Goal: Information Seeking & Learning: Learn about a topic

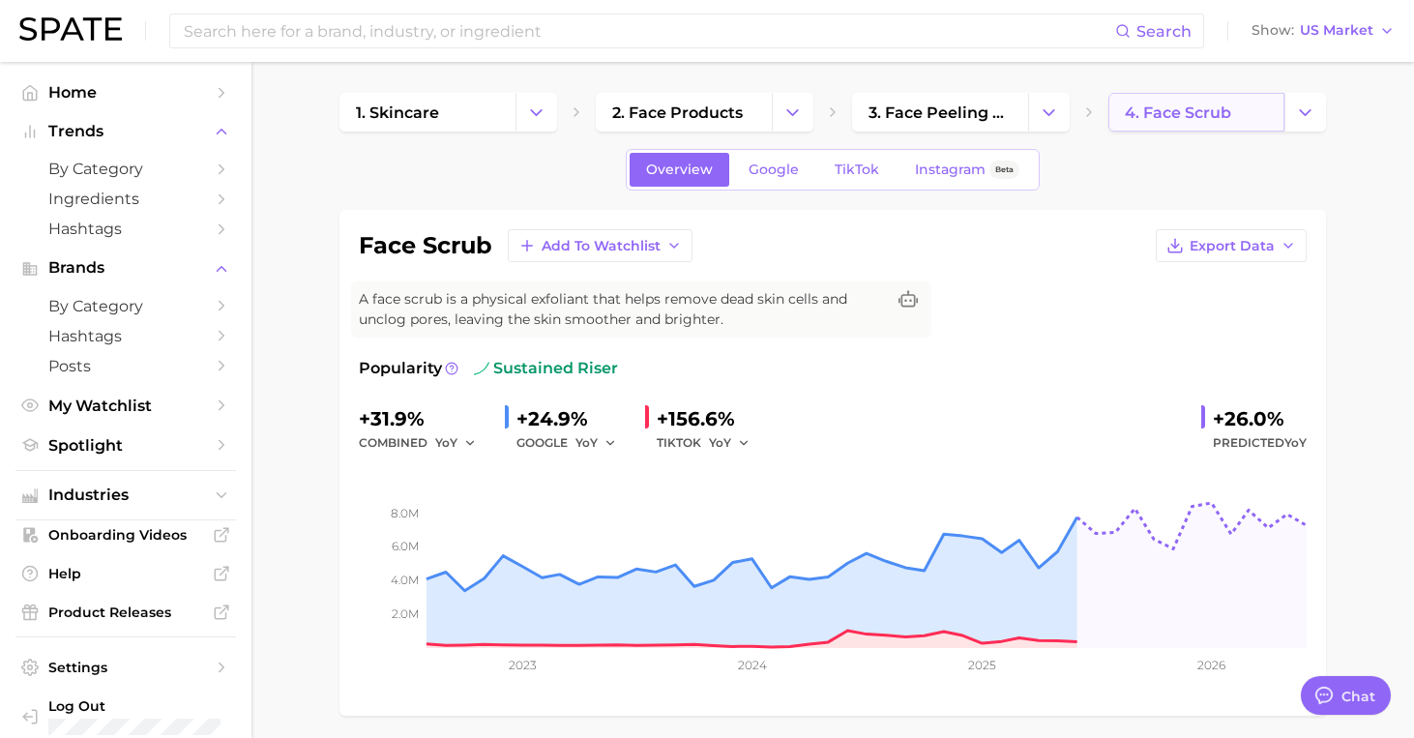
click at [1178, 123] on link "4. face scrub" at bounding box center [1197, 112] width 176 height 39
click at [1297, 122] on button "Change Category" at bounding box center [1306, 112] width 42 height 39
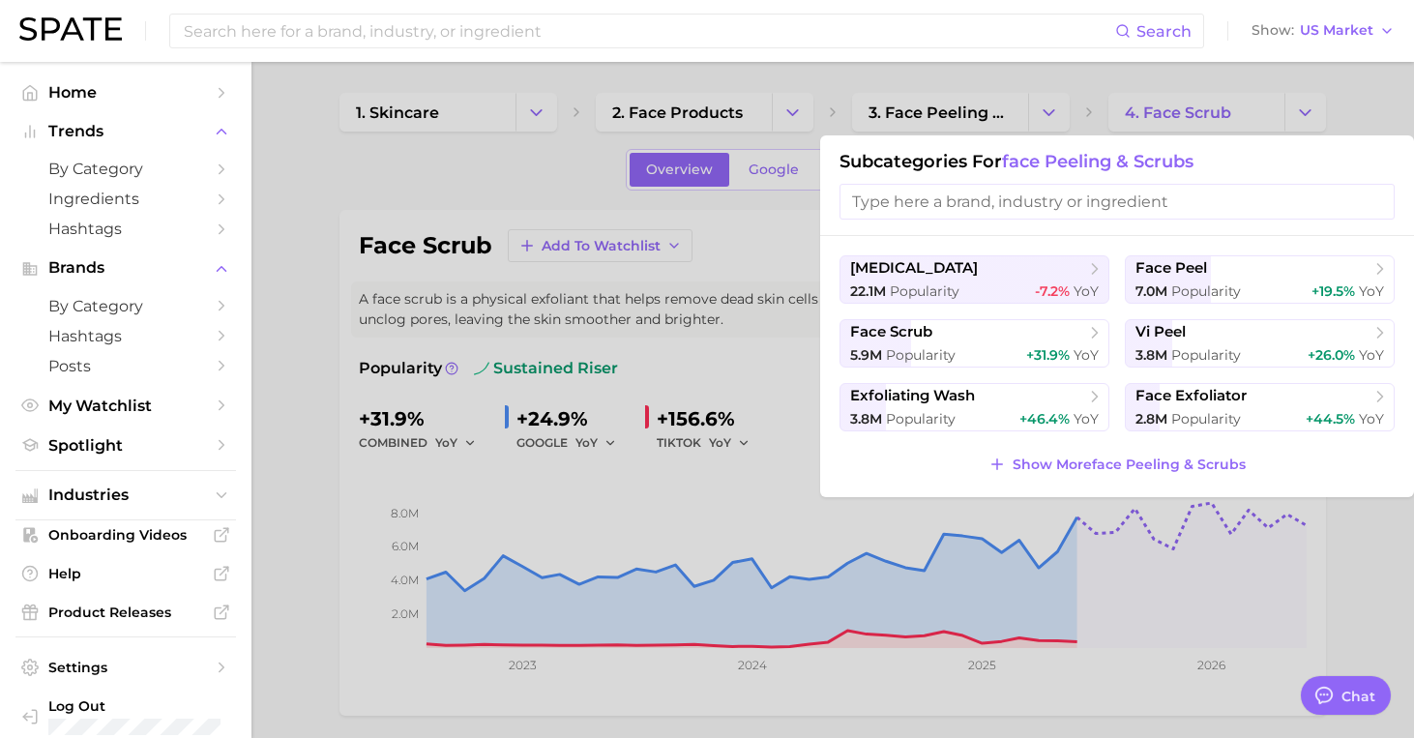
click at [927, 201] on input "search" at bounding box center [1117, 202] width 555 height 36
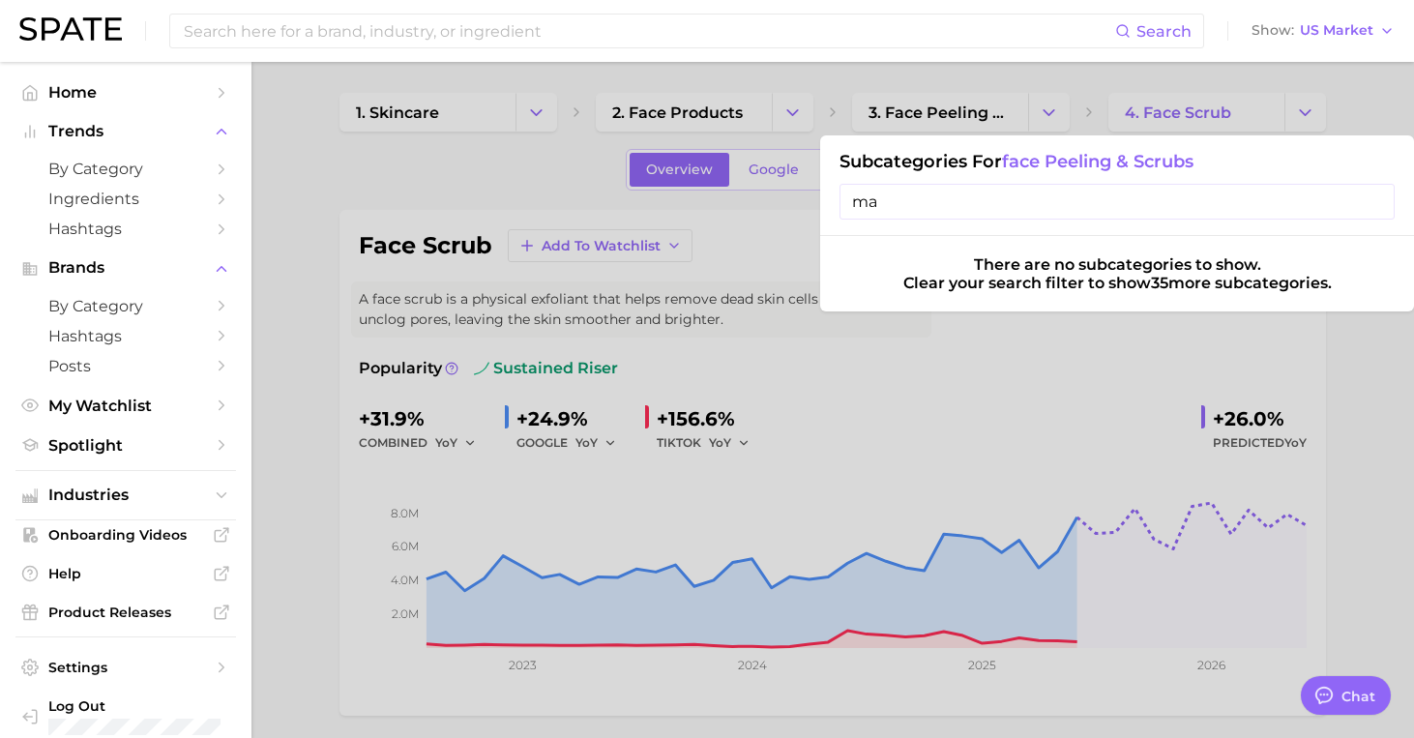
type input "m"
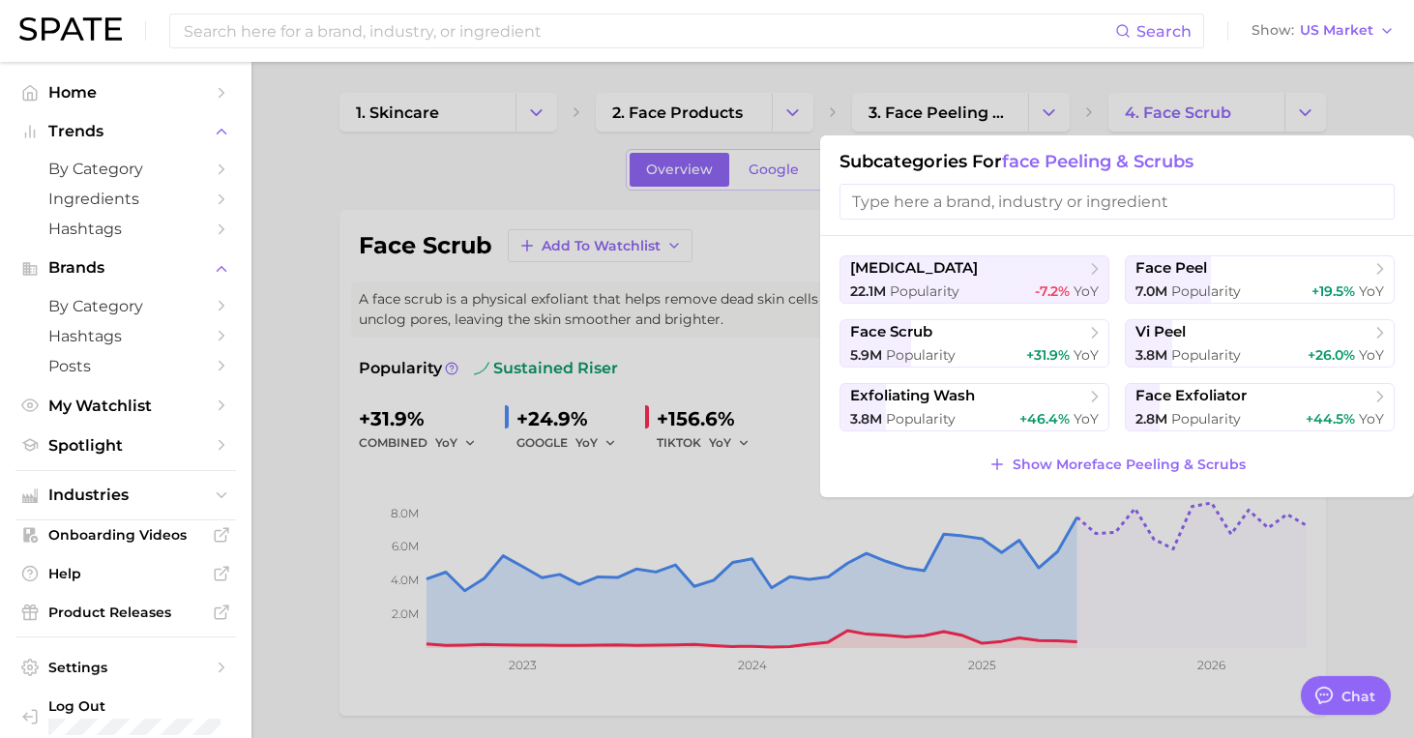
click at [1205, 94] on div at bounding box center [707, 369] width 1414 height 738
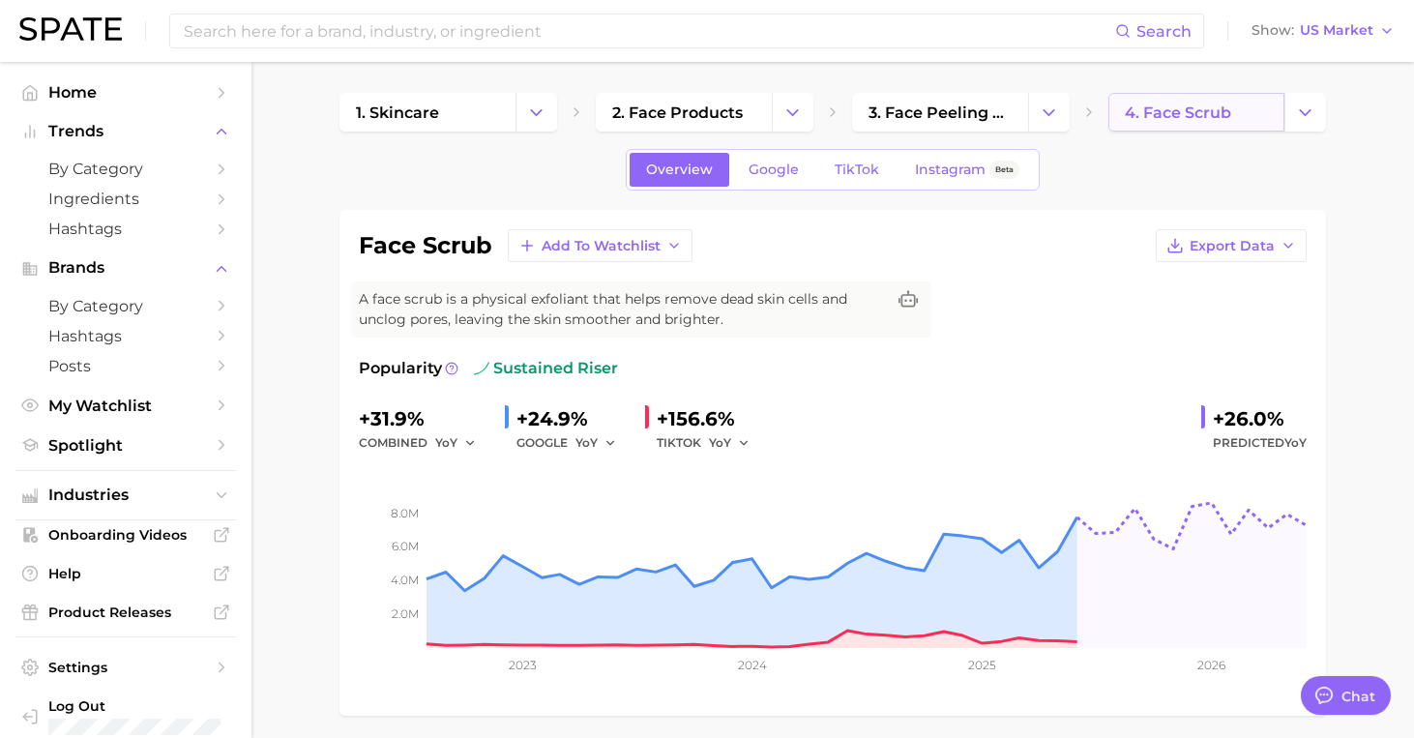
click at [1198, 114] on span "4. face scrub" at bounding box center [1178, 113] width 106 height 18
click at [1182, 105] on span "4. face scrub" at bounding box center [1178, 113] width 106 height 18
click at [1307, 114] on icon "Change Category" at bounding box center [1305, 113] width 20 height 20
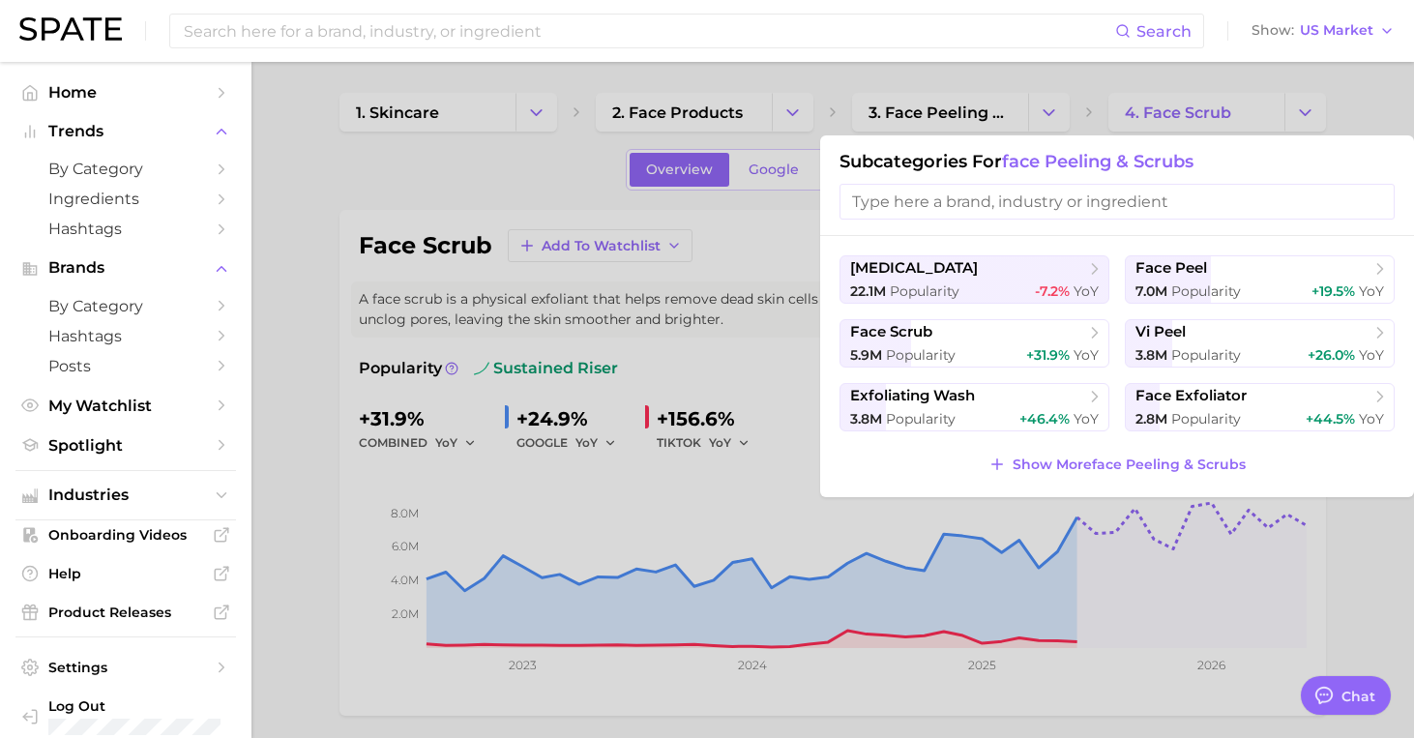
click at [935, 525] on div at bounding box center [707, 369] width 1414 height 738
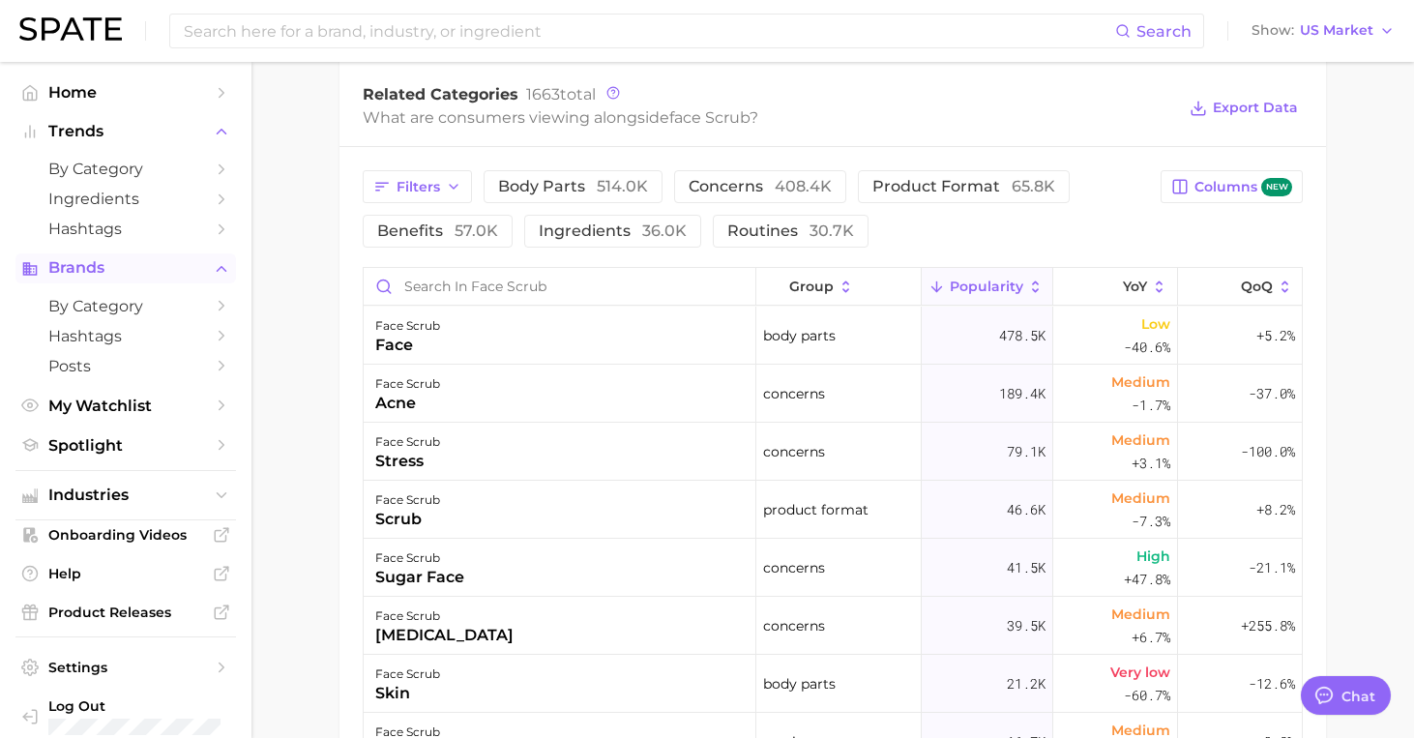
click at [139, 274] on span "Brands" at bounding box center [125, 267] width 155 height 17
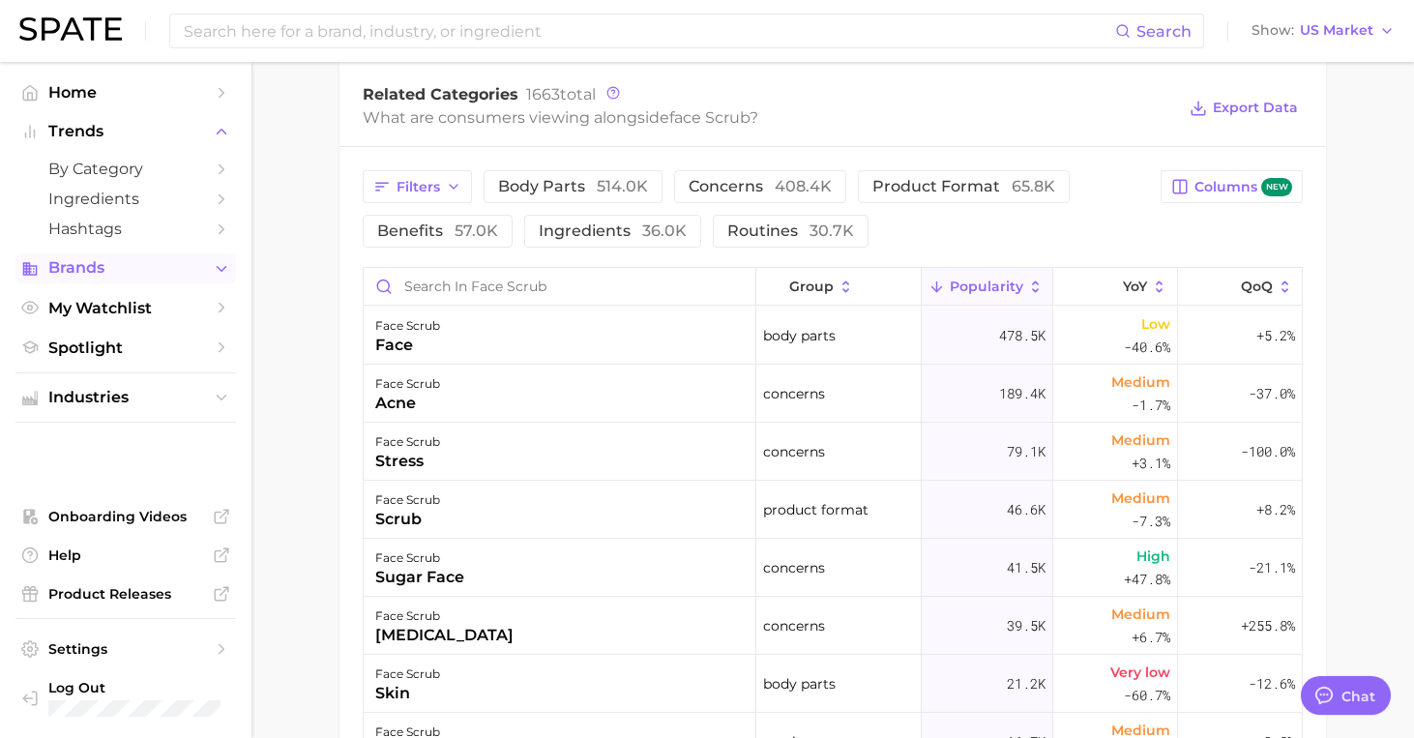
click at [139, 274] on span "Brands" at bounding box center [125, 267] width 155 height 17
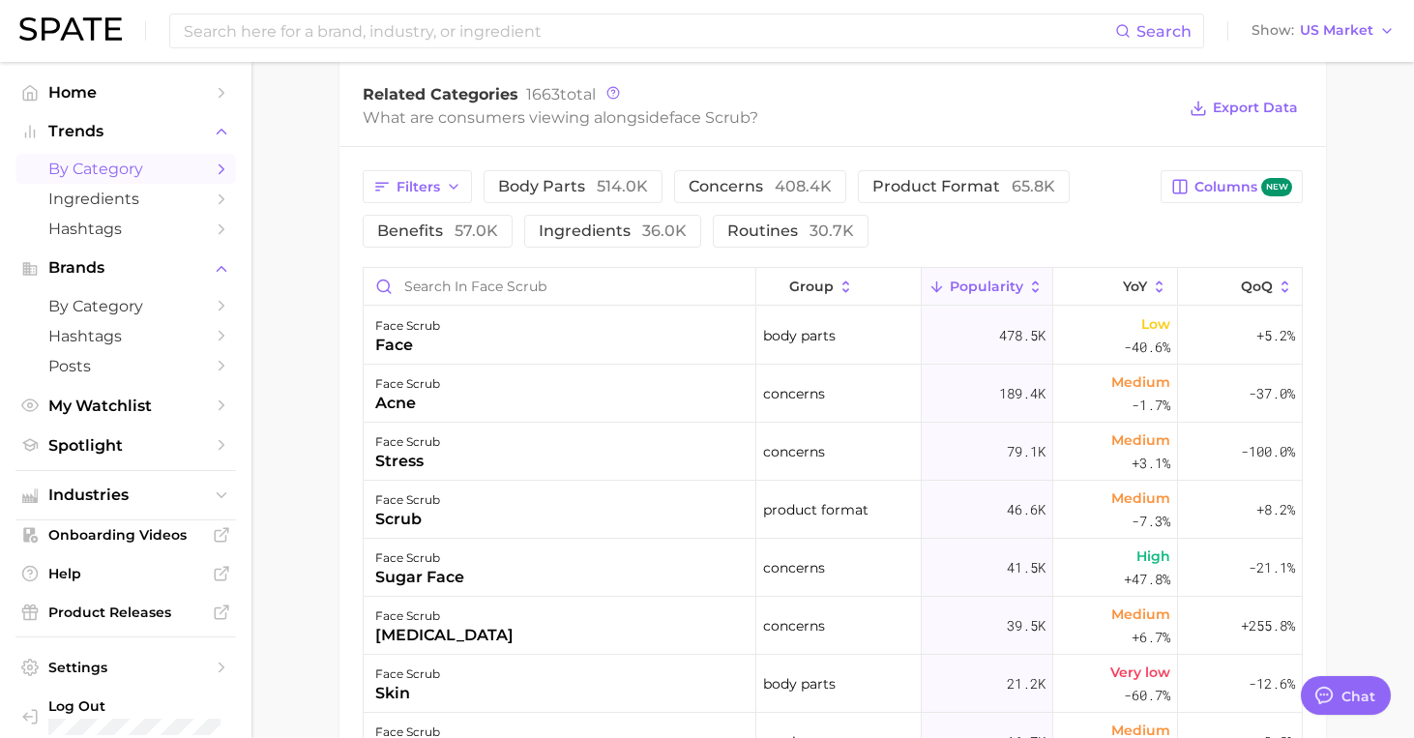
click at [147, 167] on span "by Category" at bounding box center [125, 169] width 155 height 18
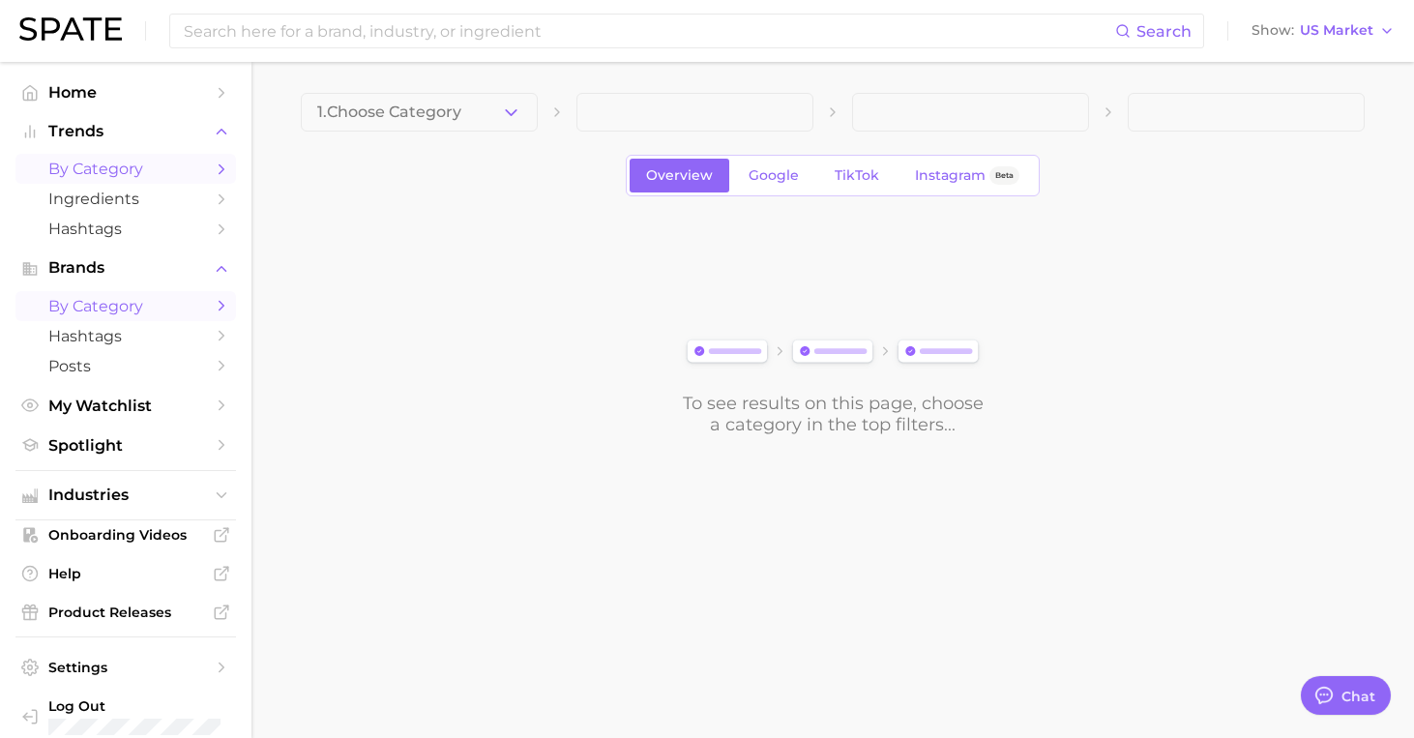
click at [126, 312] on span "by Category" at bounding box center [125, 306] width 155 height 18
click at [134, 314] on span "by Category" at bounding box center [125, 306] width 155 height 18
click at [144, 310] on span "by Category" at bounding box center [125, 306] width 155 height 18
click at [133, 176] on span "by Category" at bounding box center [125, 169] width 155 height 18
click at [474, 90] on main "1. Choose Category Overview Google TikTok Instagram Beta To see results on this…" at bounding box center [833, 297] width 1163 height 470
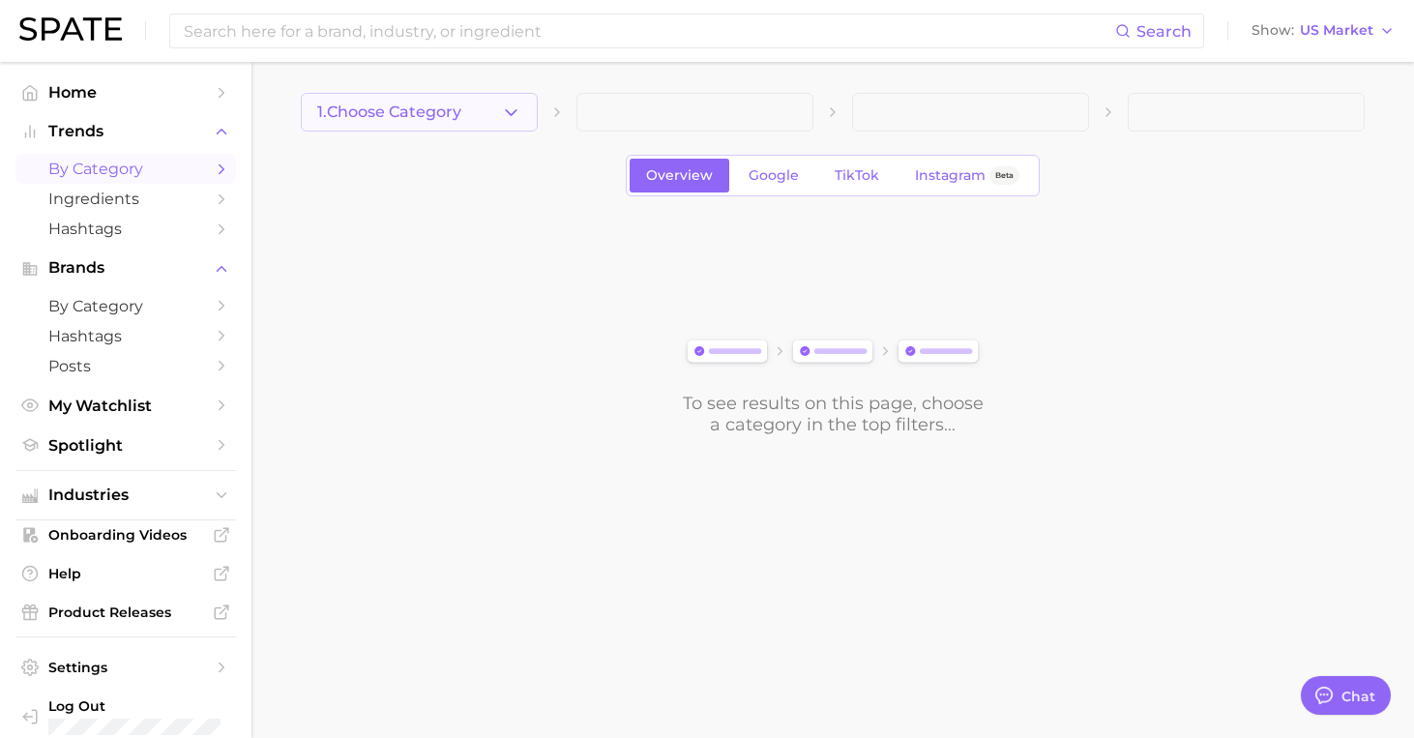
click at [474, 110] on button "1. Choose Category" at bounding box center [419, 112] width 237 height 39
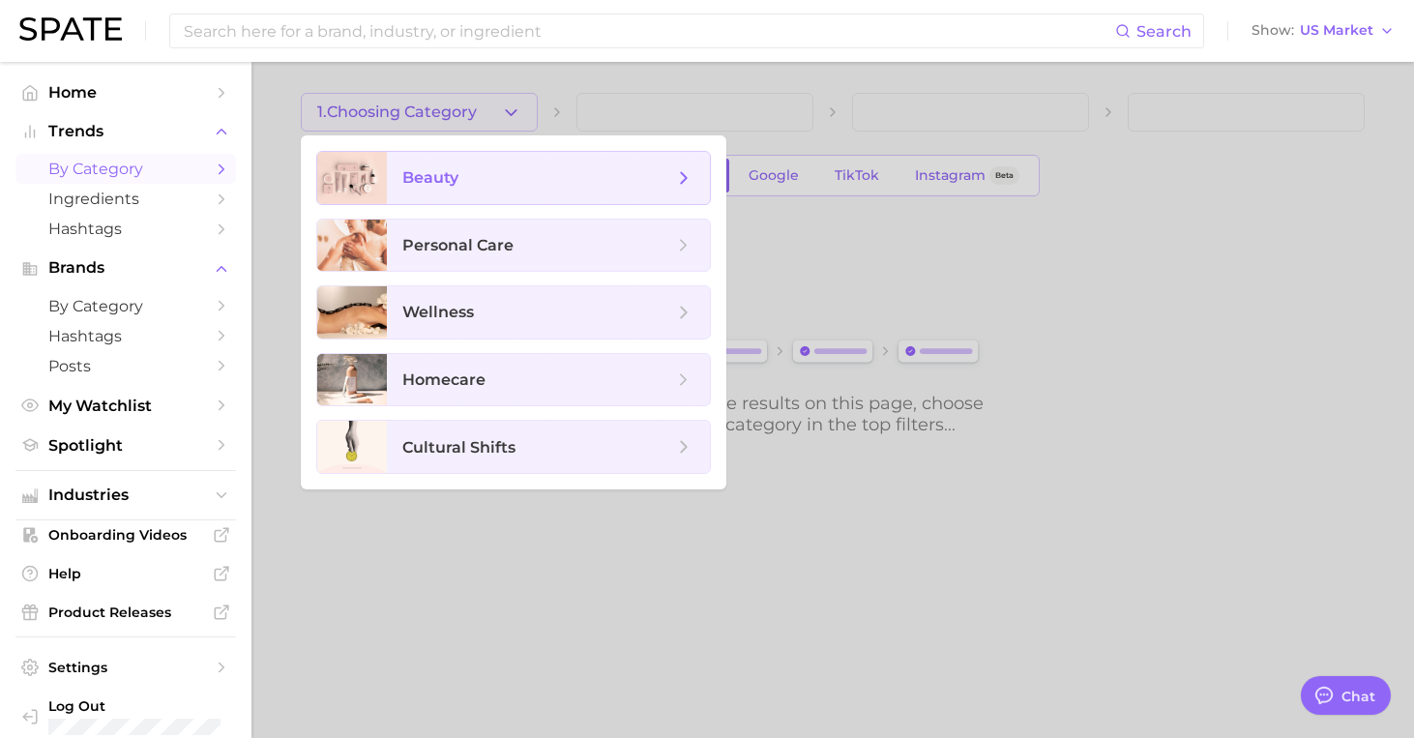
click at [513, 195] on span "beauty" at bounding box center [548, 178] width 323 height 52
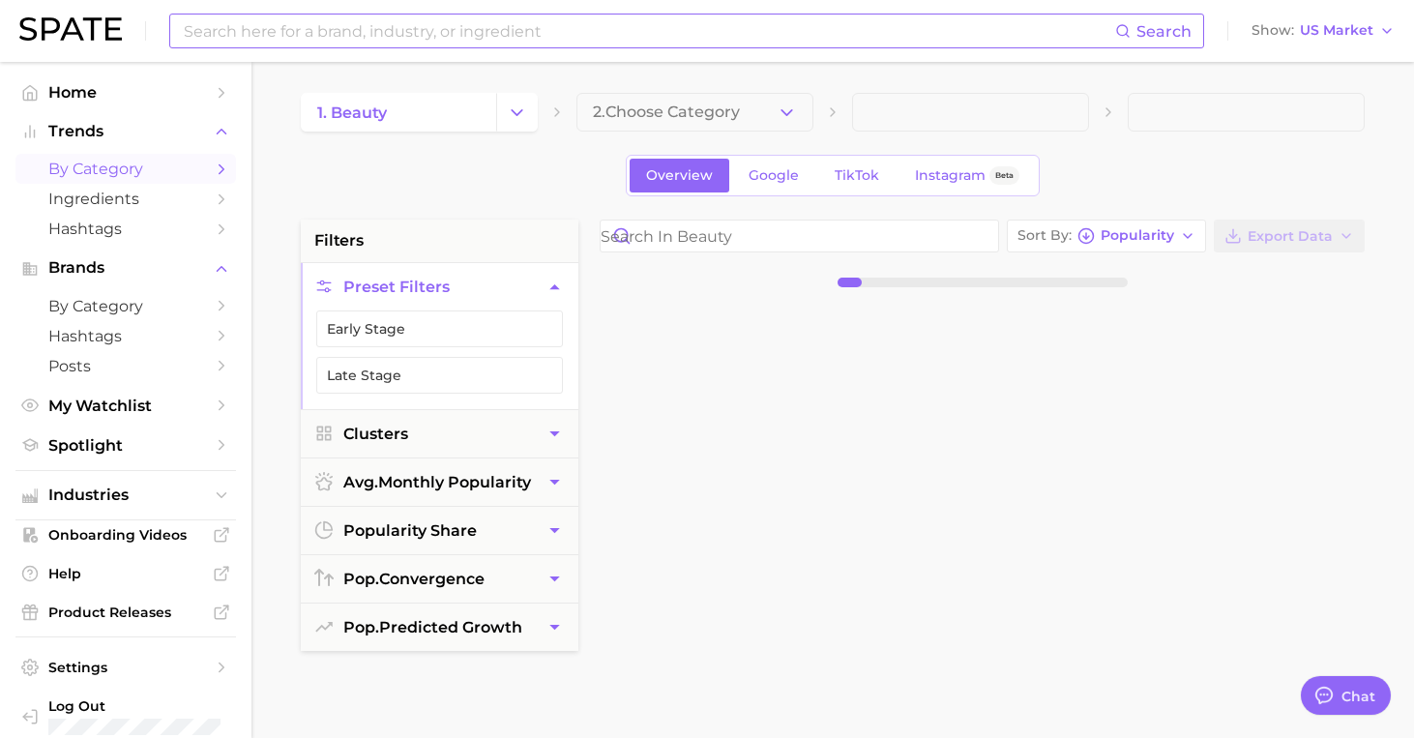
click at [425, 36] on input at bounding box center [649, 31] width 934 height 33
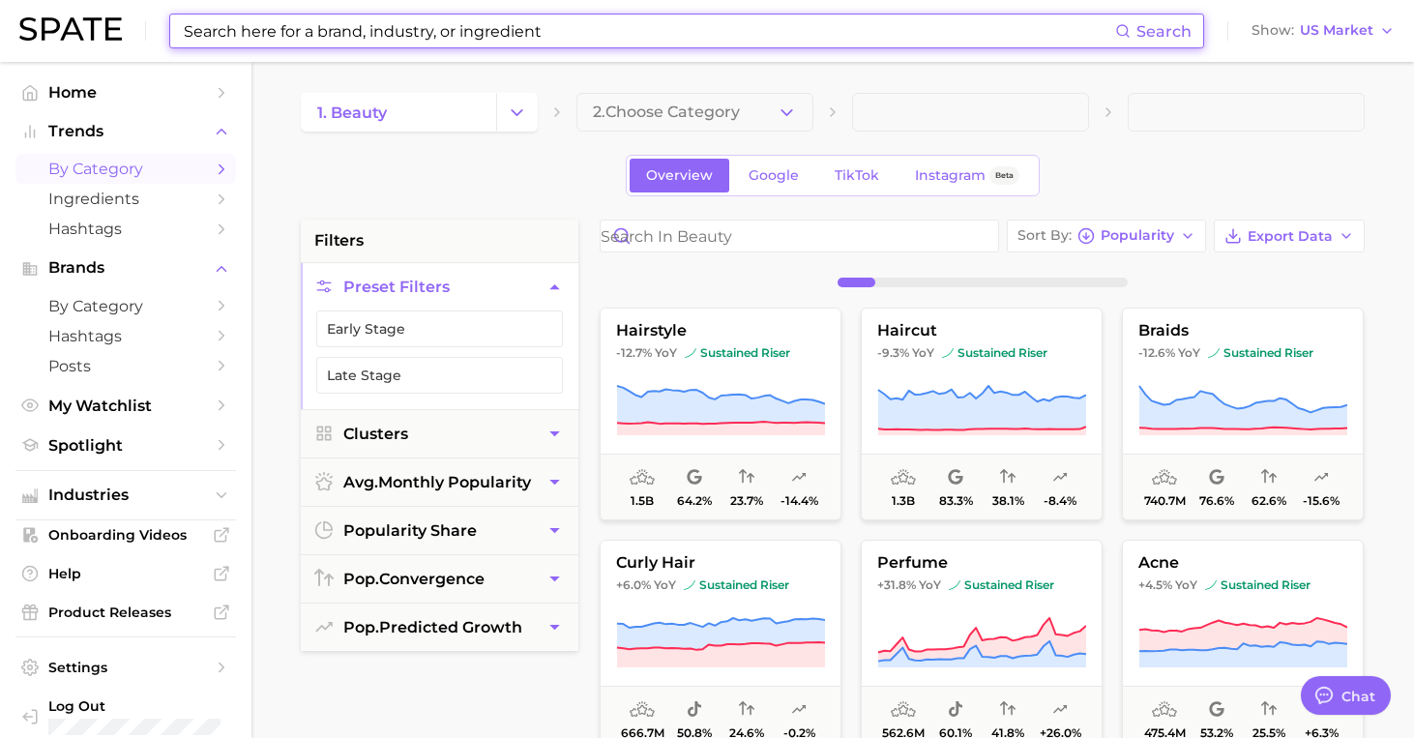
click at [422, 36] on input at bounding box center [649, 31] width 934 height 33
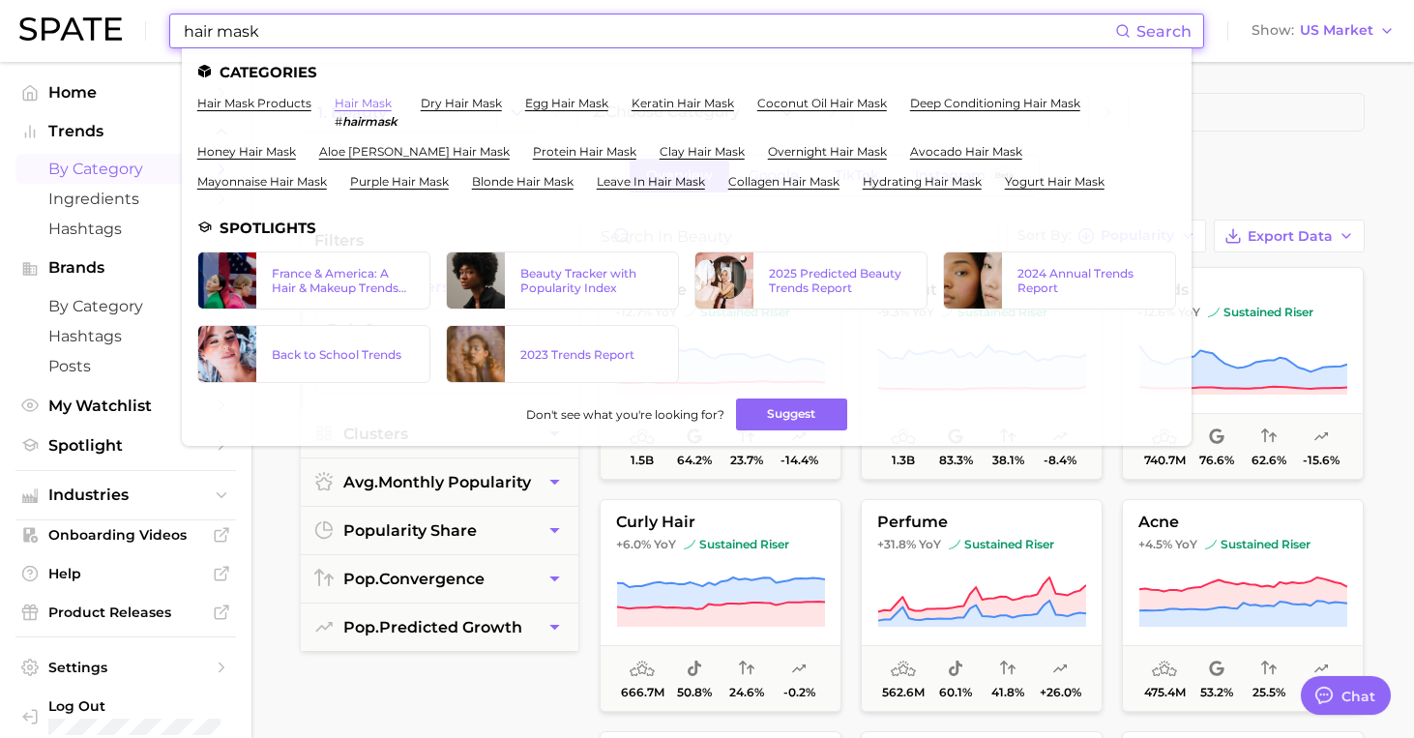
type input "hair mask"
click at [372, 108] on link "hair mask" at bounding box center [363, 103] width 57 height 15
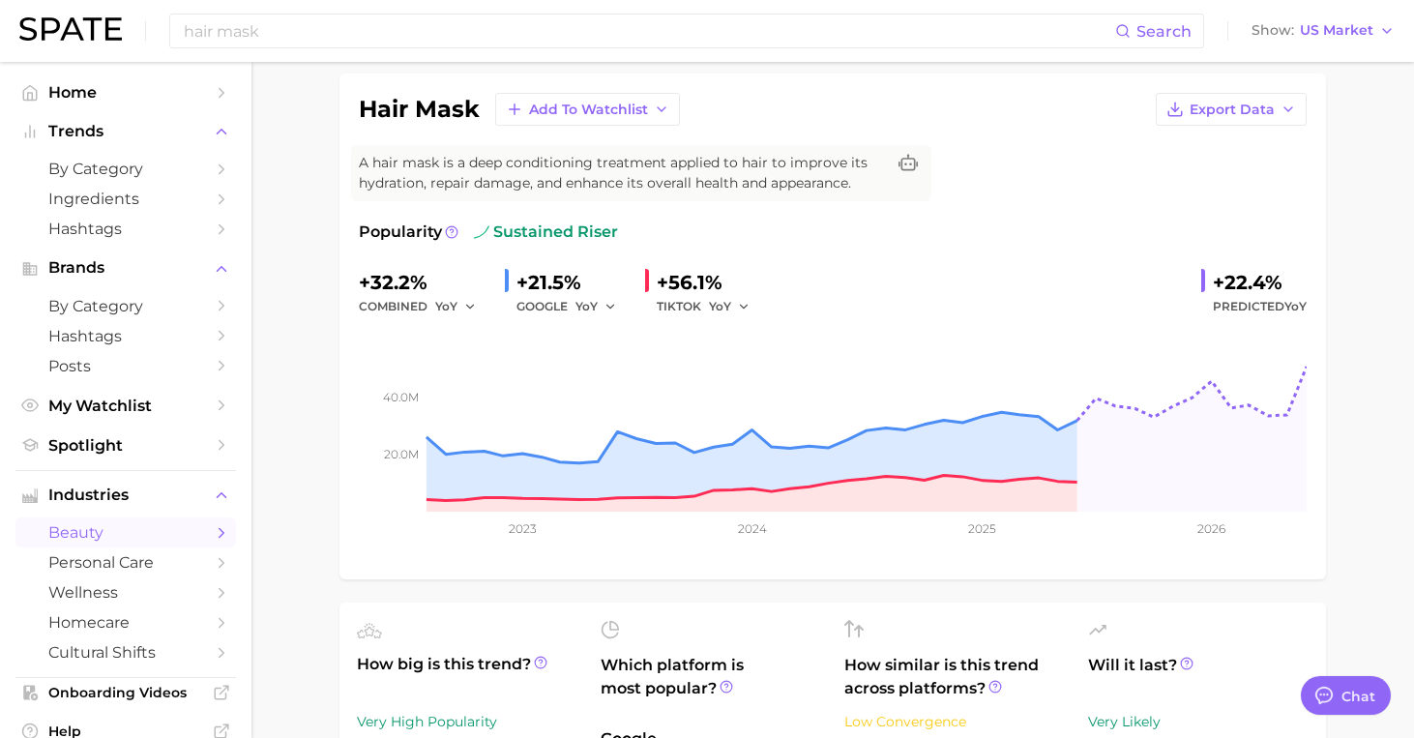
scroll to position [57, 0]
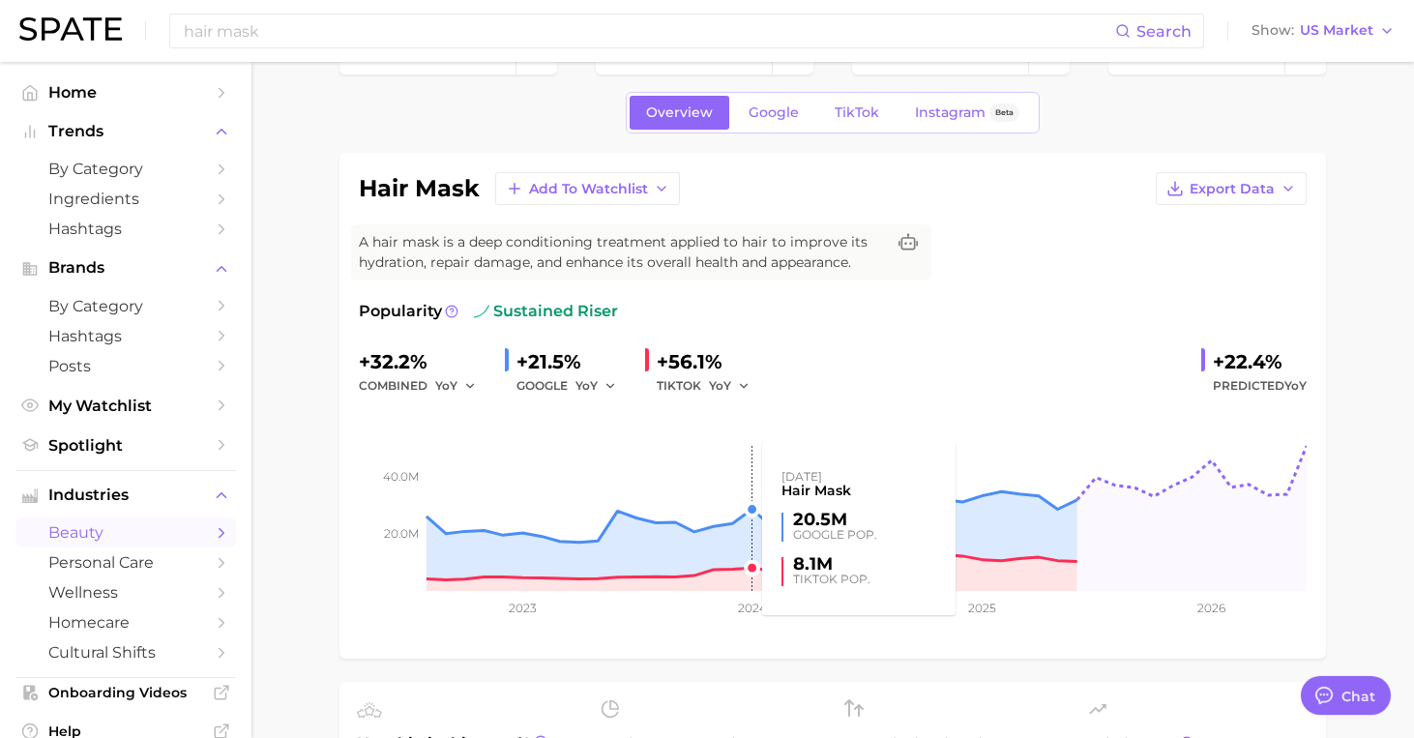
click at [750, 526] on rect at bounding box center [833, 494] width 948 height 193
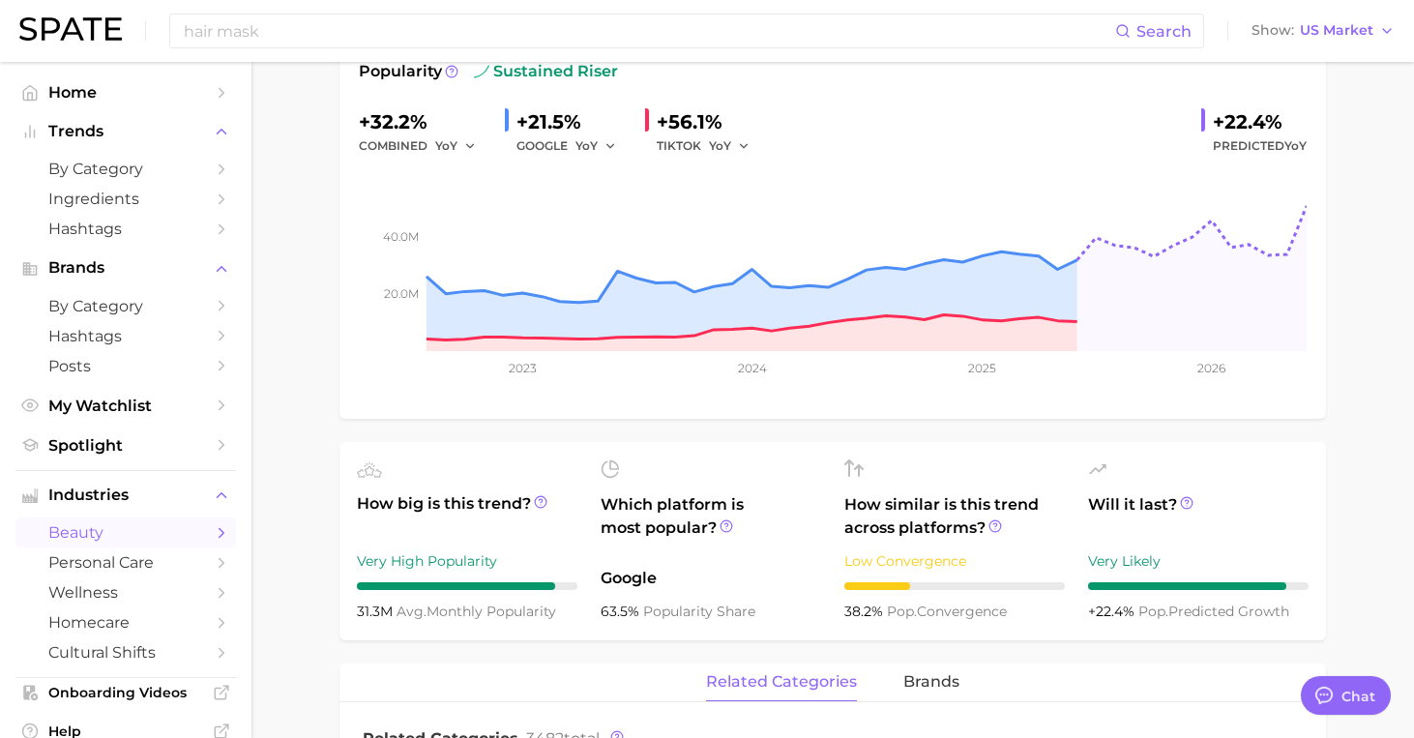
scroll to position [273, 0]
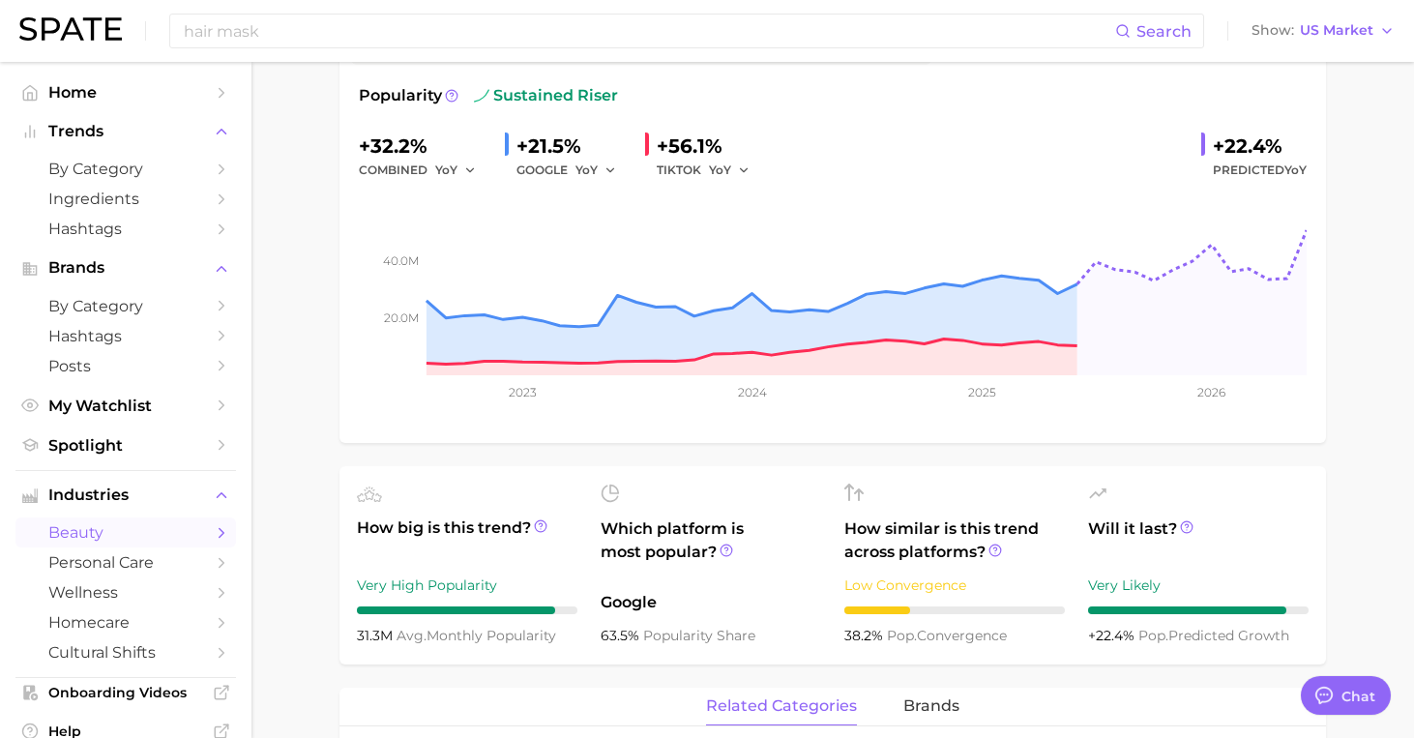
click at [1219, 157] on div "+22.4%" at bounding box center [1260, 146] width 94 height 31
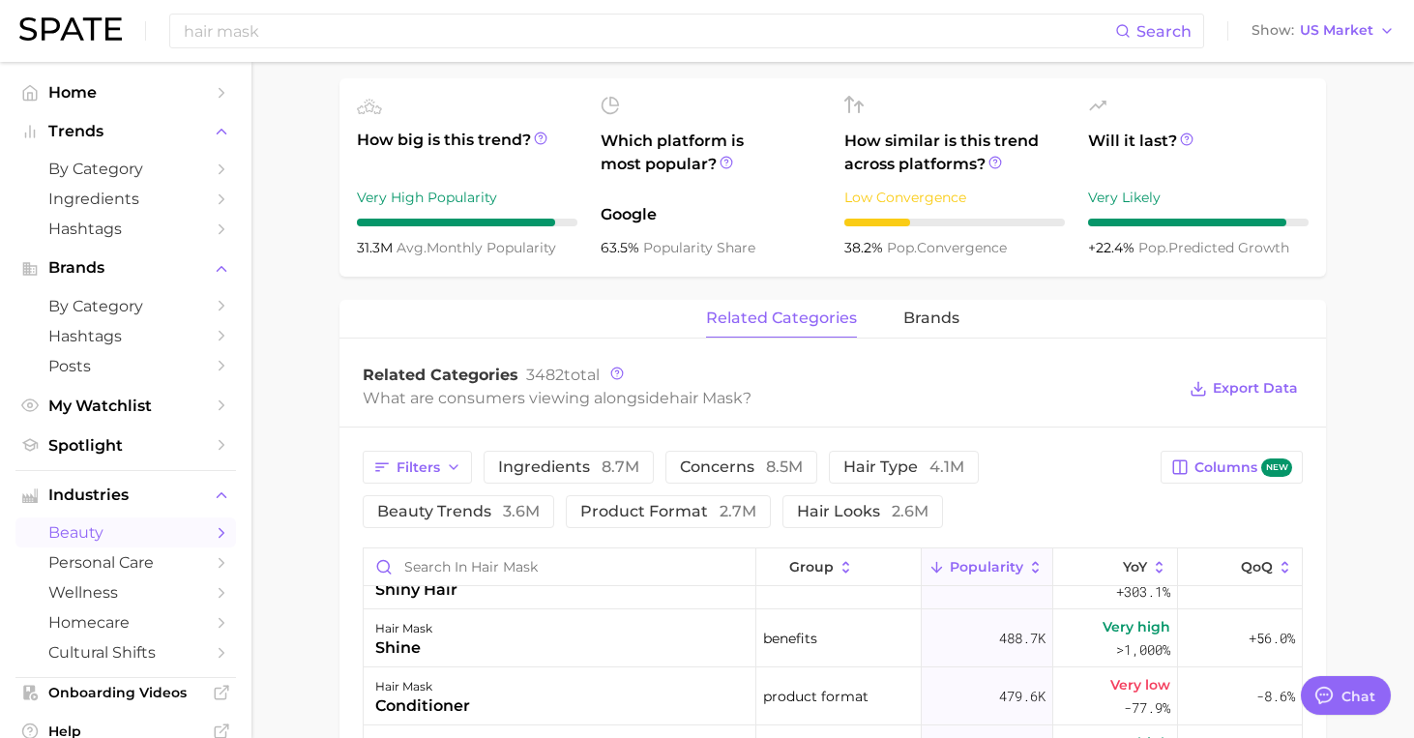
scroll to position [663, 0]
click at [1186, 140] on icon at bounding box center [1187, 138] width 14 height 14
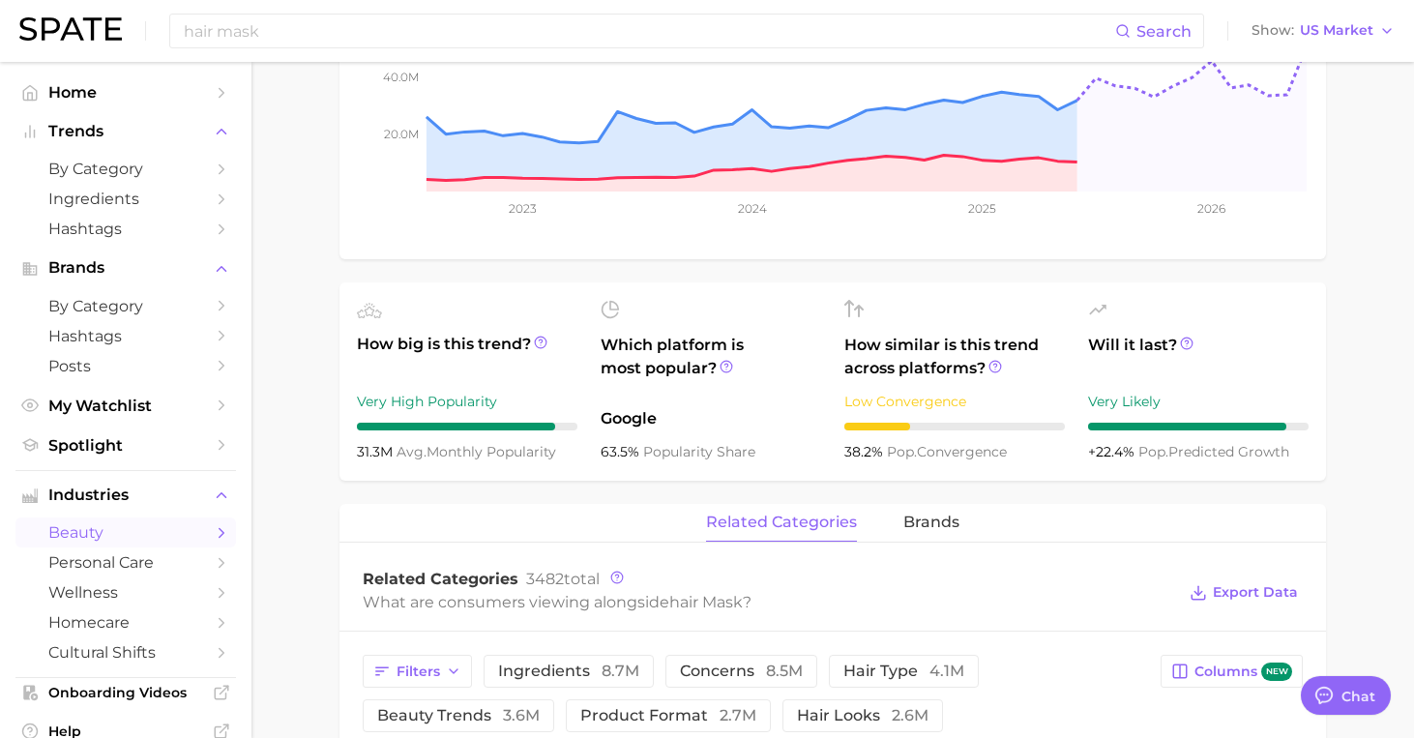
scroll to position [460, 0]
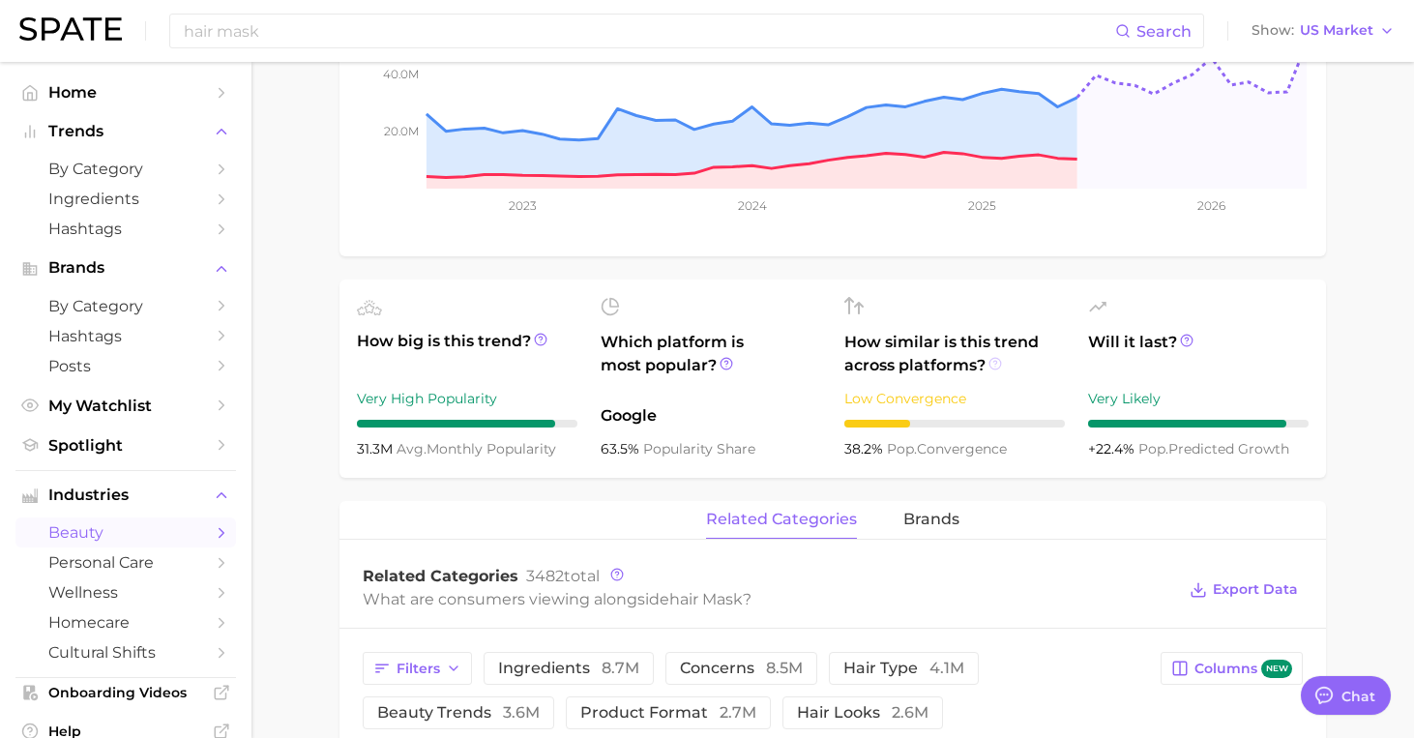
click at [996, 364] on icon at bounding box center [996, 364] width 14 height 14
click at [640, 493] on div "hair mask Add to Watchlist Export Data A hair mask is a deep conditioning treat…" at bounding box center [833, 630] width 987 height 1760
click at [547, 342] on icon at bounding box center [541, 340] width 14 height 14
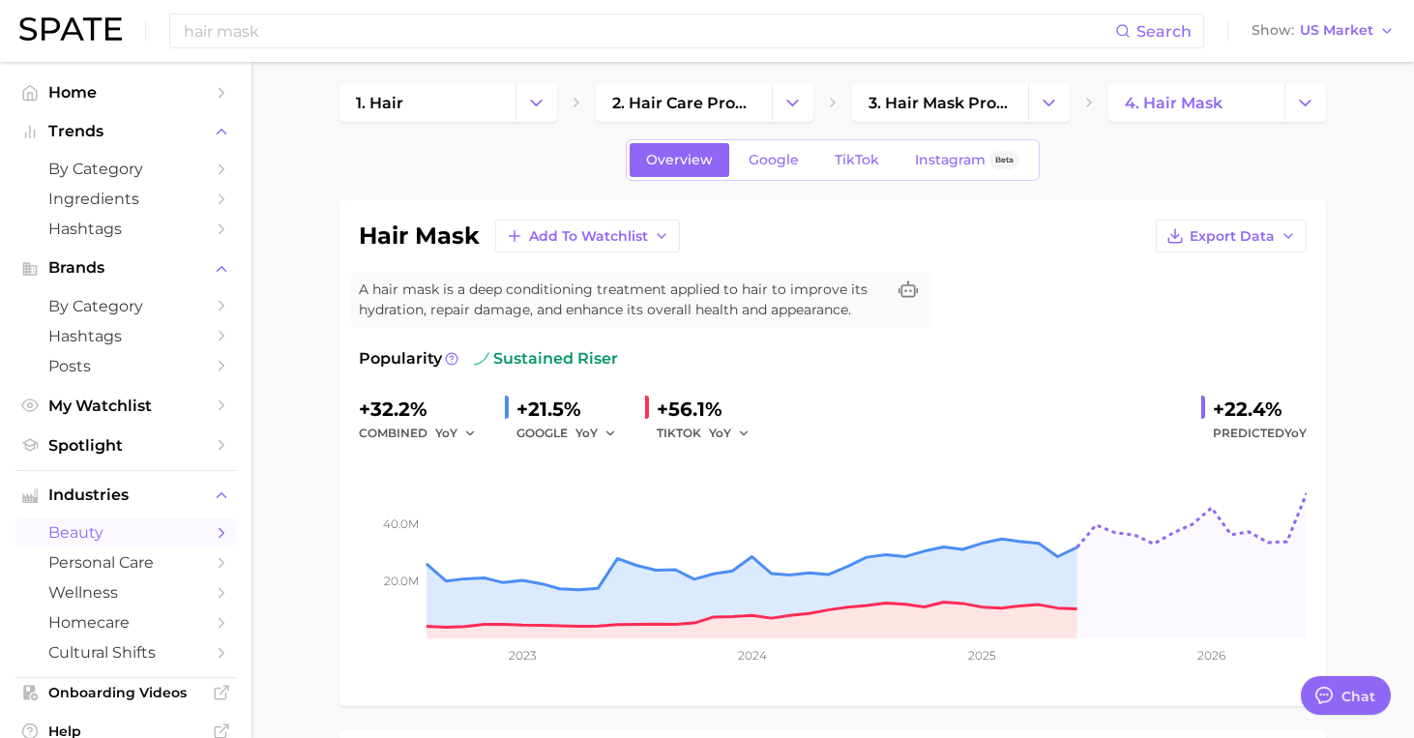
scroll to position [56, 0]
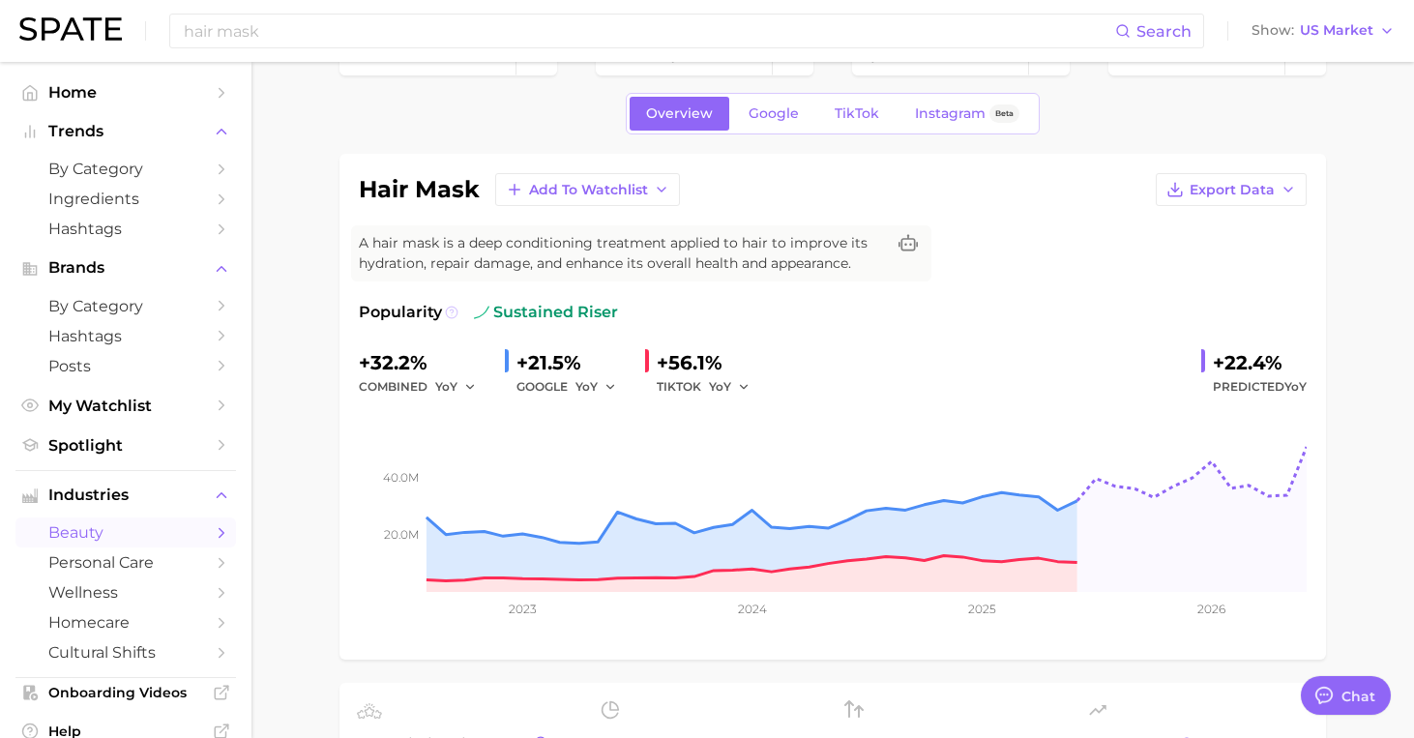
click at [451, 318] on circle at bounding box center [452, 313] width 12 height 12
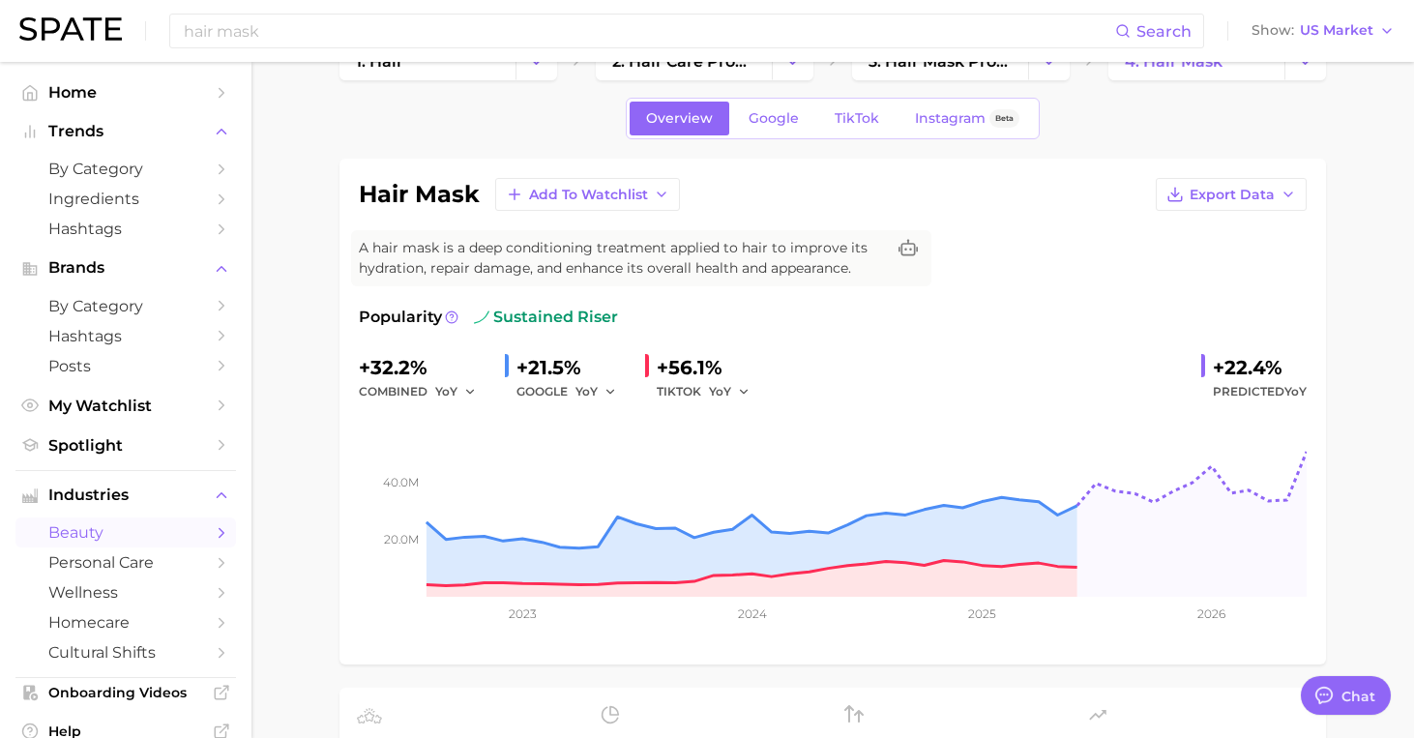
scroll to position [58, 0]
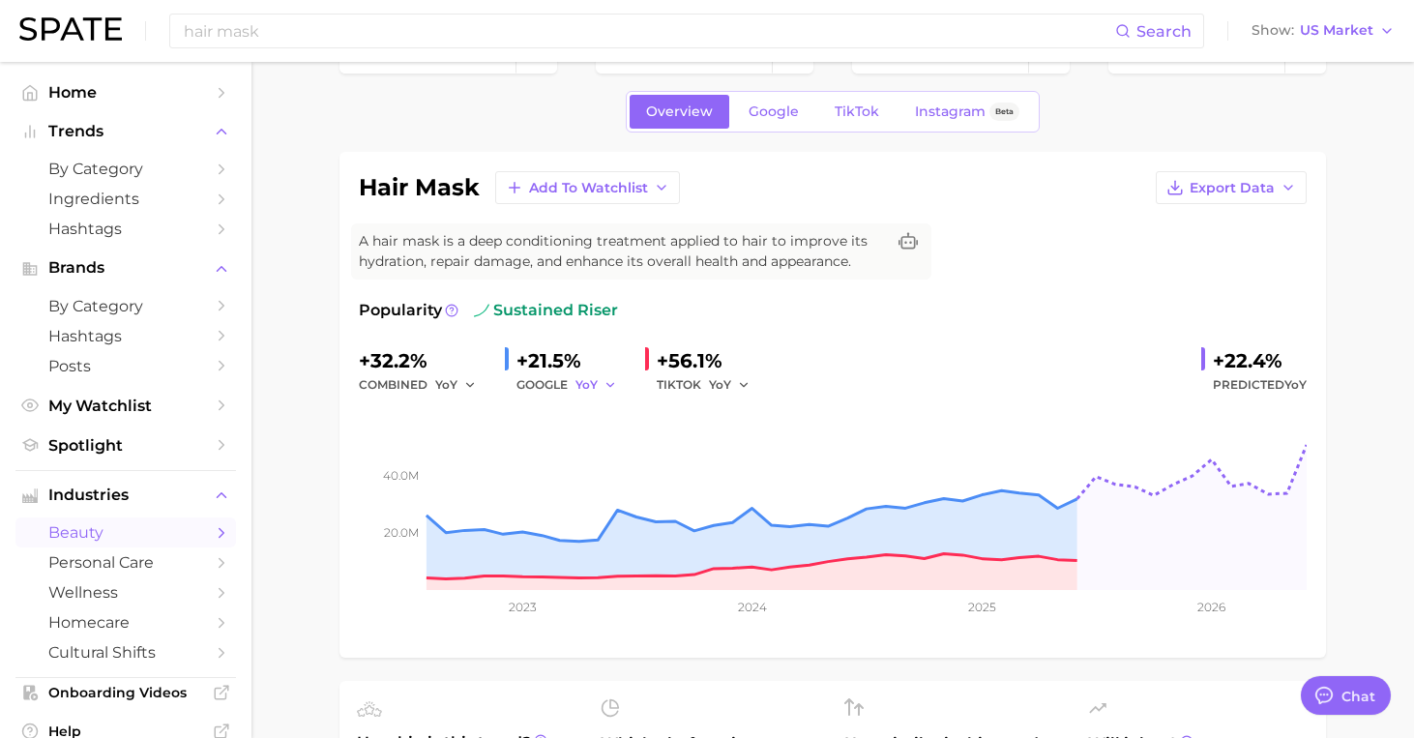
click at [616, 382] on icon "button" at bounding box center [611, 385] width 14 height 14
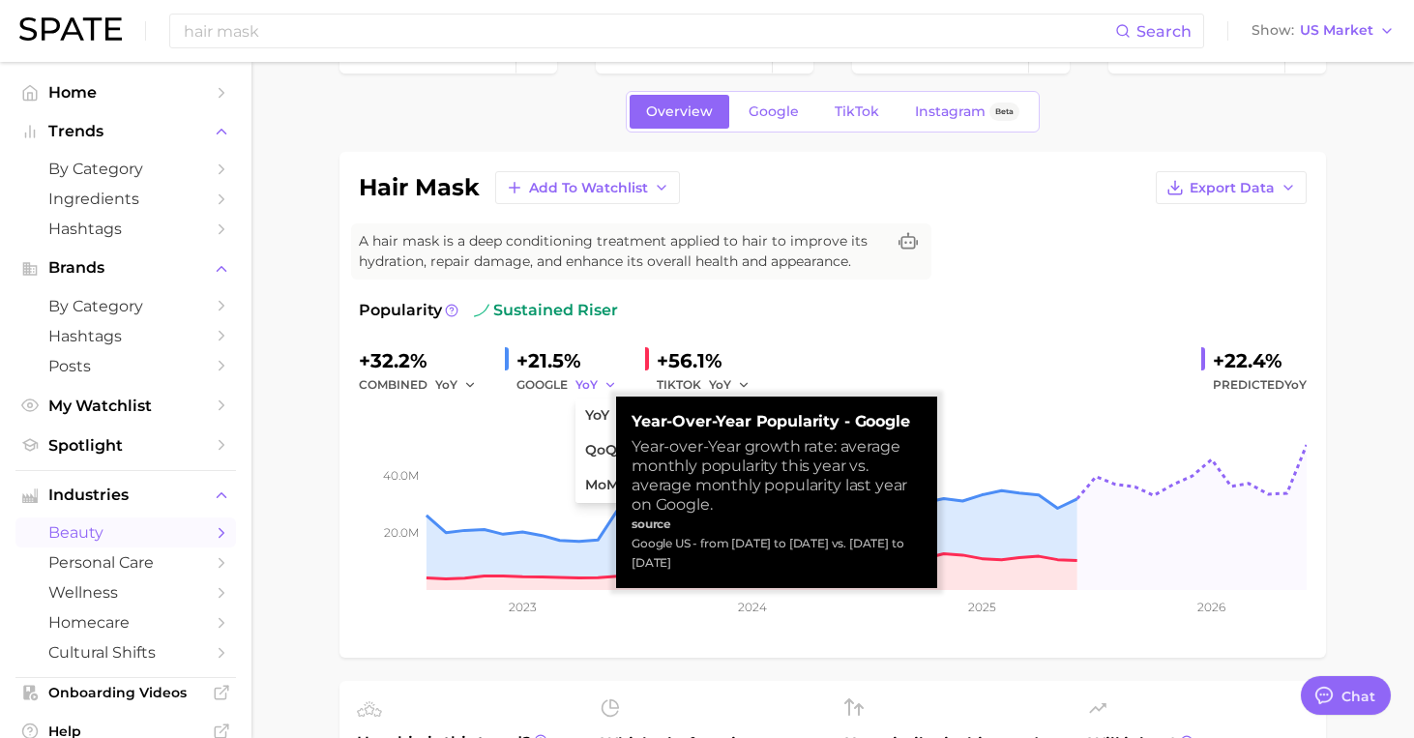
click at [616, 382] on icon "button" at bounding box center [611, 385] width 14 height 14
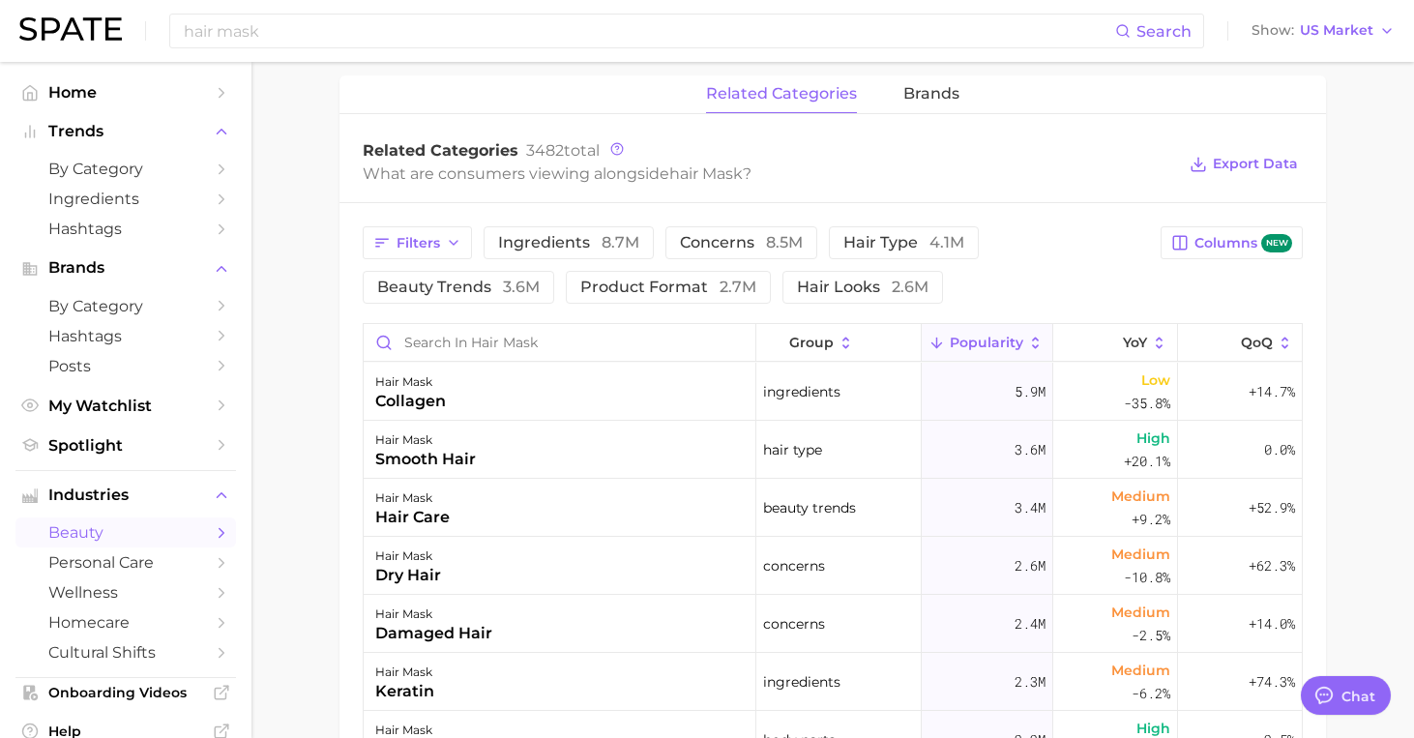
scroll to position [883, 0]
click at [462, 252] on button "Filters" at bounding box center [417, 244] width 109 height 33
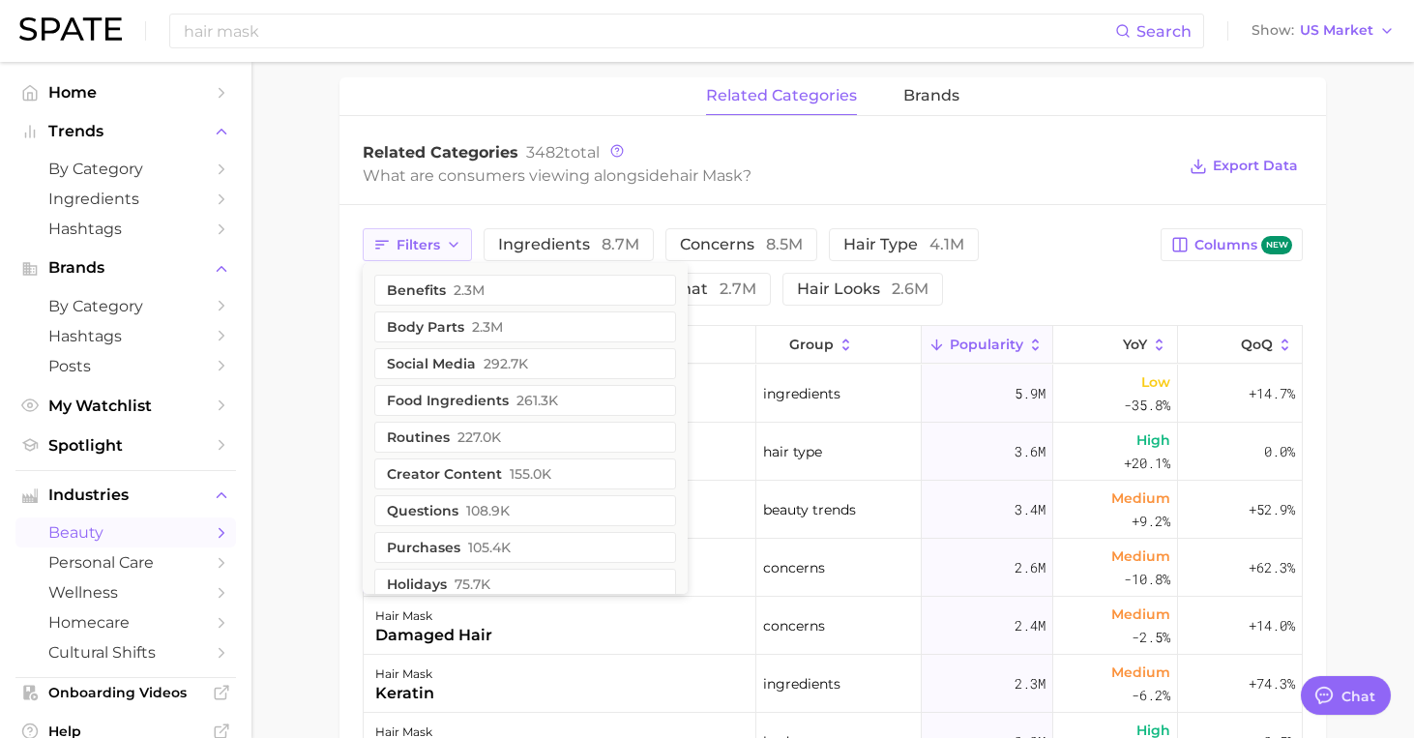
click at [462, 252] on button "Filters" at bounding box center [417, 244] width 109 height 33
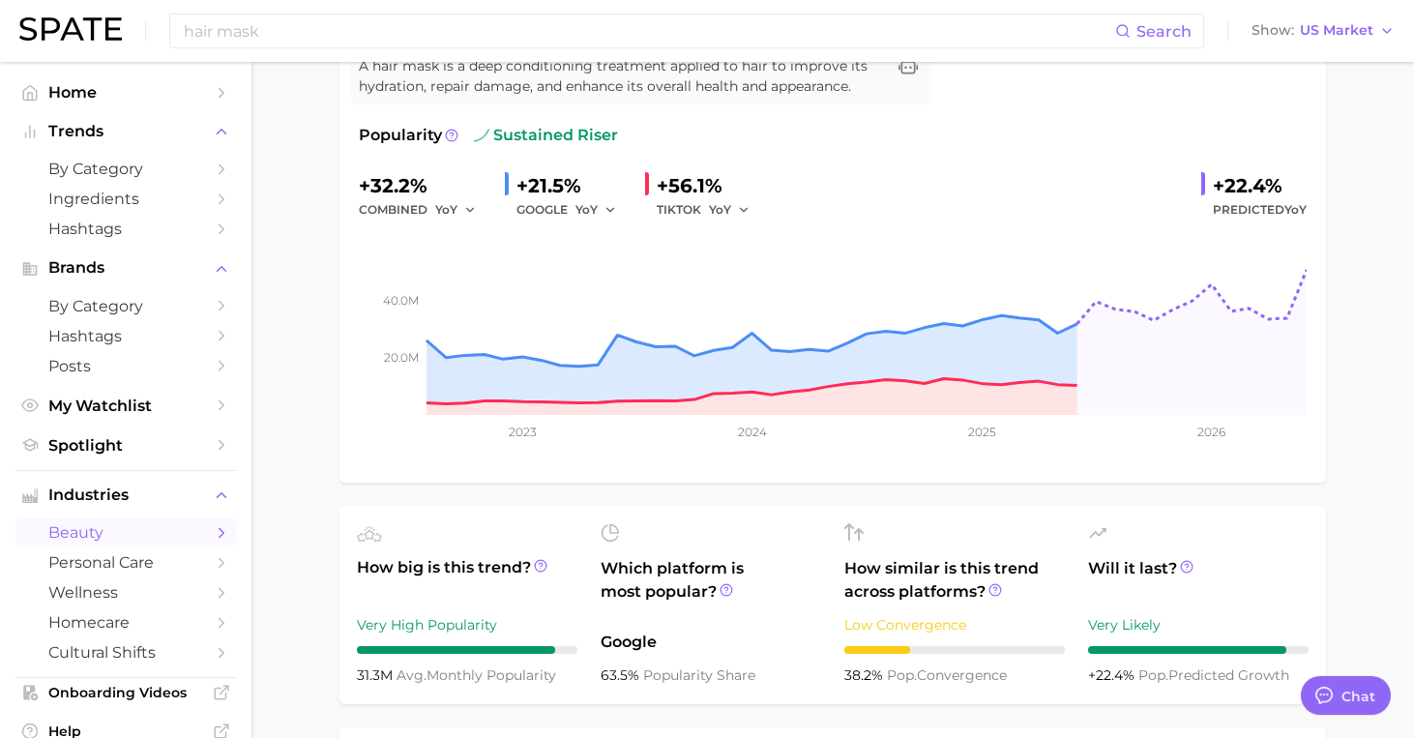
scroll to position [0, 0]
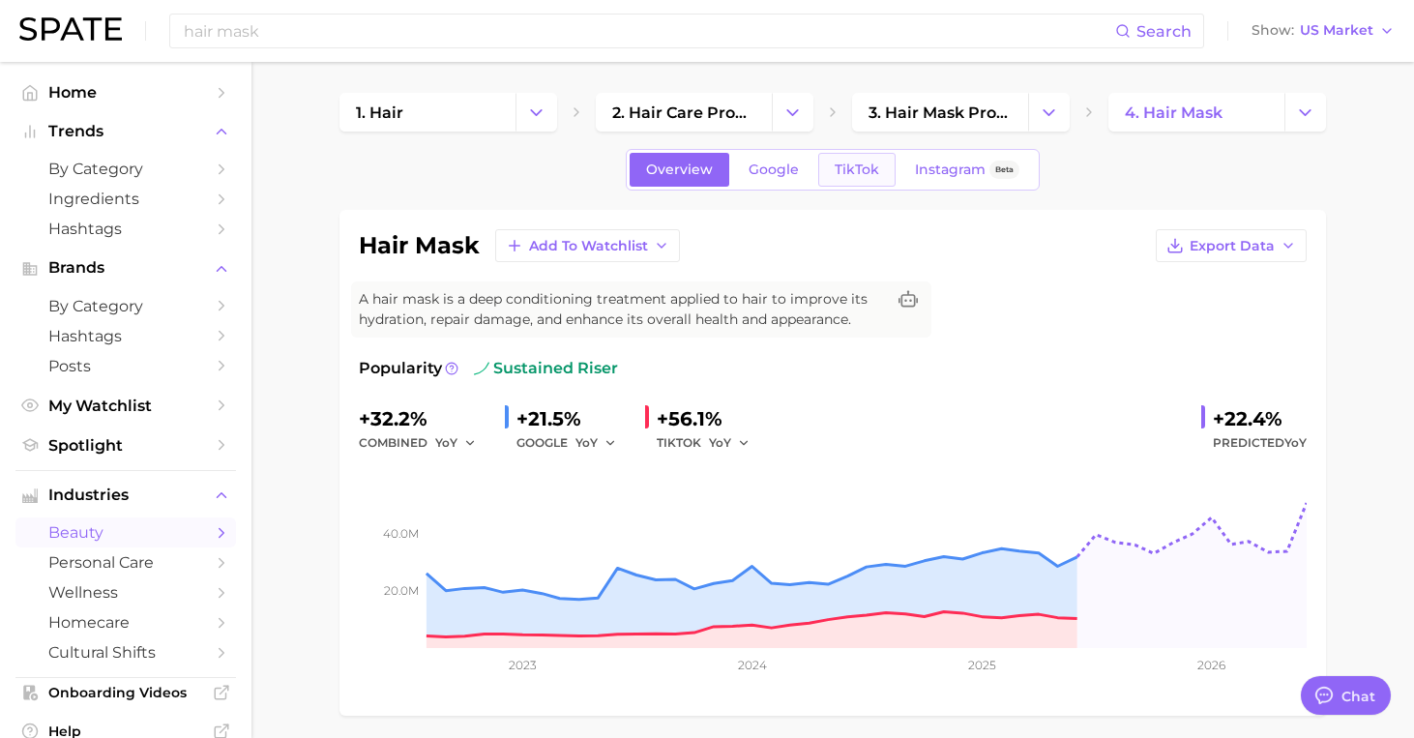
click at [843, 174] on span "TikTok" at bounding box center [857, 170] width 45 height 16
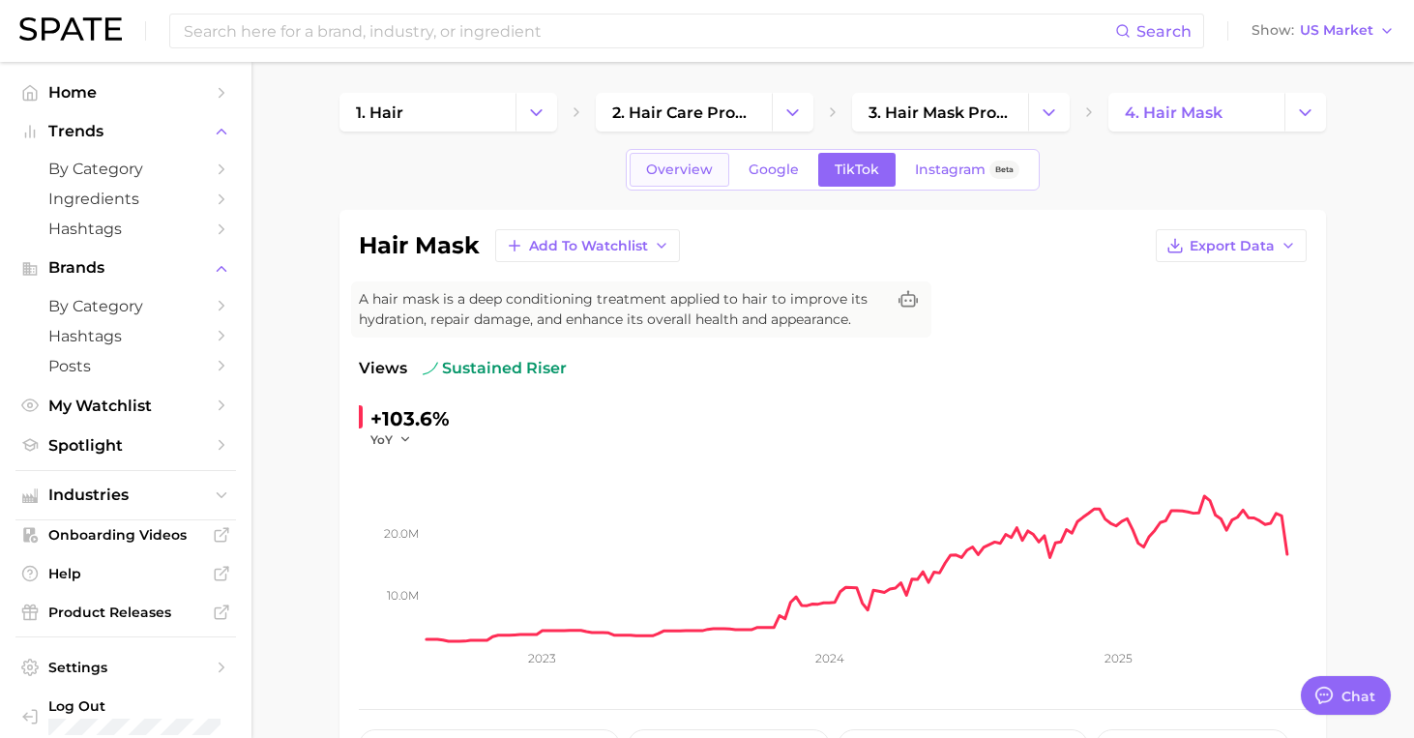
click at [676, 171] on span "Overview" at bounding box center [679, 170] width 67 height 16
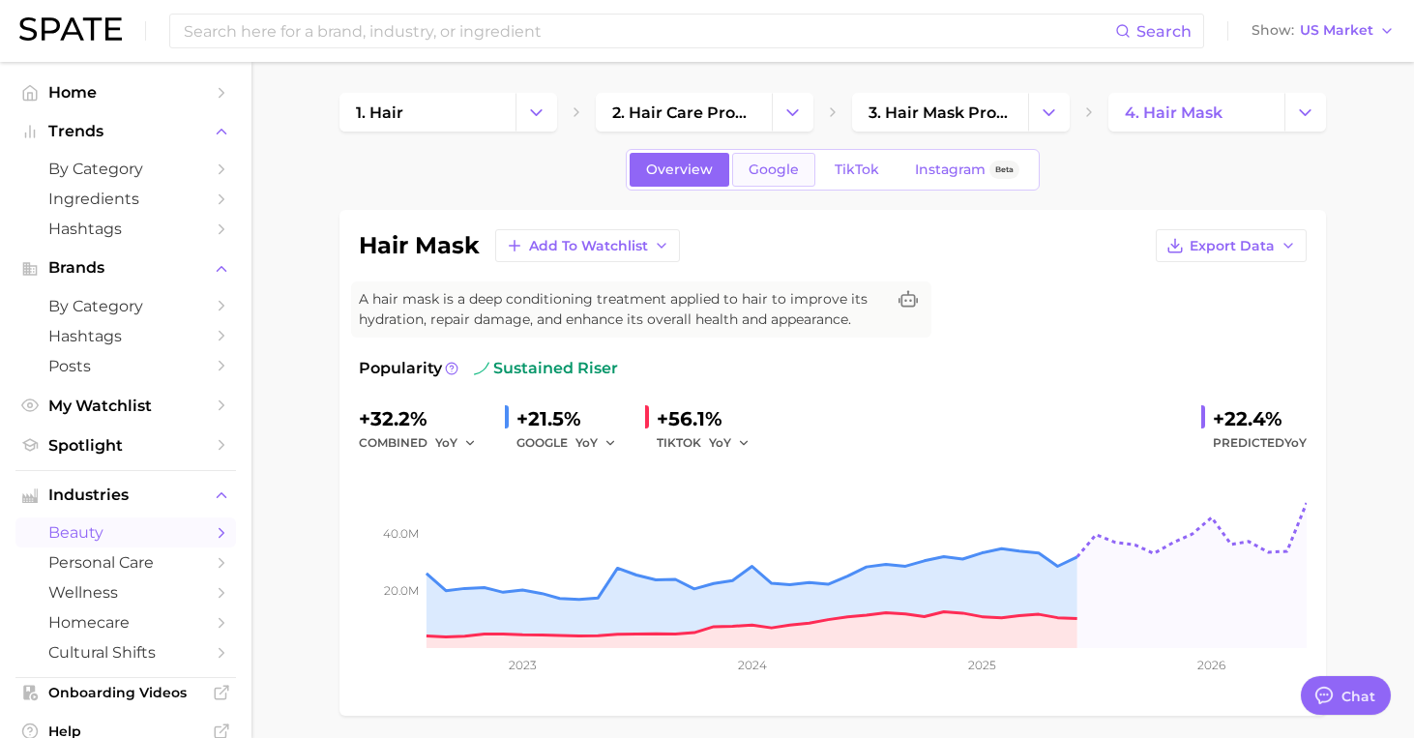
click at [781, 159] on link "Google" at bounding box center [773, 170] width 83 height 34
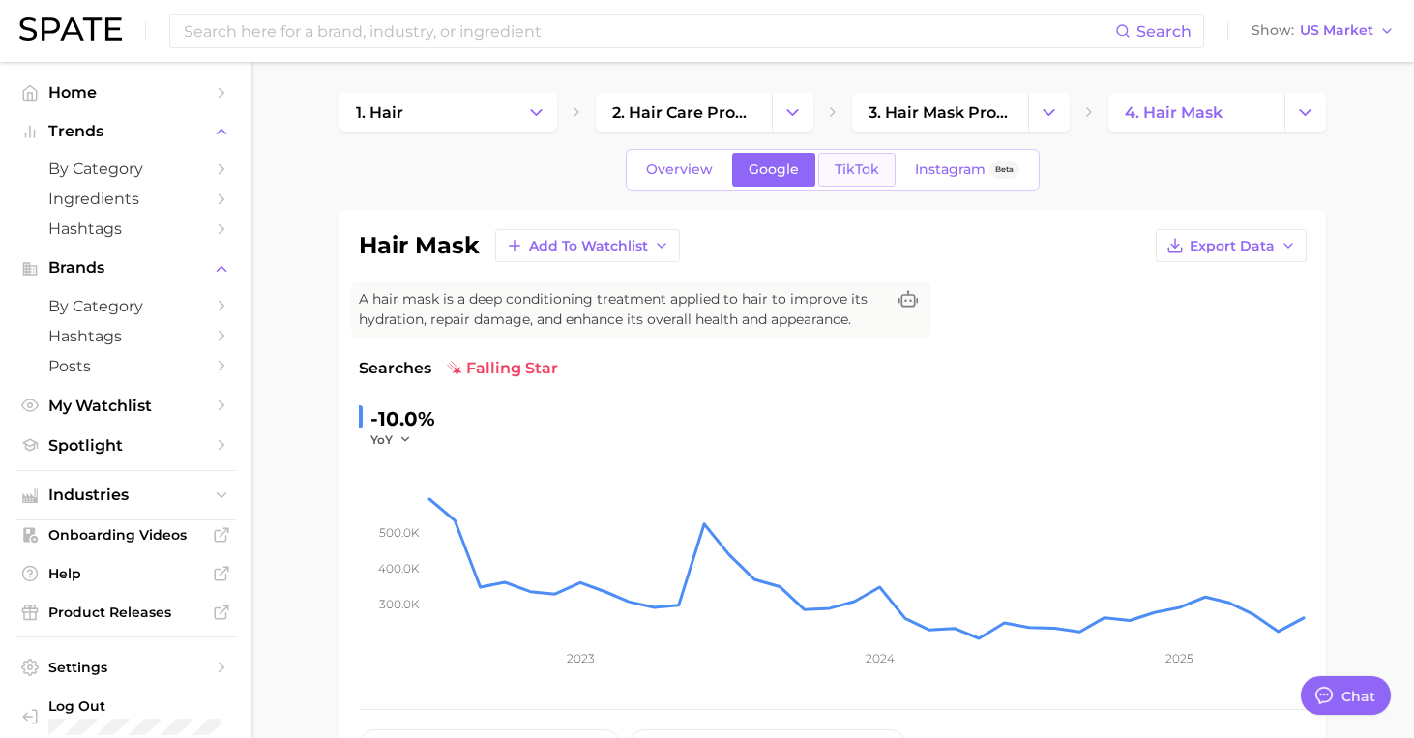
click at [839, 169] on span "TikTok" at bounding box center [857, 170] width 45 height 16
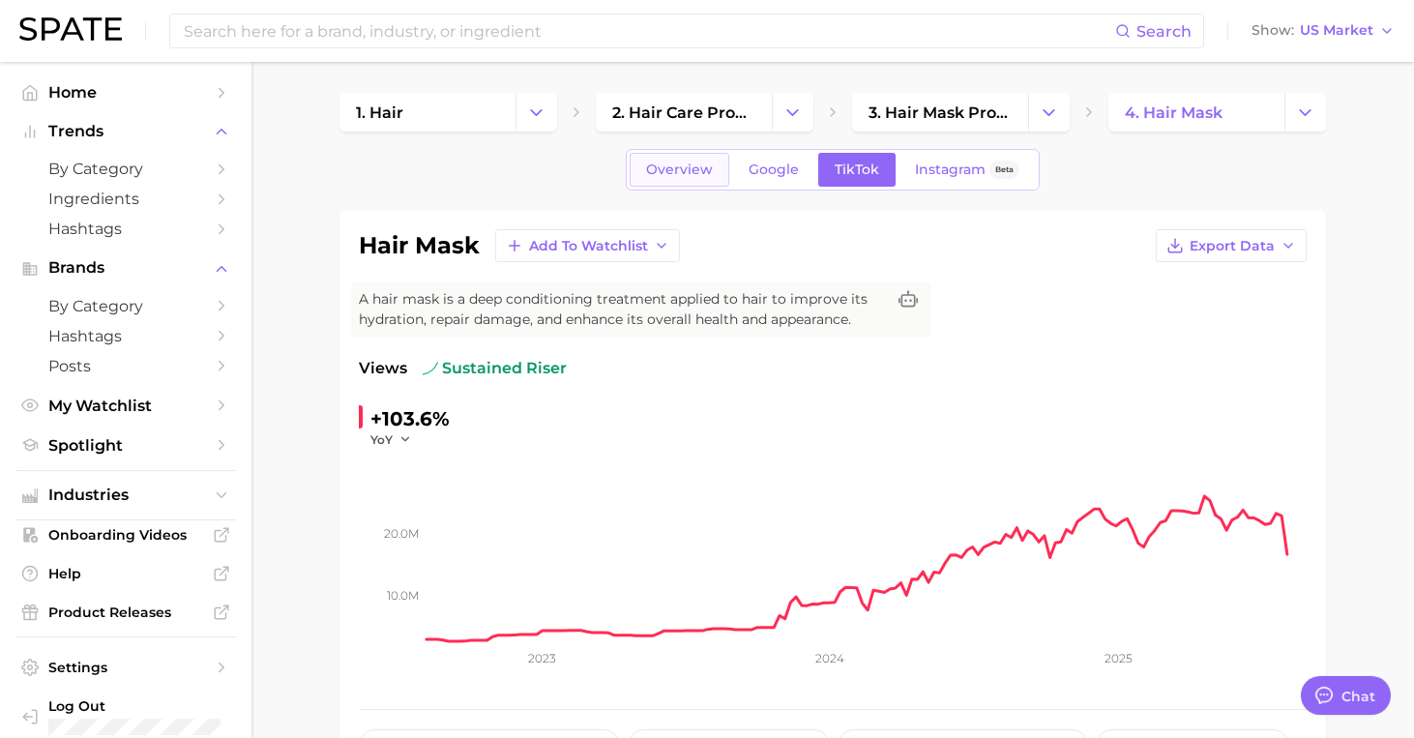
click at [663, 173] on span "Overview" at bounding box center [679, 170] width 67 height 16
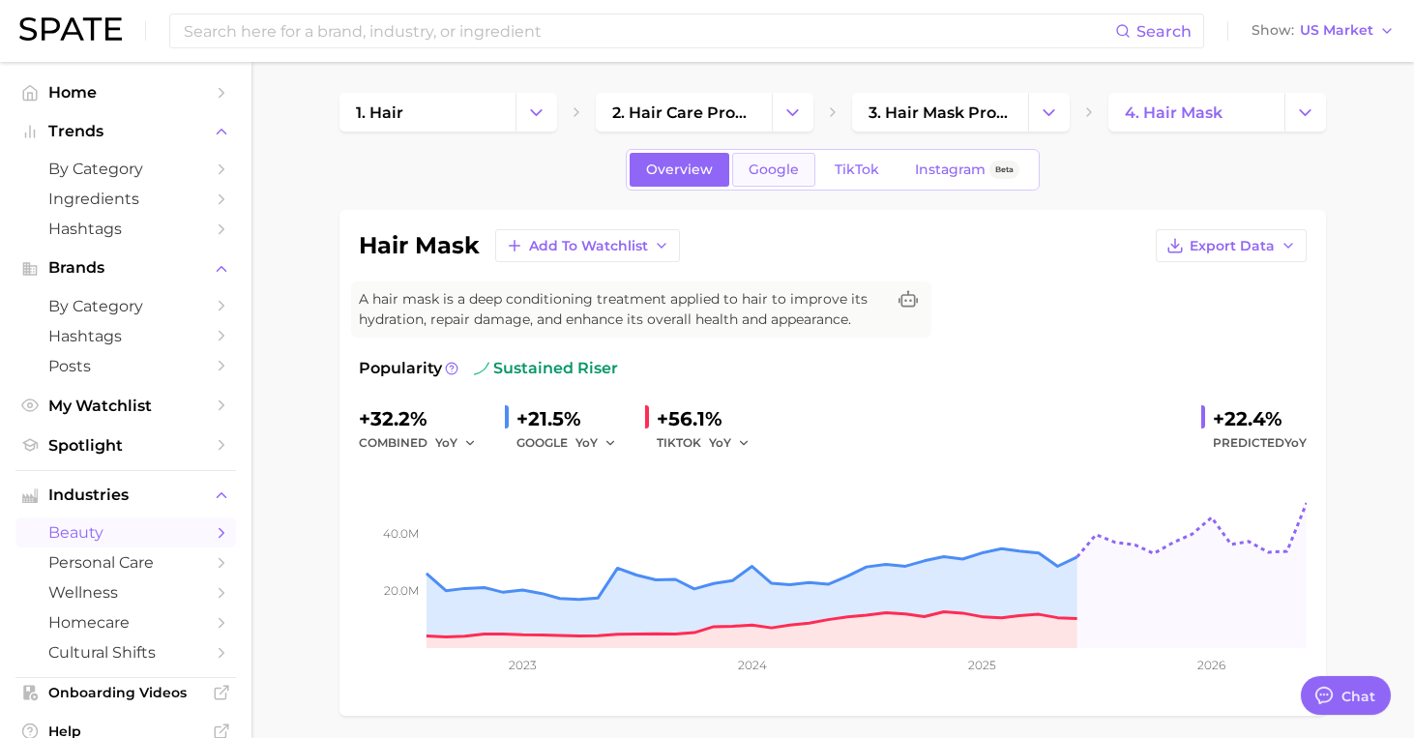
click at [768, 171] on span "Google" at bounding box center [774, 170] width 50 height 16
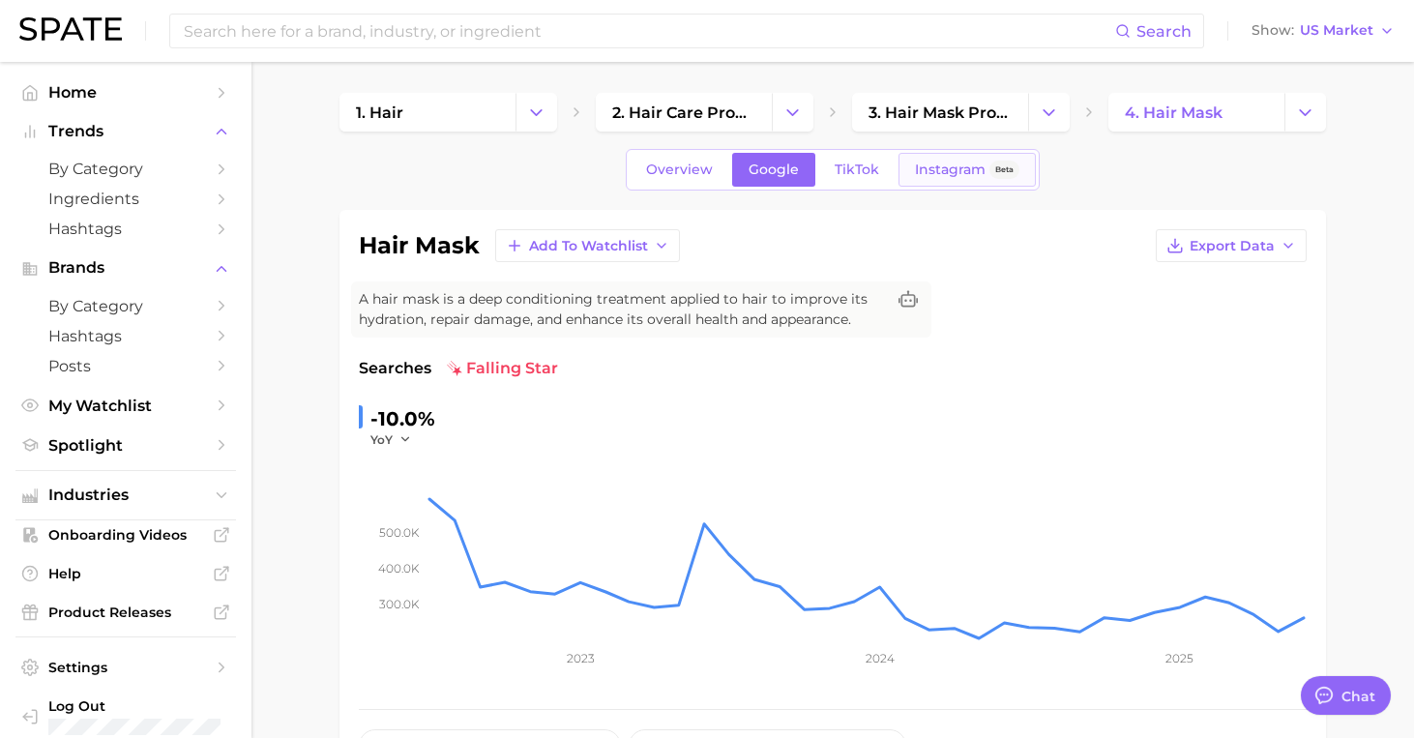
click at [930, 183] on link "Instagram Beta" at bounding box center [967, 170] width 137 height 34
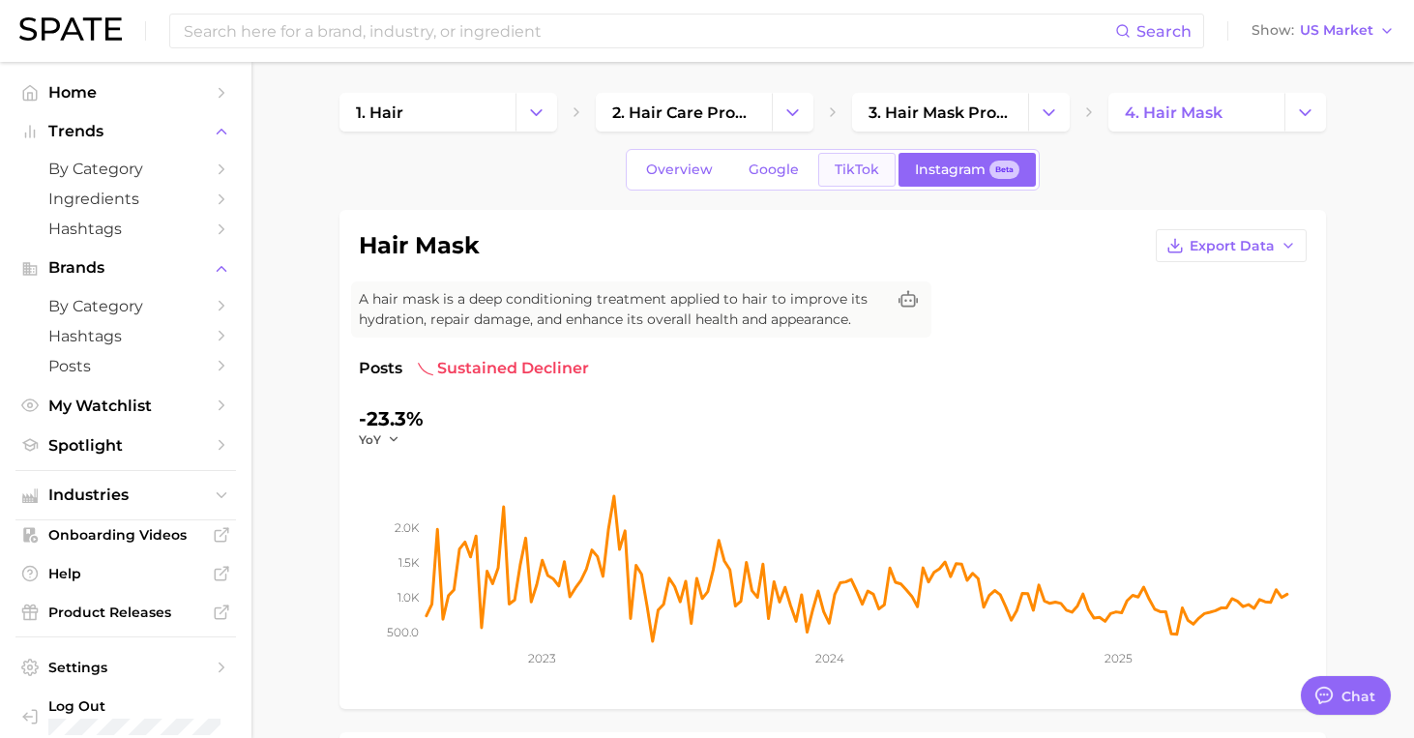
click at [839, 172] on span "TikTok" at bounding box center [857, 170] width 45 height 16
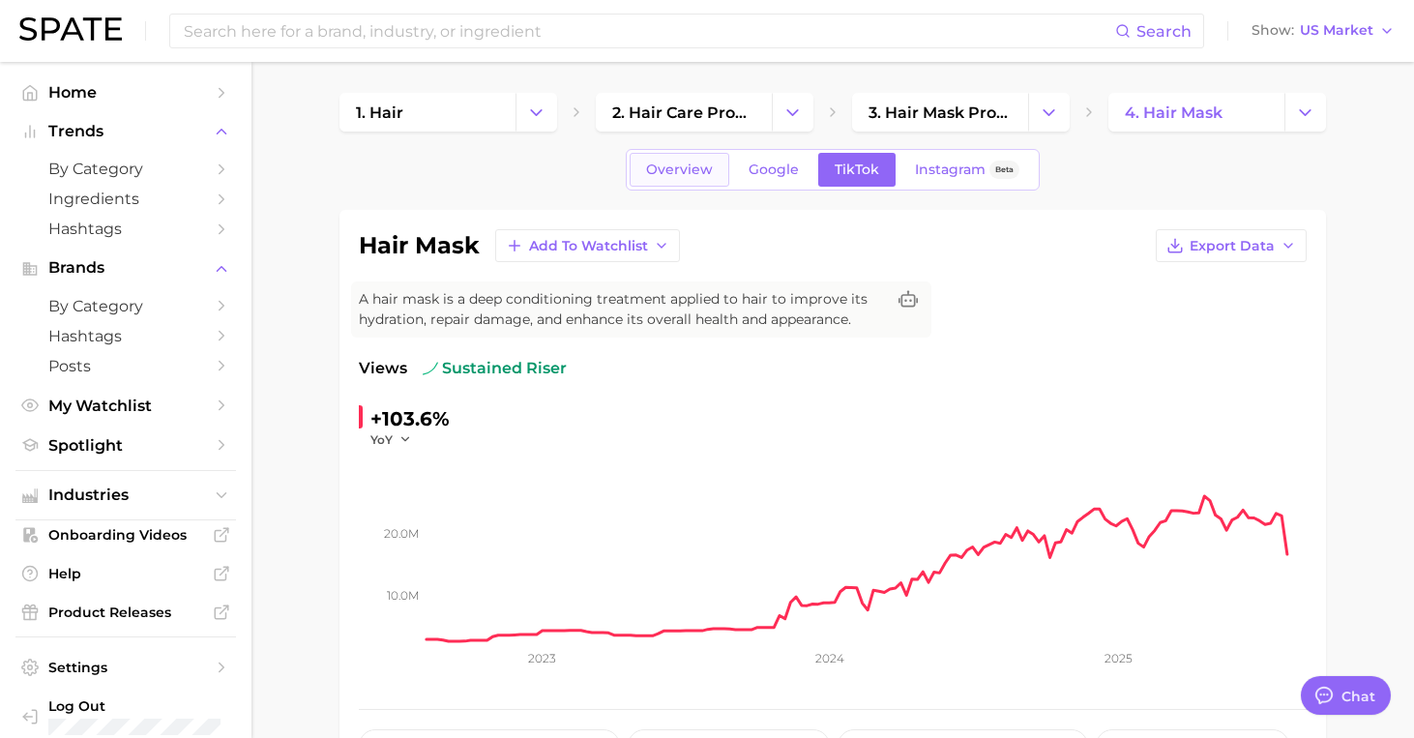
click at [655, 187] on div "Overview Google TikTok Instagram Beta" at bounding box center [833, 170] width 414 height 42
click at [699, 178] on link "Overview" at bounding box center [680, 170] width 100 height 34
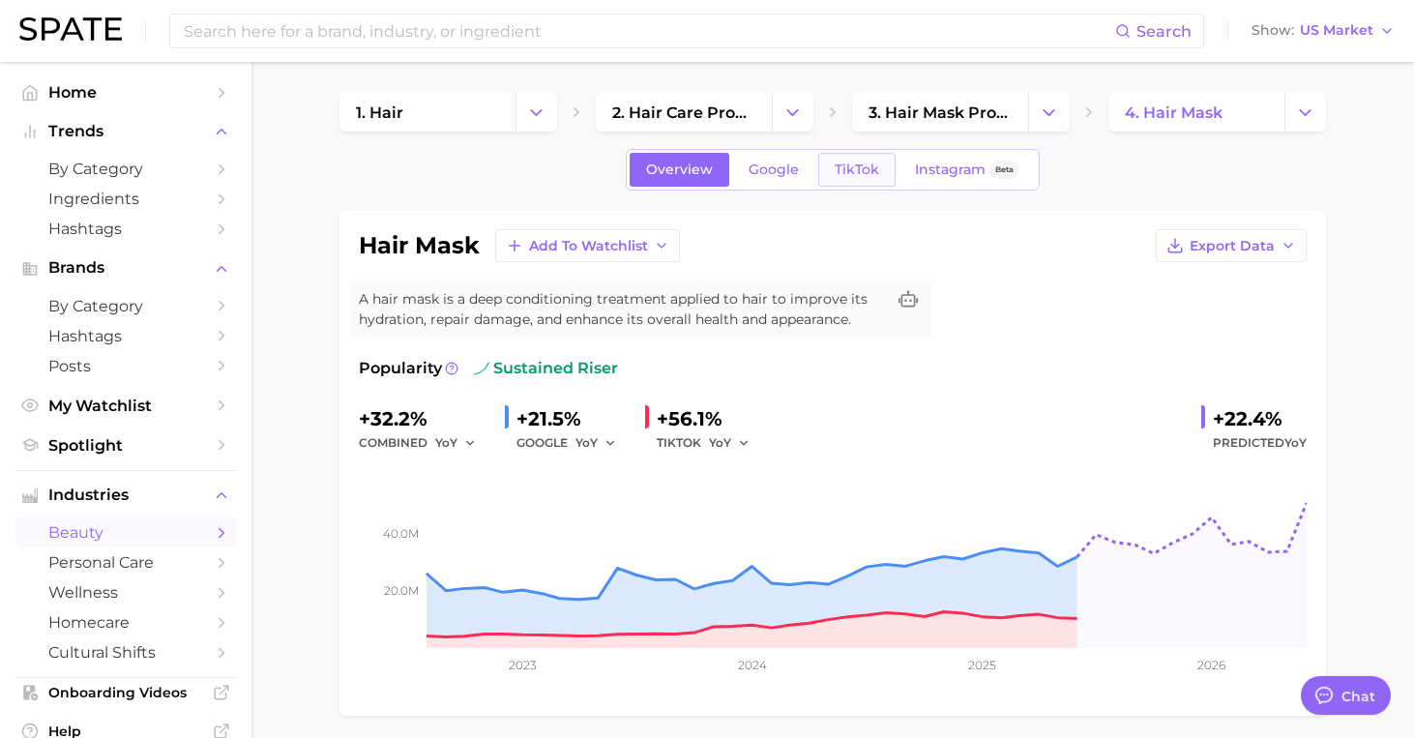
click at [842, 166] on span "TikTok" at bounding box center [857, 170] width 45 height 16
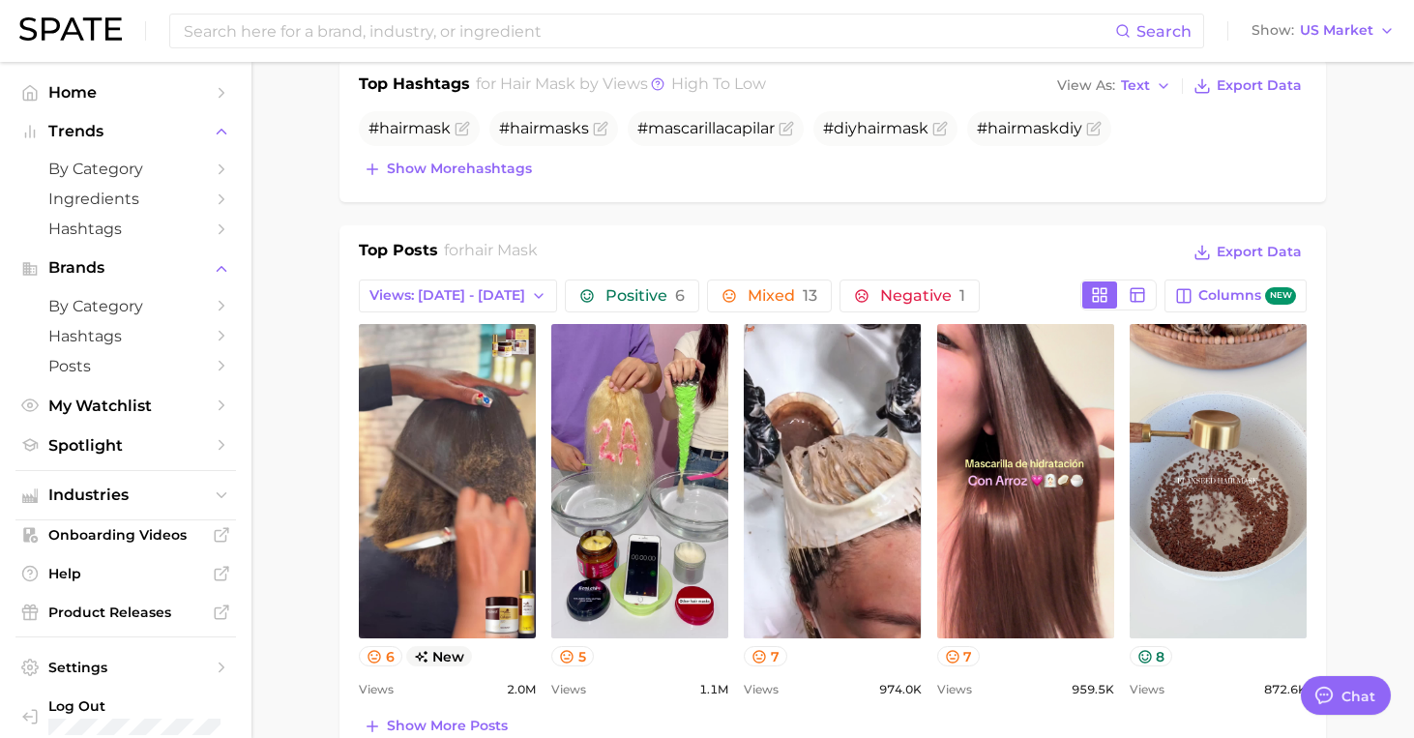
scroll to position [843, 0]
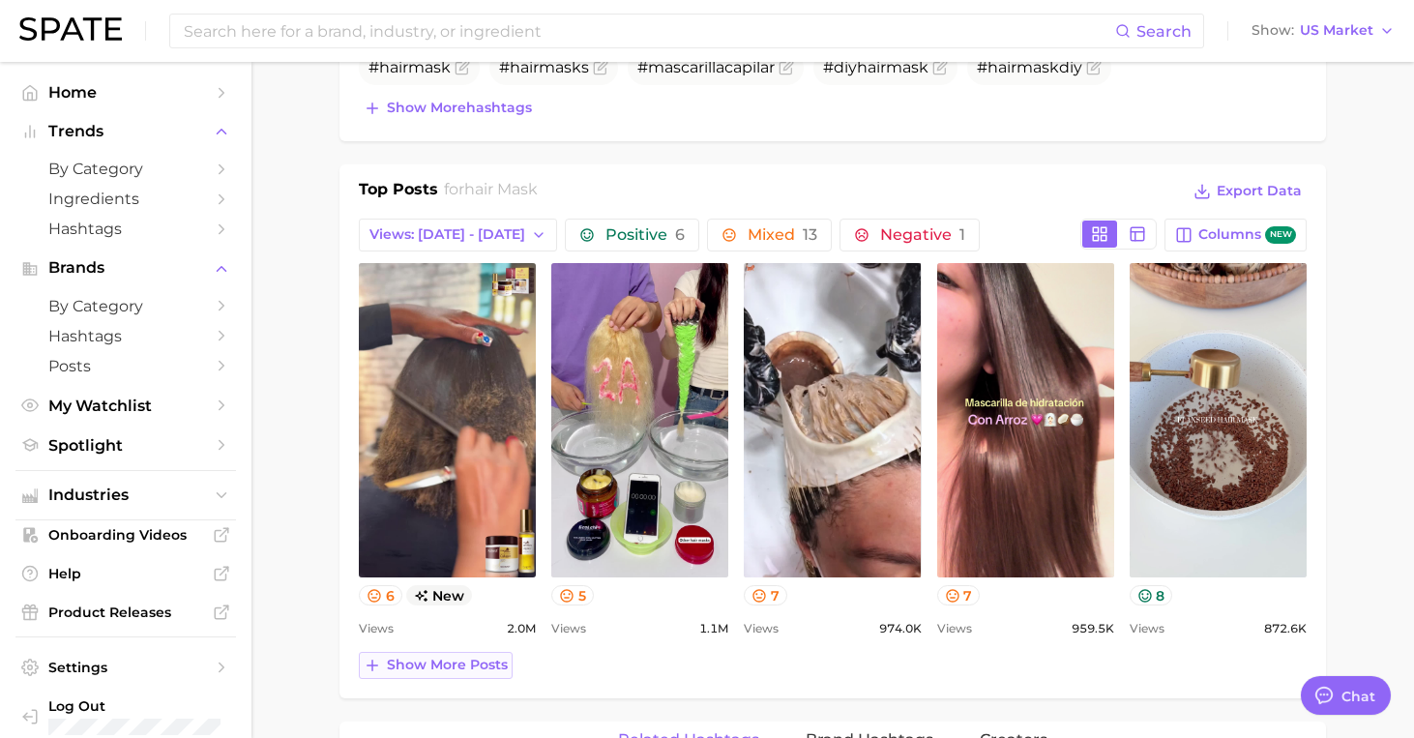
click at [487, 675] on button "Show more posts" at bounding box center [436, 665] width 154 height 27
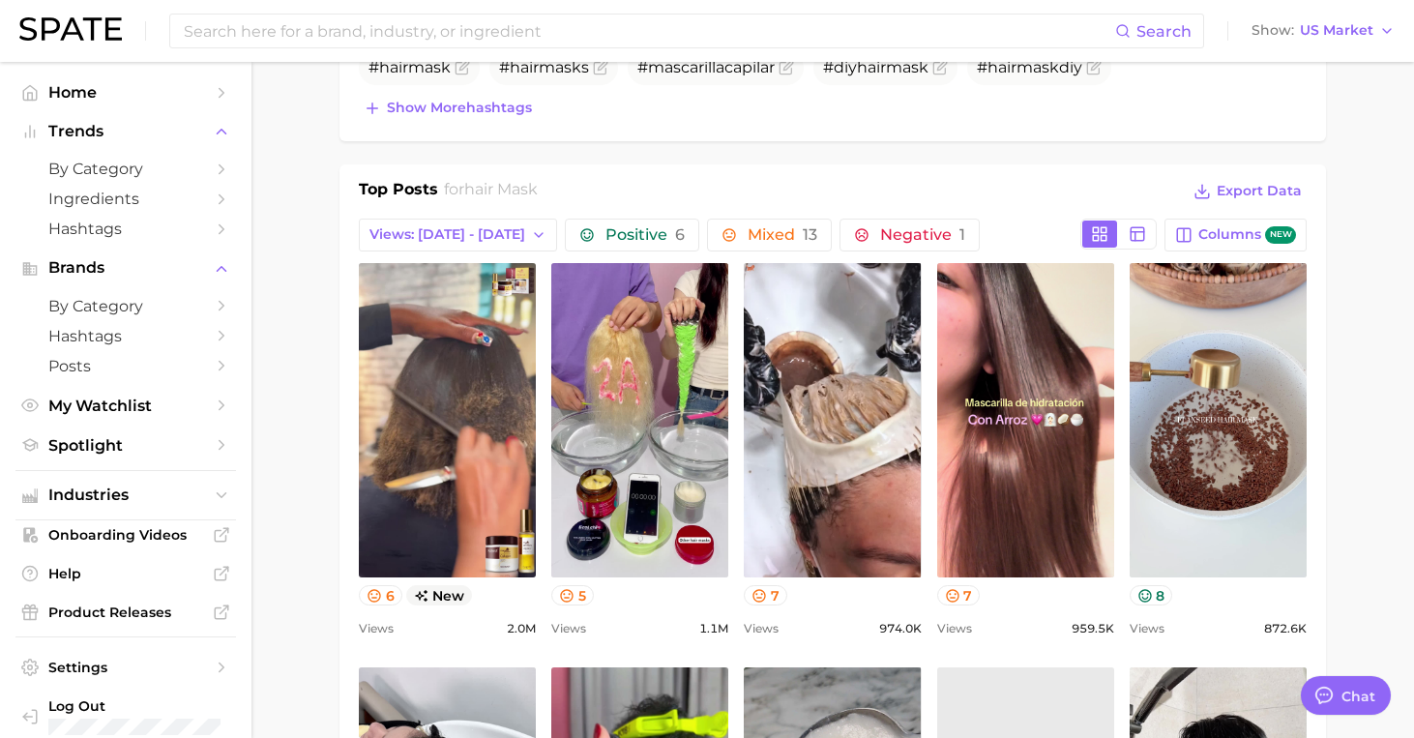
scroll to position [0, 0]
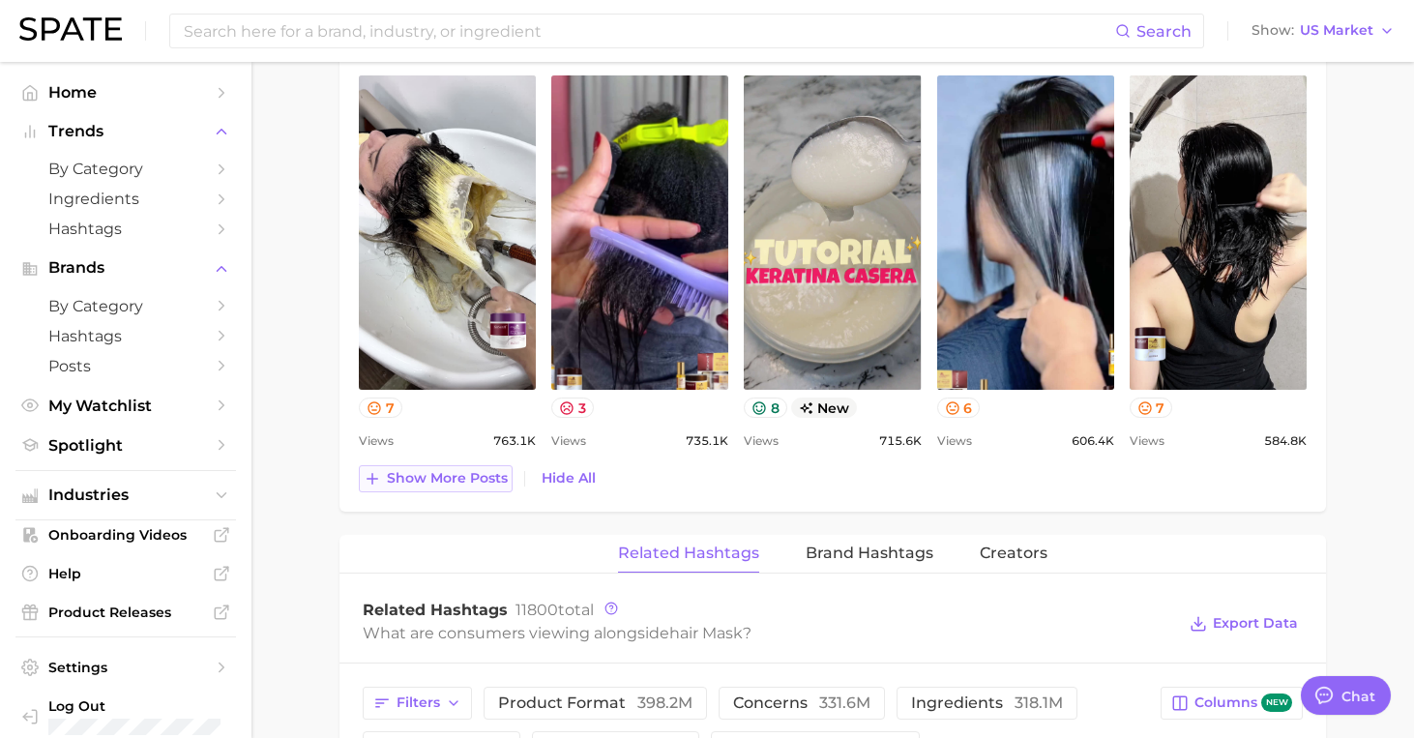
click at [453, 485] on span "Show more posts" at bounding box center [447, 478] width 121 height 16
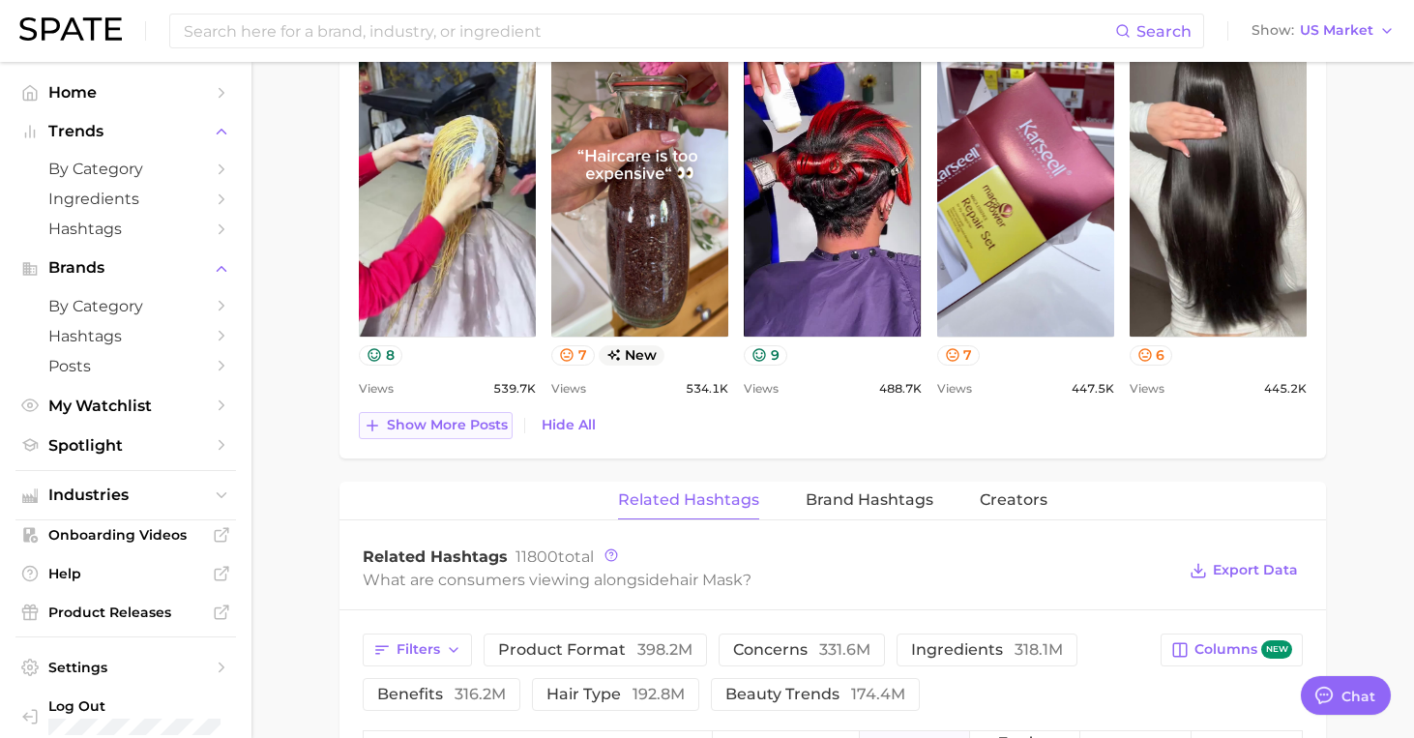
click at [441, 420] on span "Show more posts" at bounding box center [447, 425] width 121 height 16
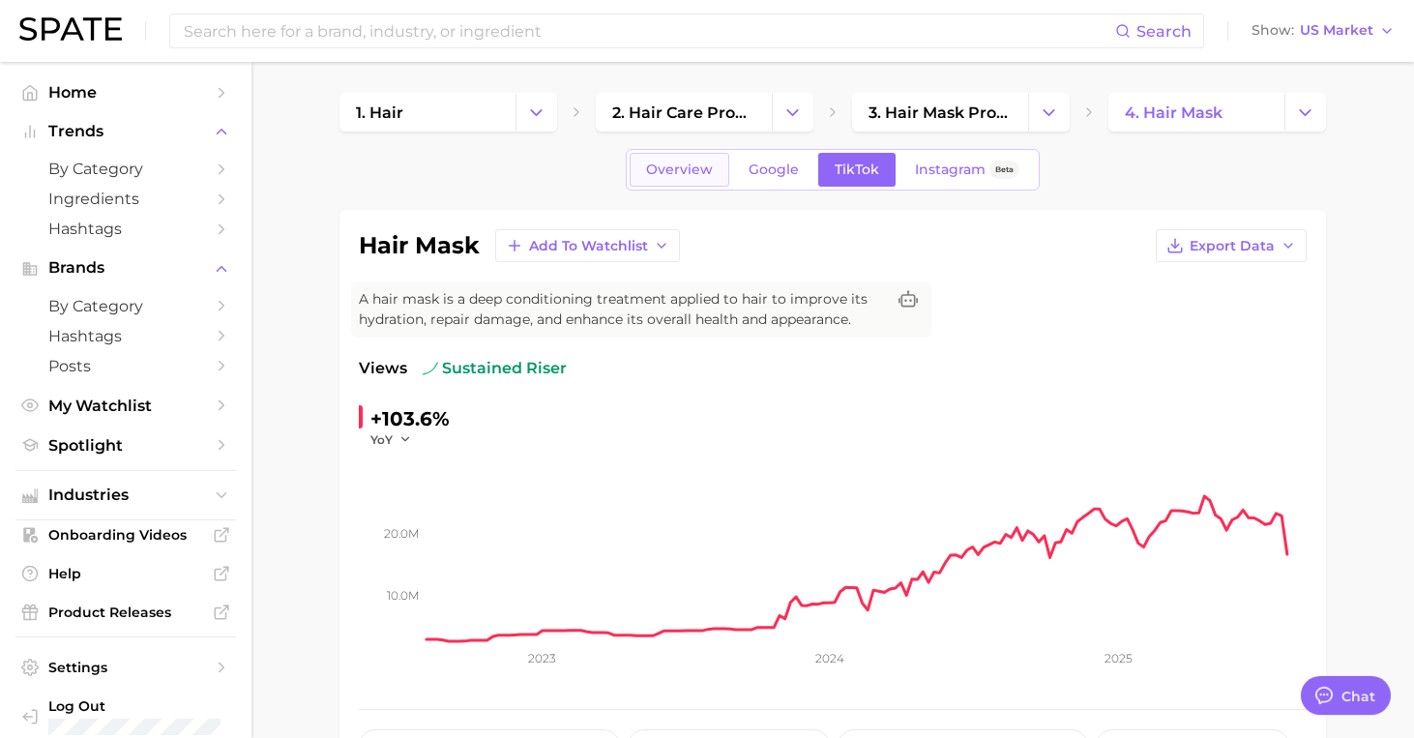
click at [658, 182] on link "Overview" at bounding box center [680, 170] width 100 height 34
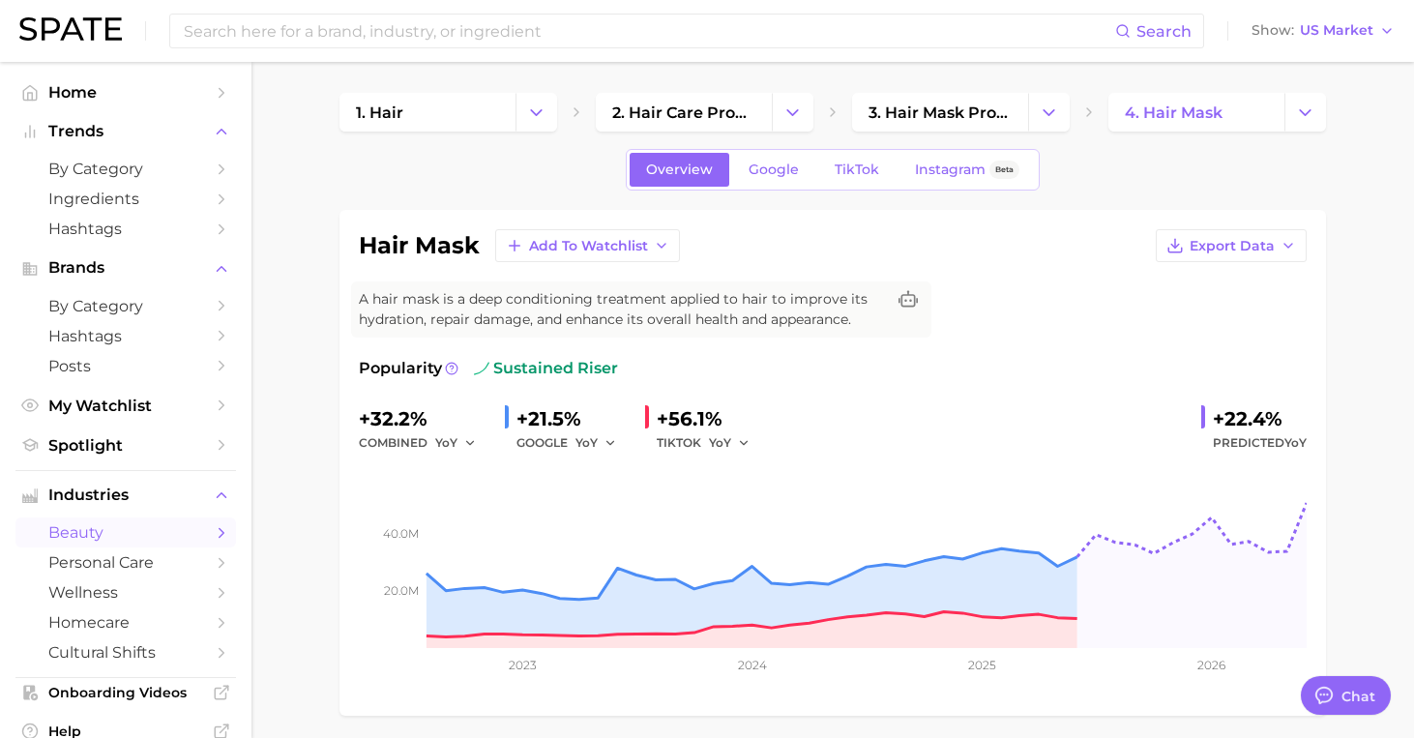
type textarea "x"
click at [849, 168] on span "TikTok" at bounding box center [855, 170] width 45 height 16
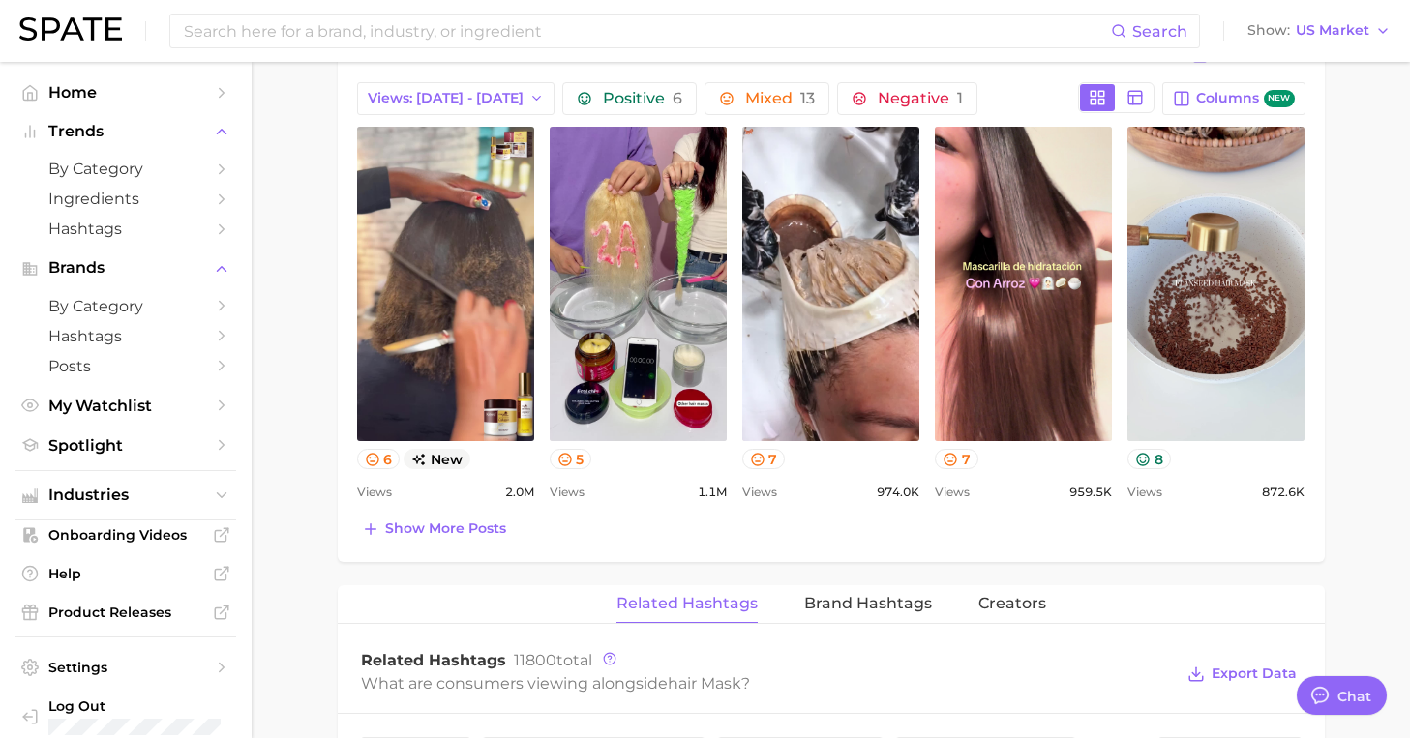
scroll to position [956, 0]
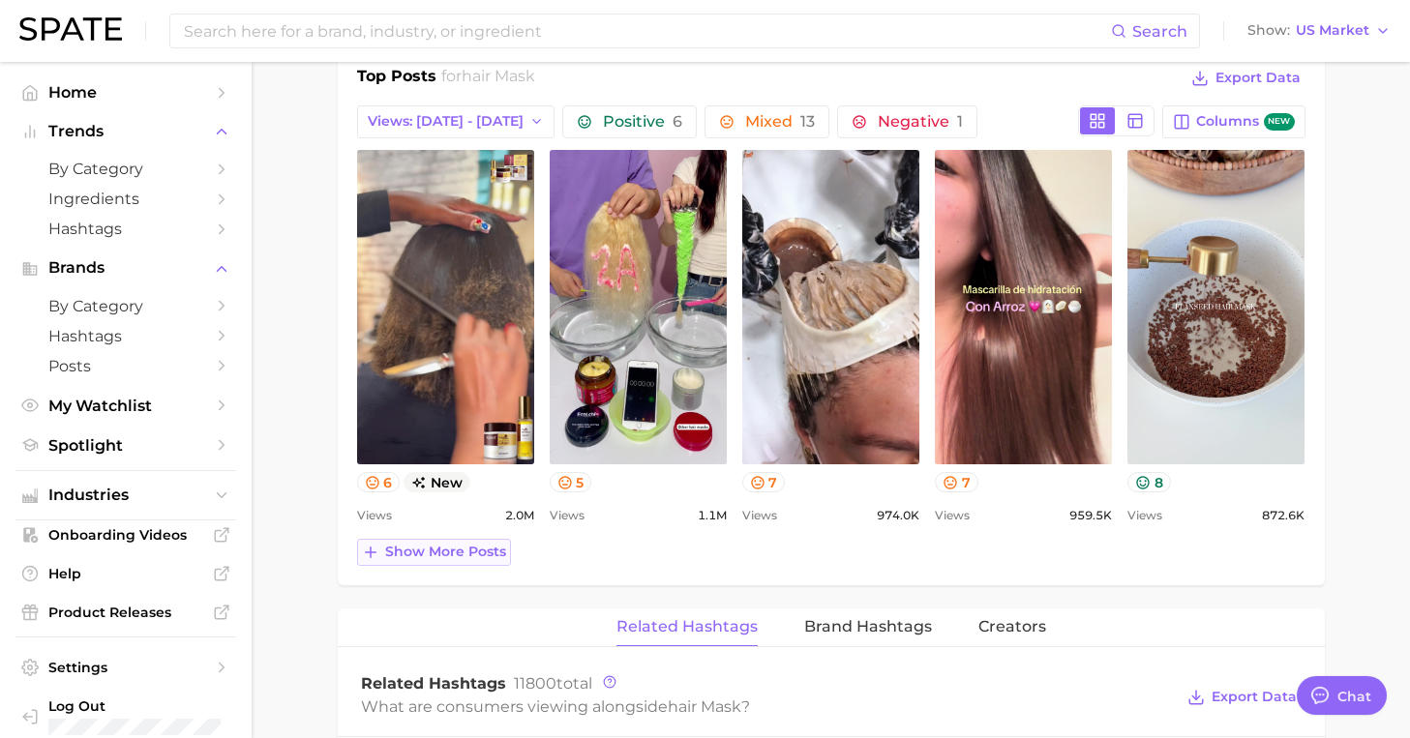
click at [452, 550] on span "Show more posts" at bounding box center [445, 552] width 121 height 16
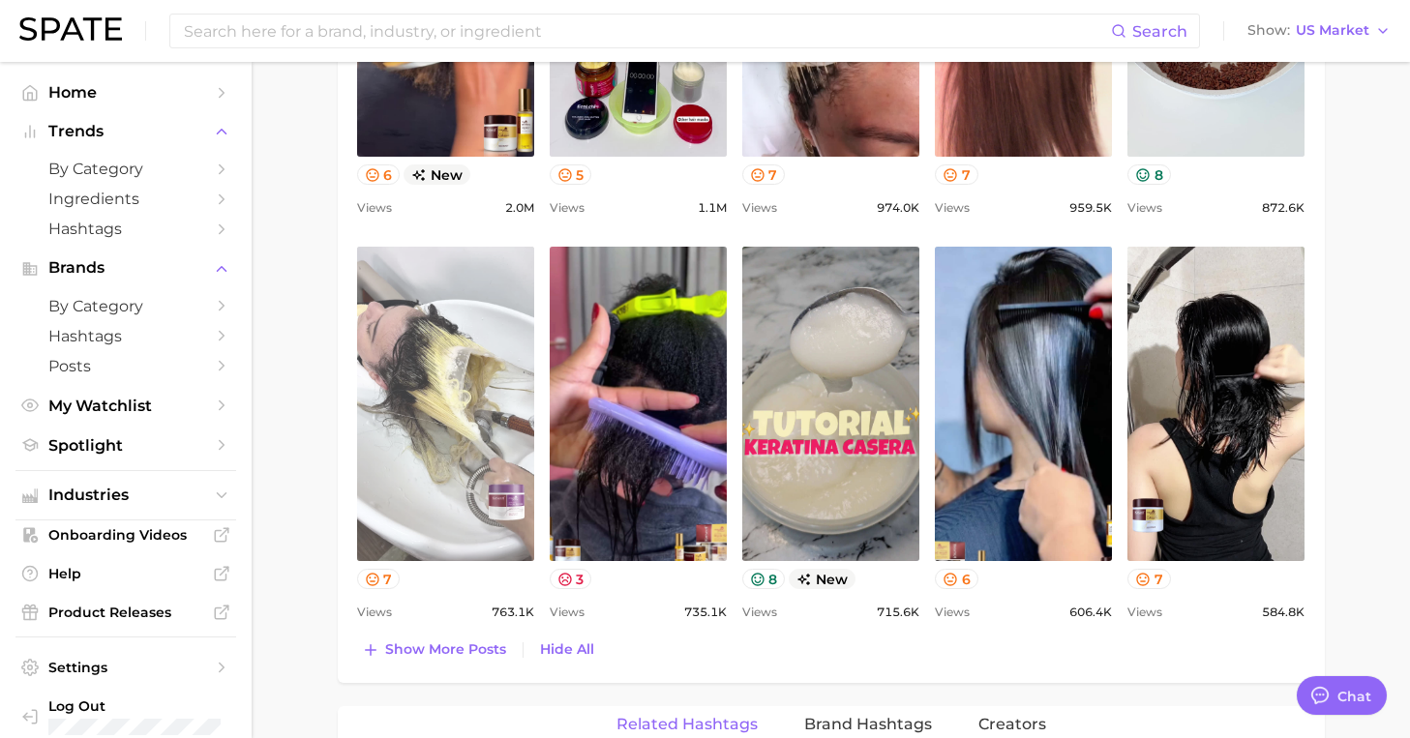
scroll to position [1264, 0]
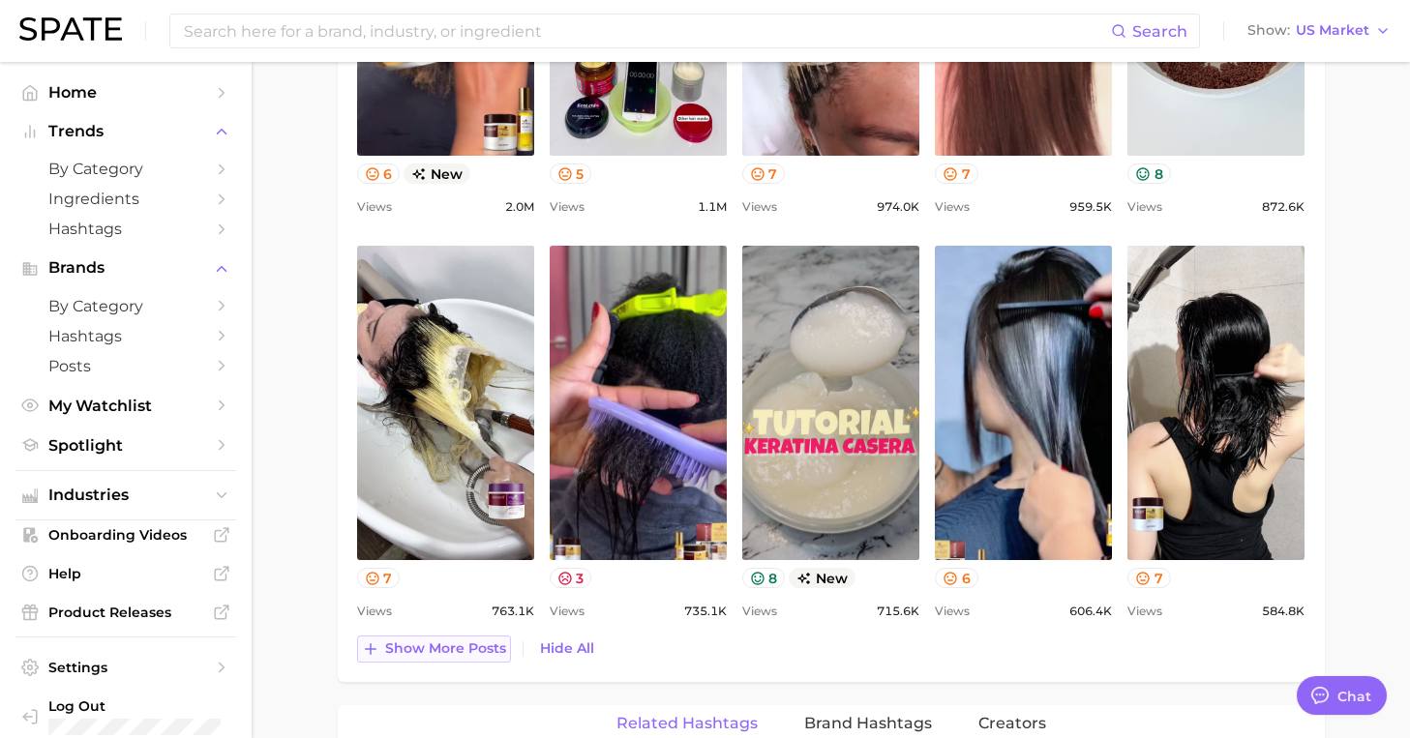
click at [451, 640] on span "Show more posts" at bounding box center [445, 648] width 121 height 16
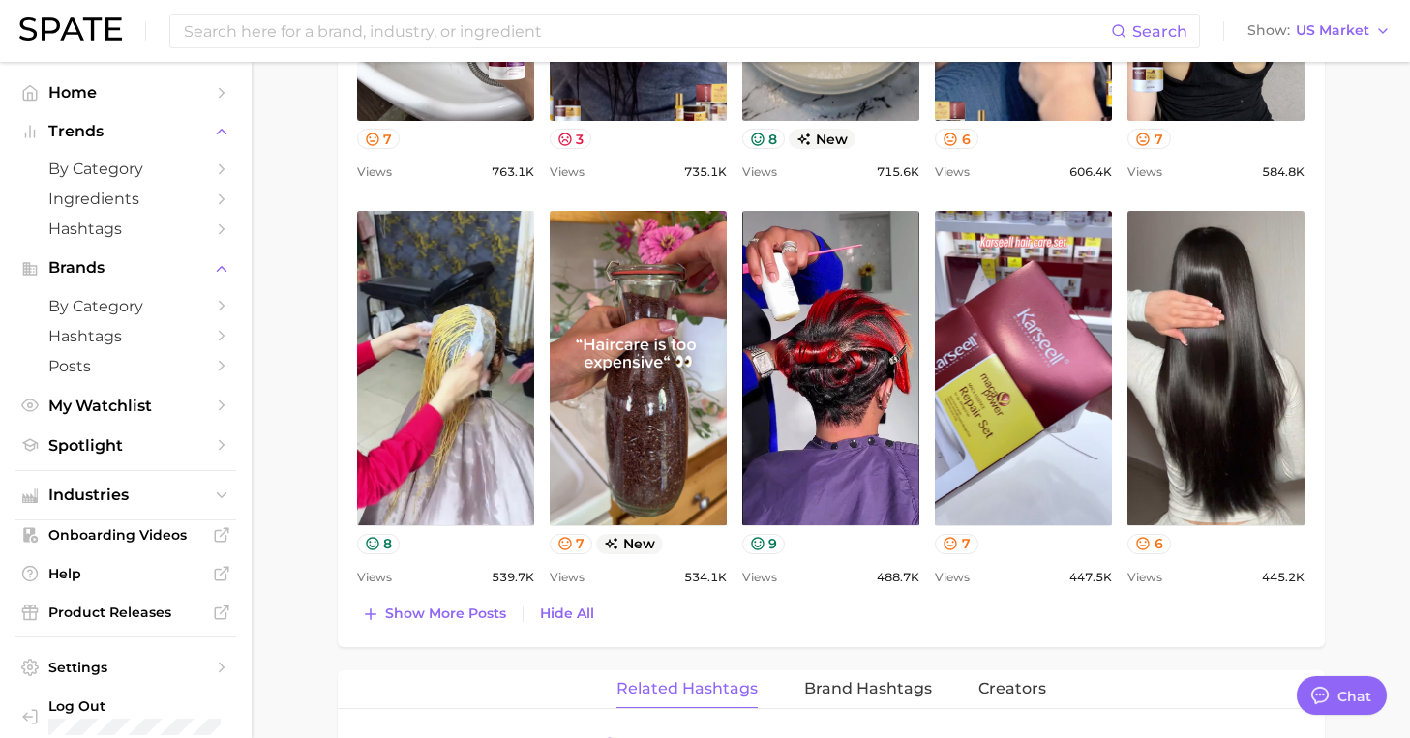
scroll to position [1705, 0]
click at [453, 615] on span "Show more posts" at bounding box center [445, 613] width 121 height 16
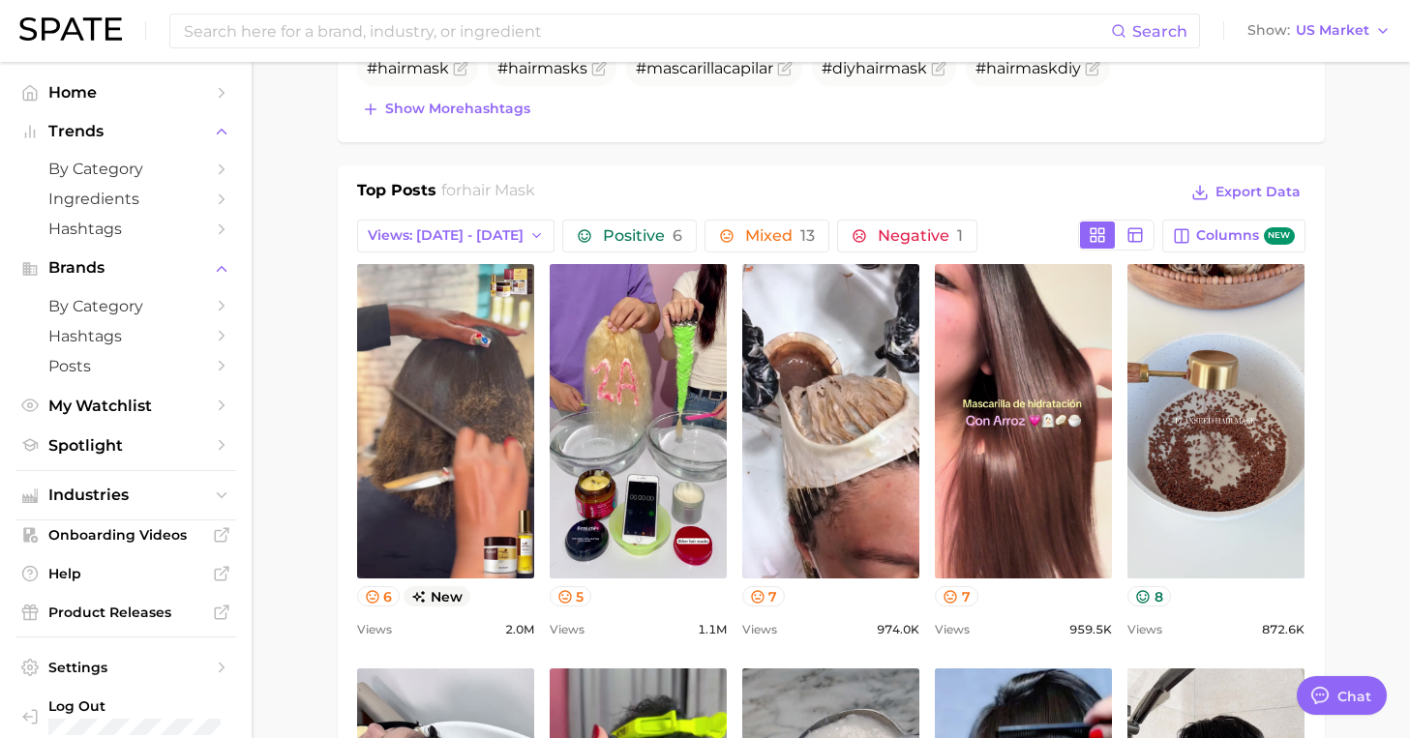
scroll to position [835, 0]
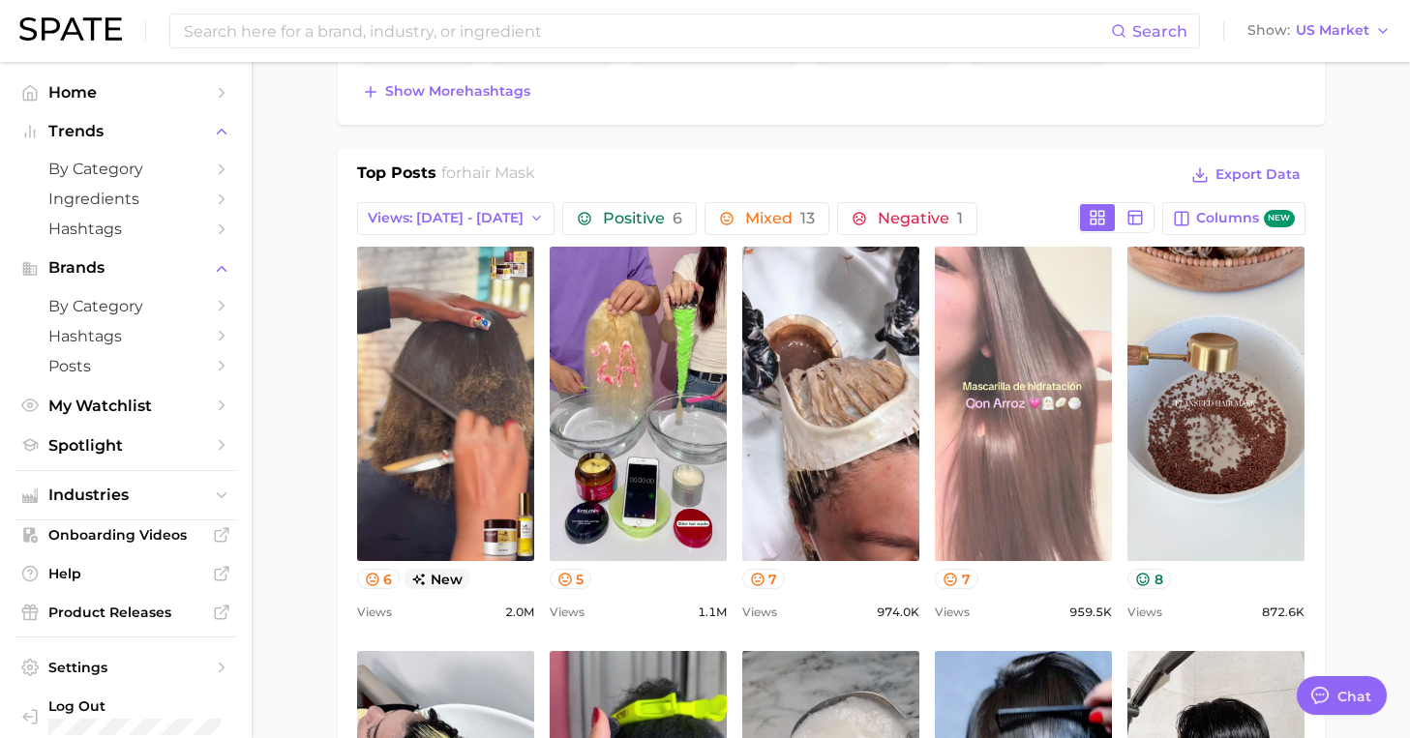
click at [1069, 466] on link "view post on TikTok" at bounding box center [1023, 404] width 177 height 314
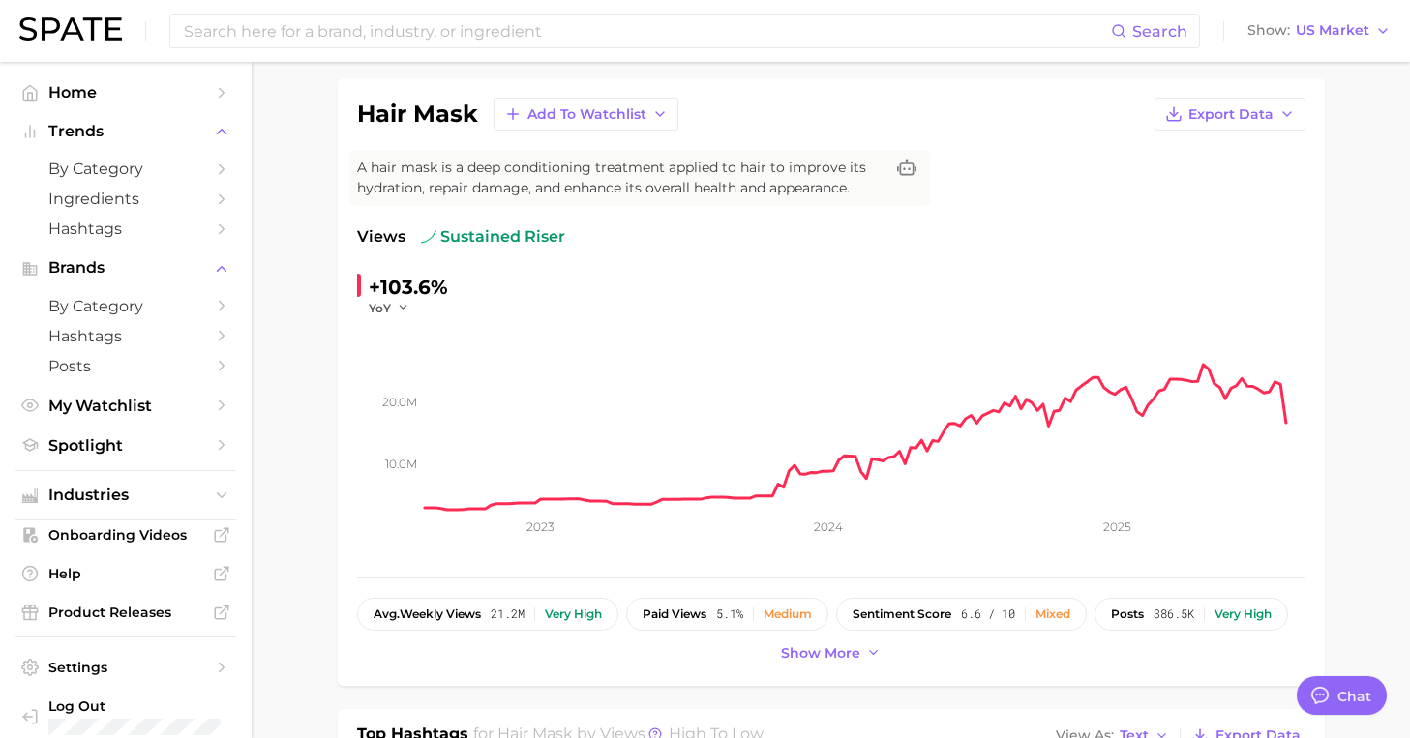
scroll to position [0, 0]
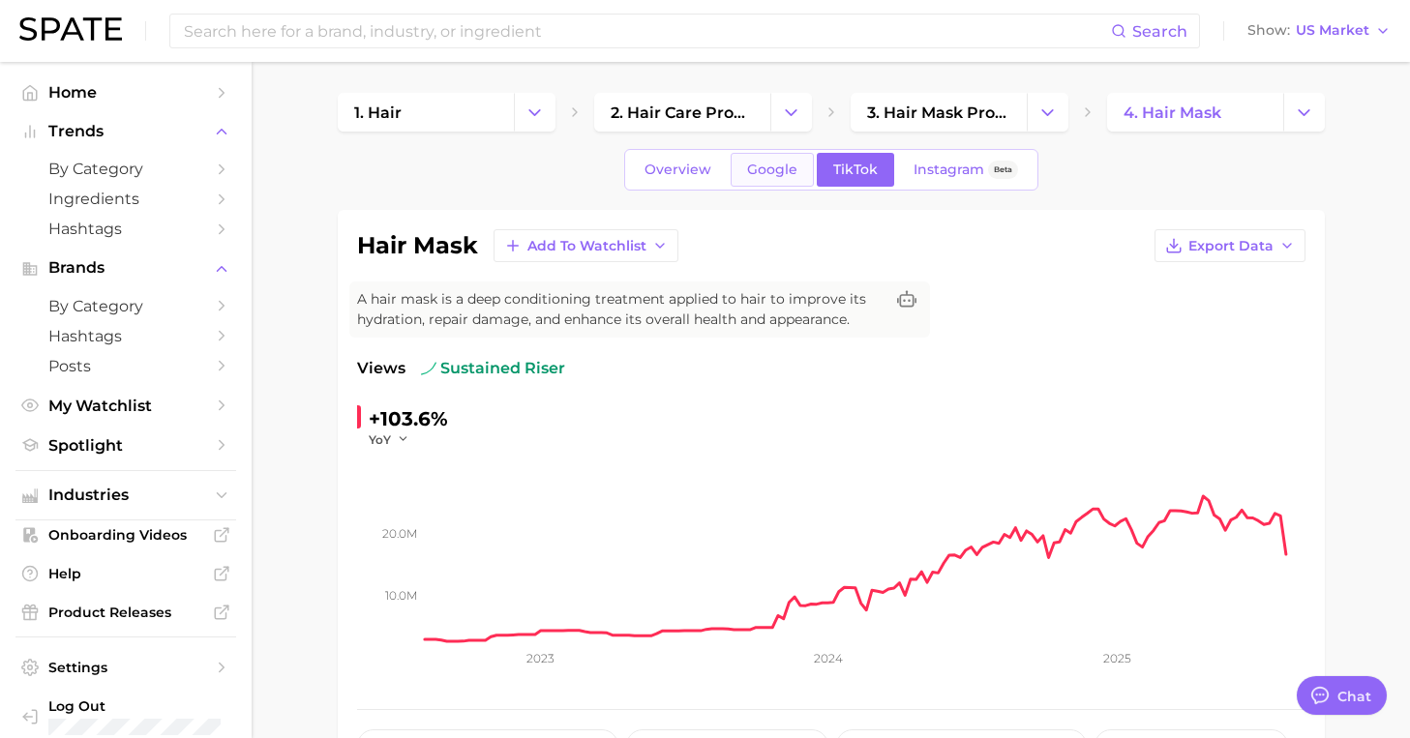
click at [788, 177] on span "Google" at bounding box center [772, 170] width 50 height 16
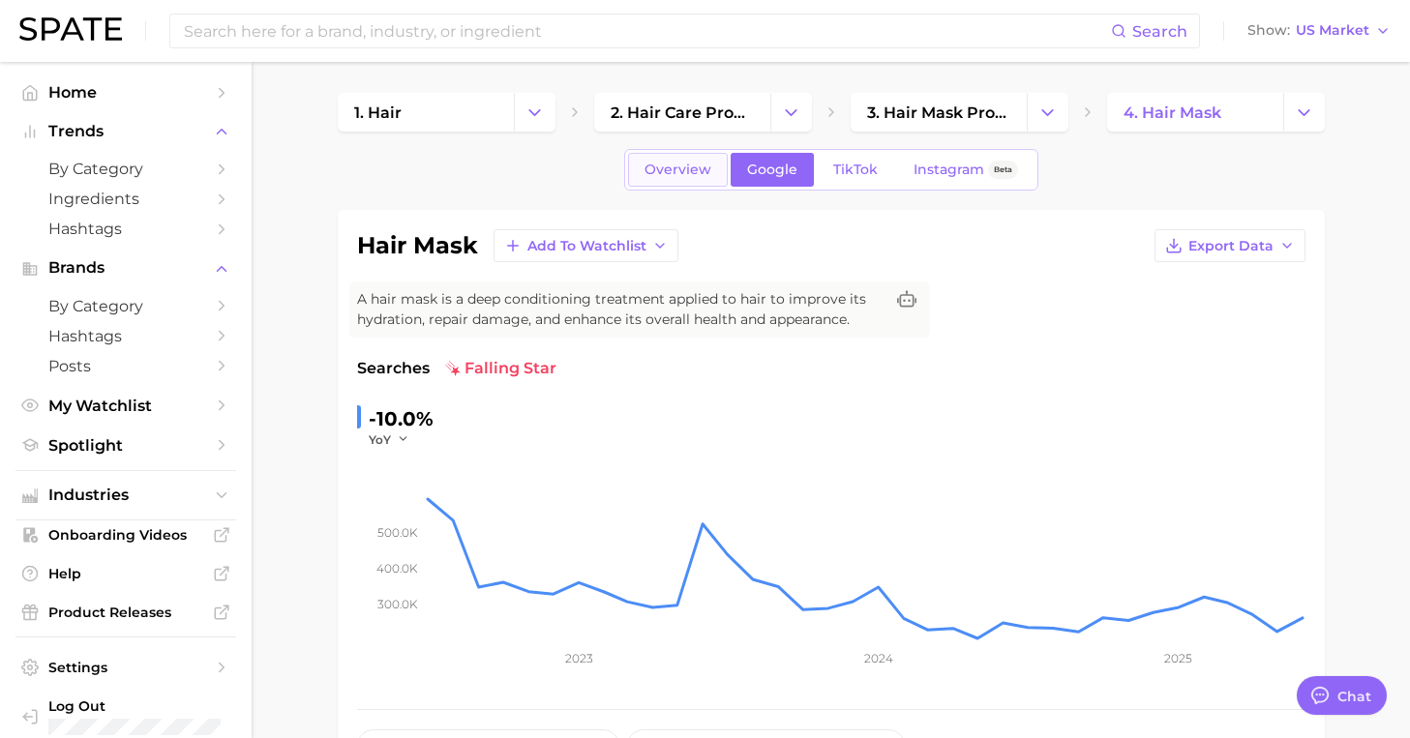
click at [682, 170] on span "Overview" at bounding box center [677, 170] width 67 height 16
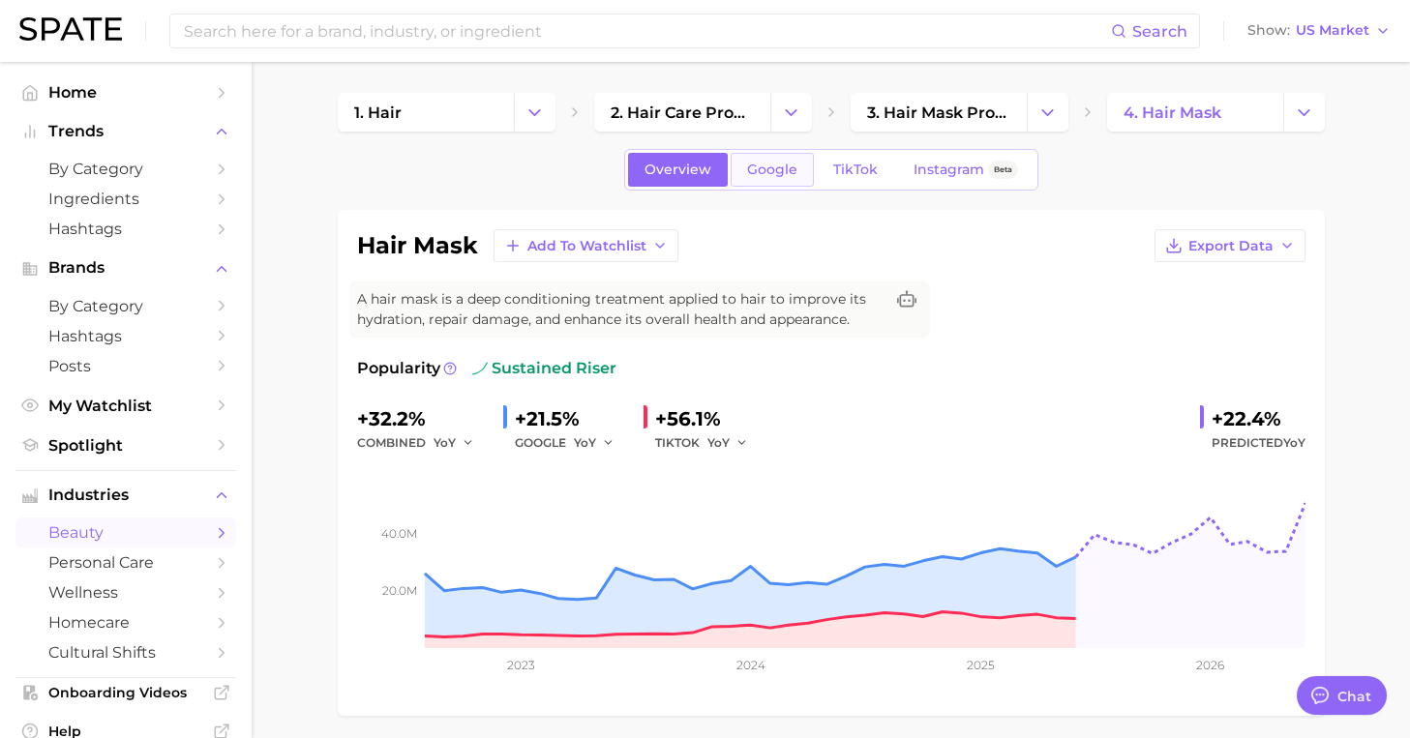
click at [776, 164] on span "Google" at bounding box center [772, 170] width 50 height 16
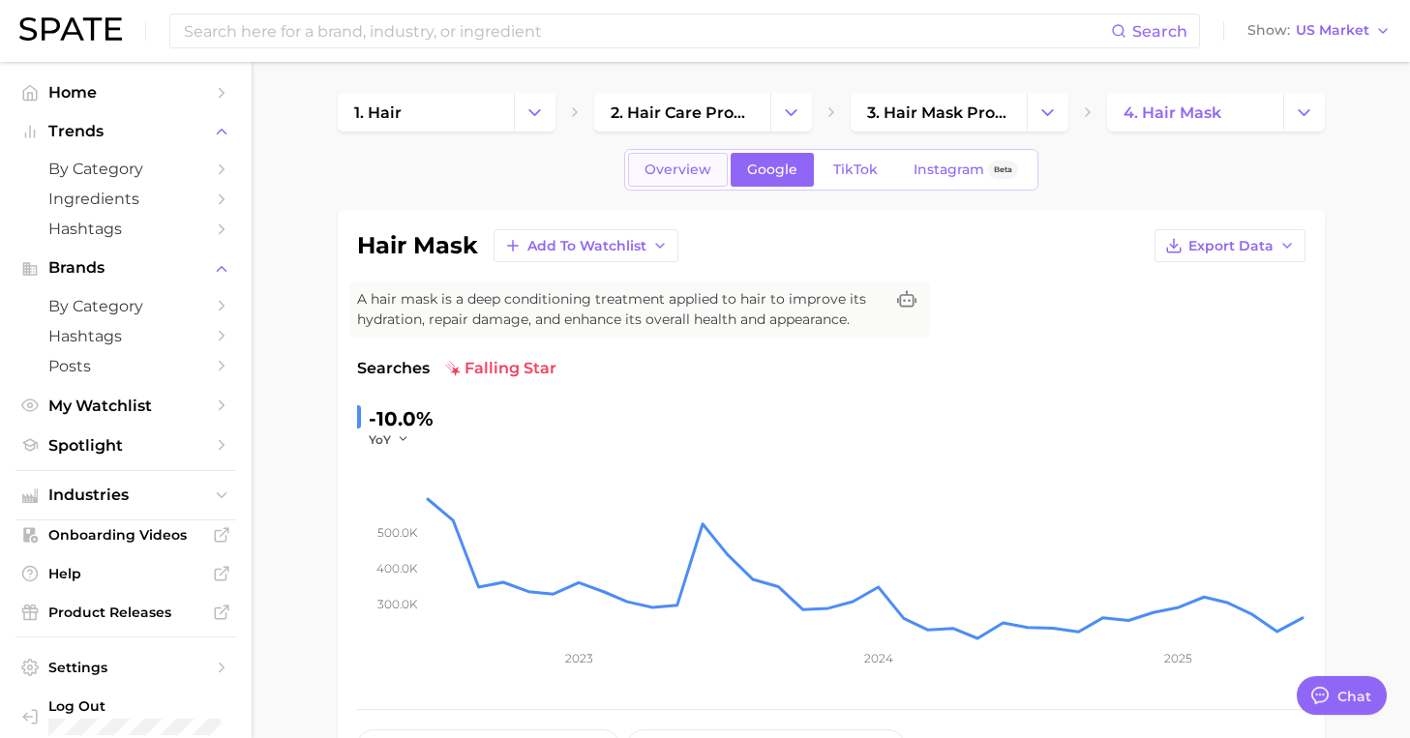
click at [682, 177] on span "Overview" at bounding box center [677, 170] width 67 height 16
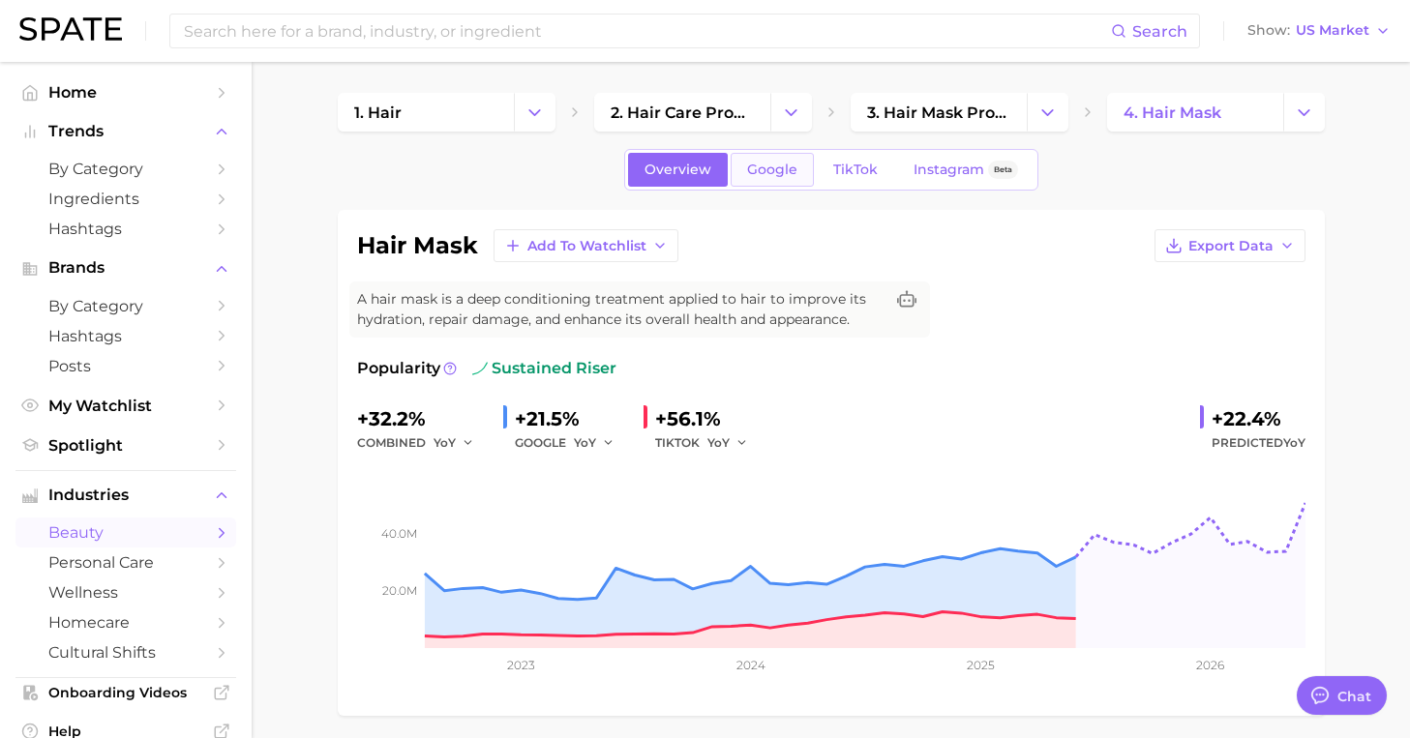
click at [754, 180] on link "Google" at bounding box center [771, 170] width 83 height 34
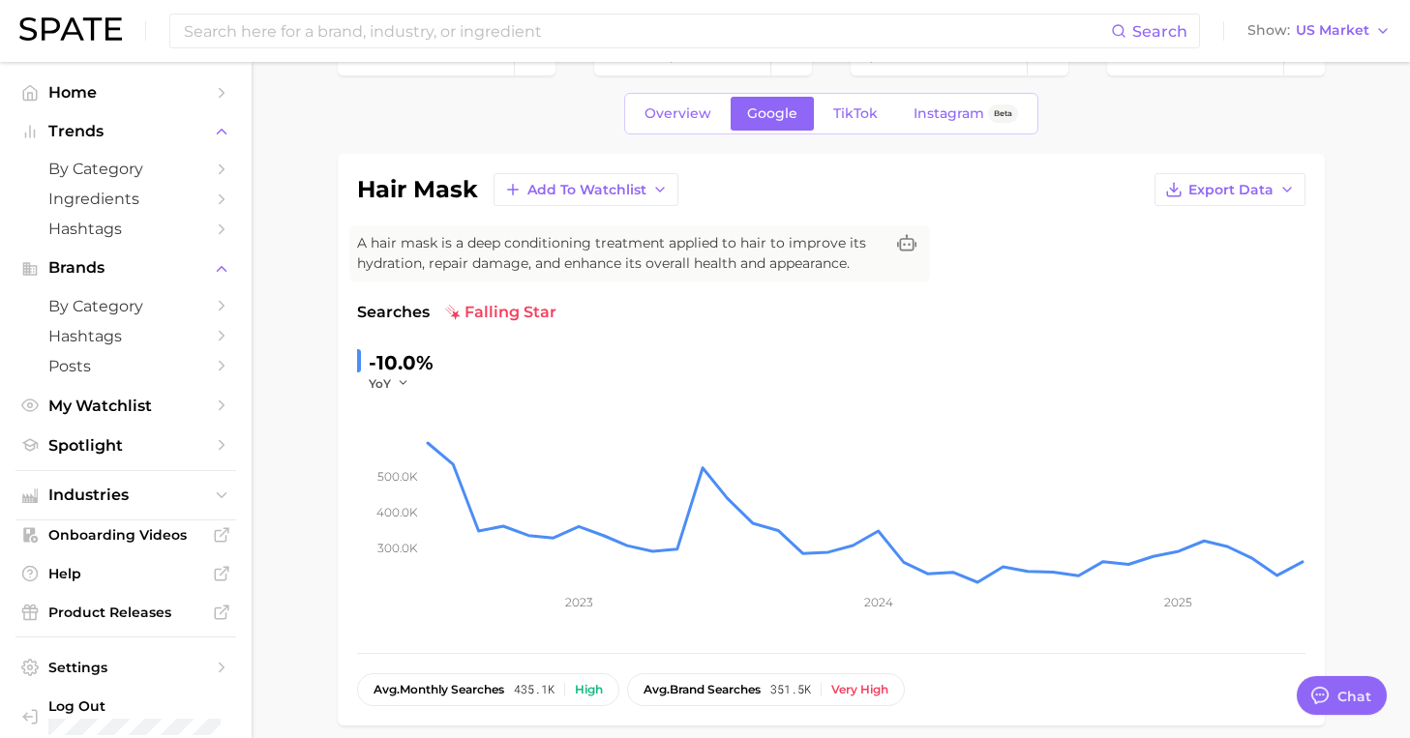
scroll to position [14, 0]
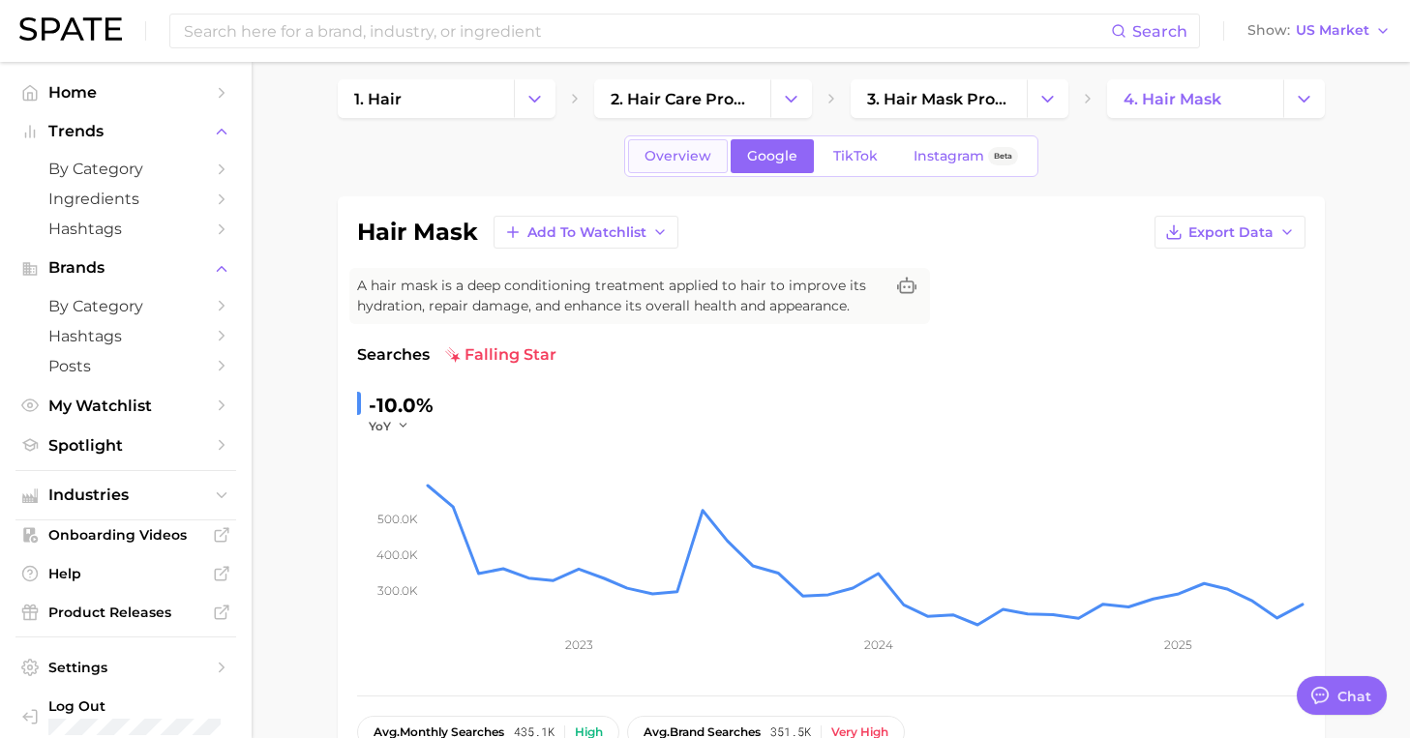
click at [676, 160] on span "Overview" at bounding box center [677, 156] width 67 height 16
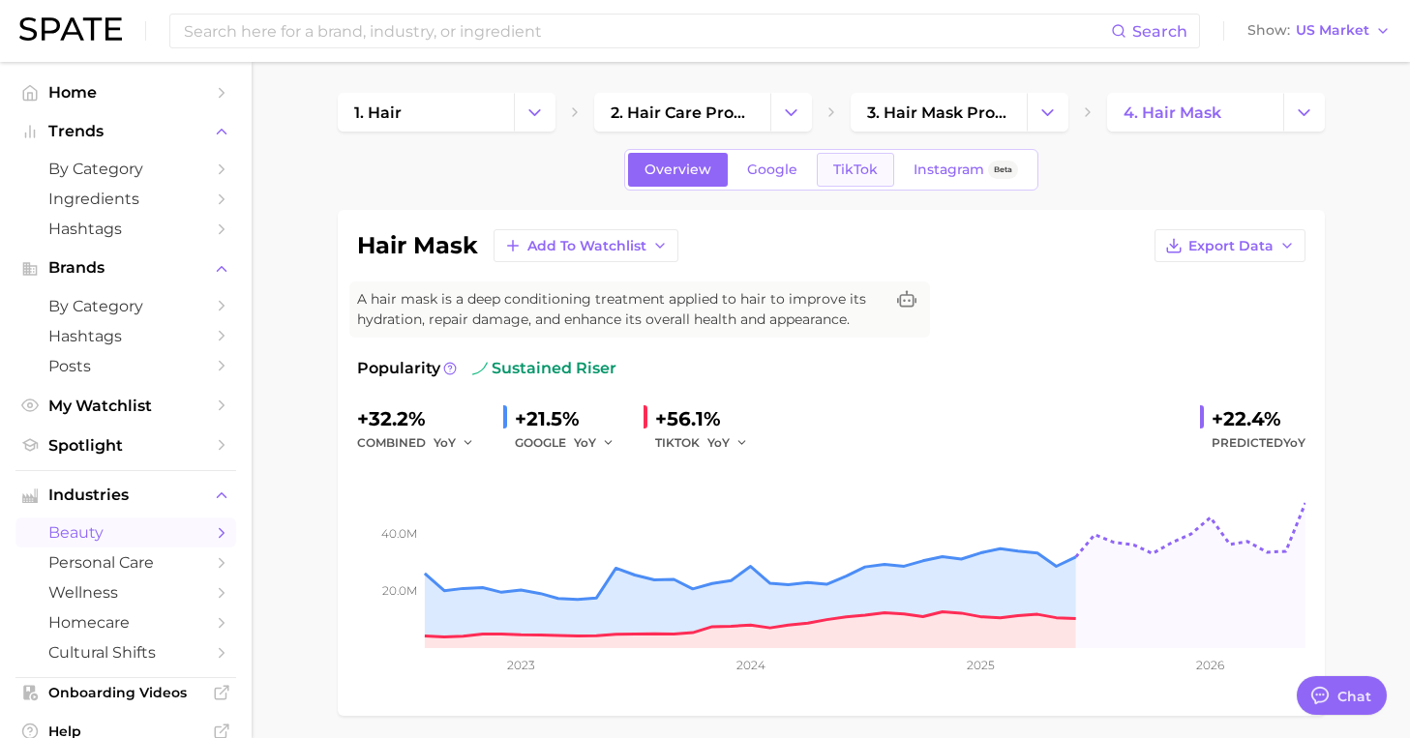
click at [872, 176] on span "TikTok" at bounding box center [855, 170] width 45 height 16
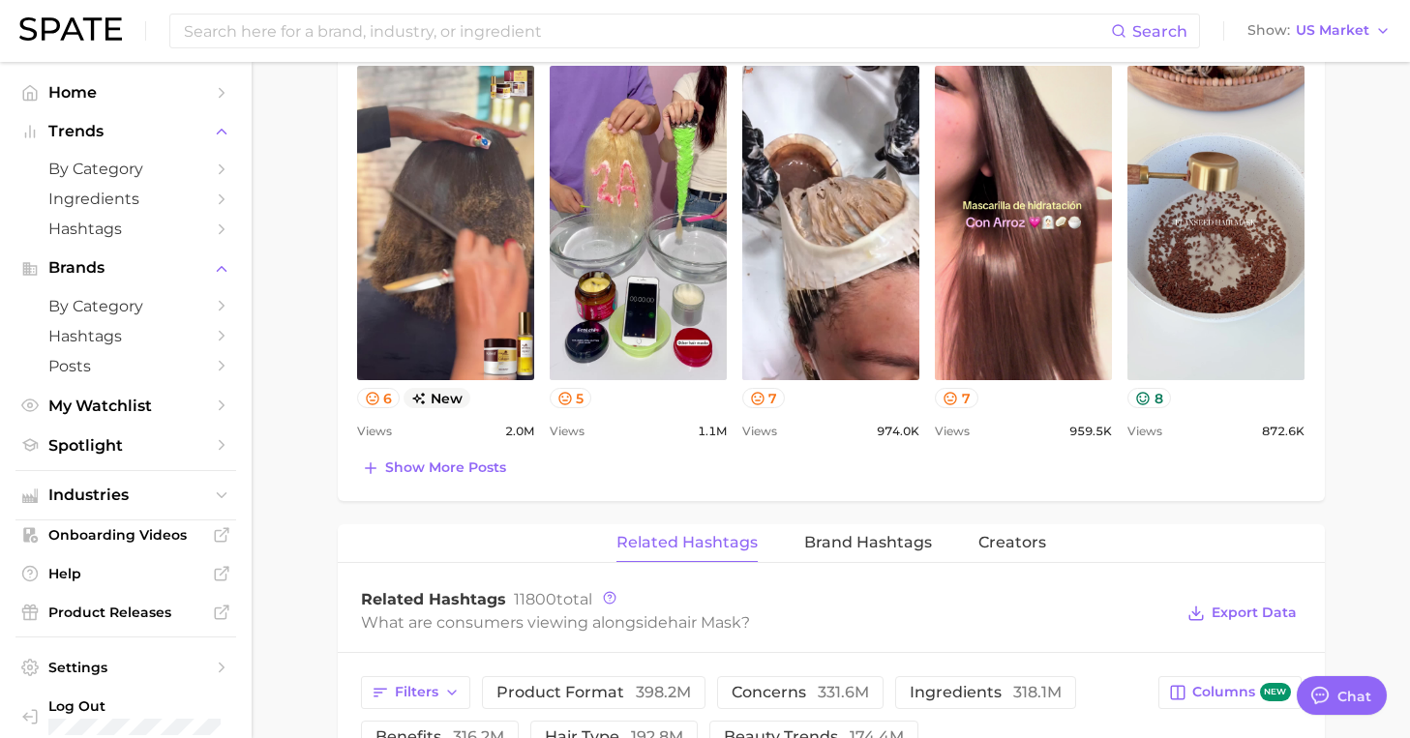
scroll to position [1044, 0]
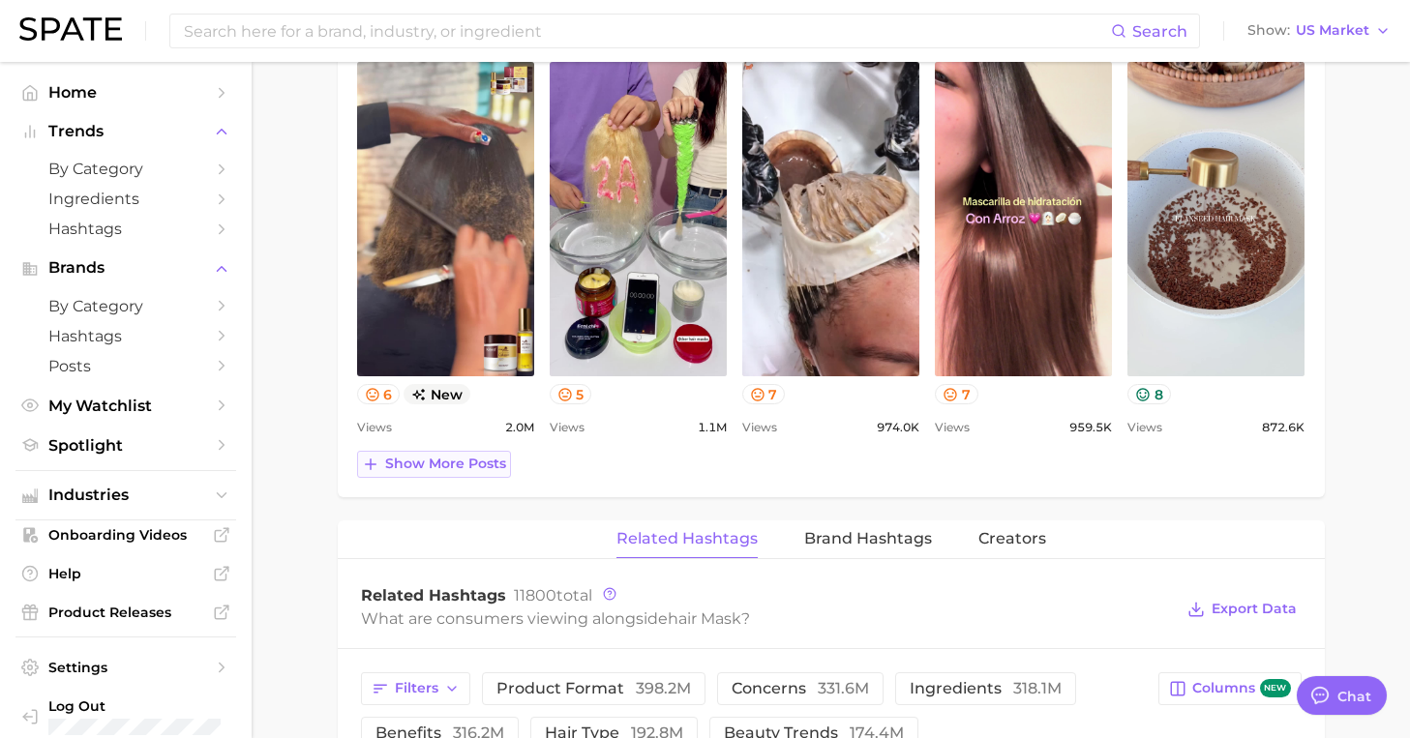
click at [459, 458] on span "Show more posts" at bounding box center [445, 464] width 121 height 16
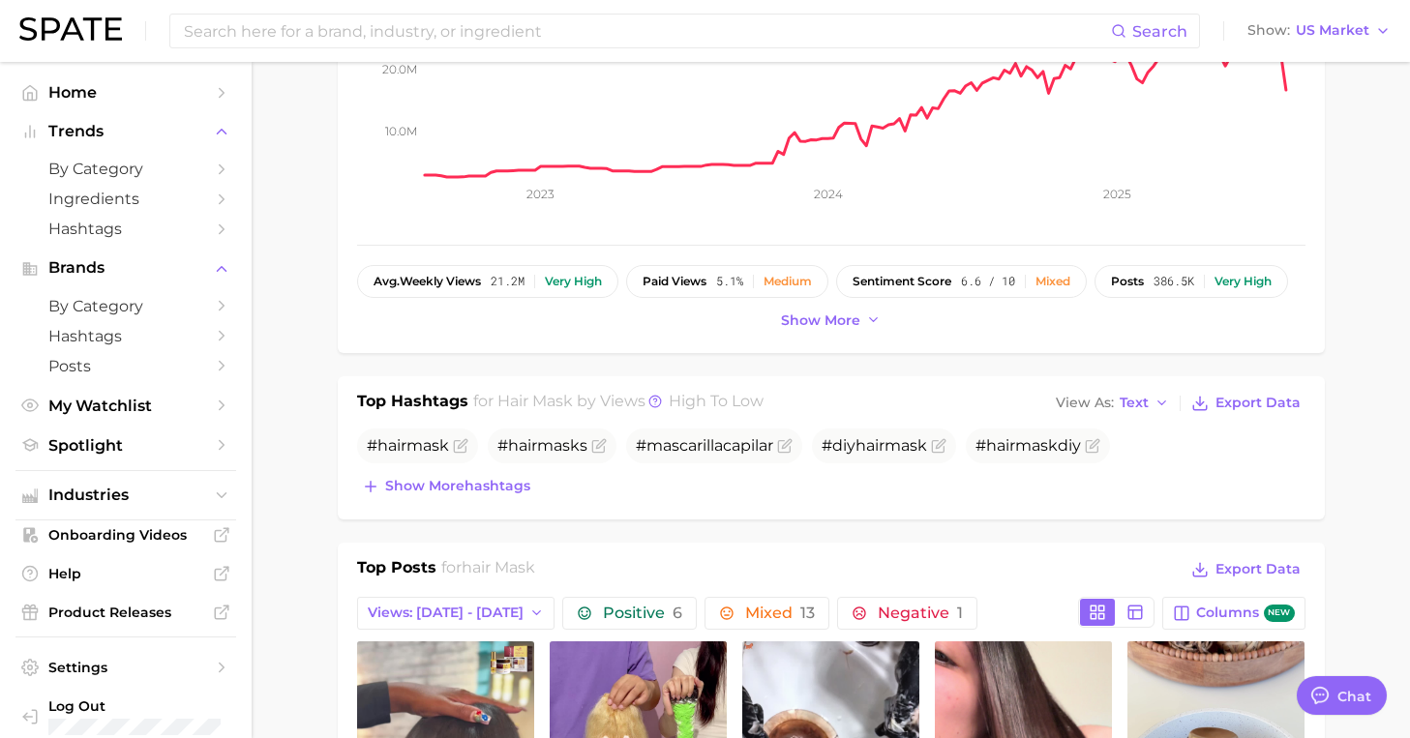
scroll to position [437, 0]
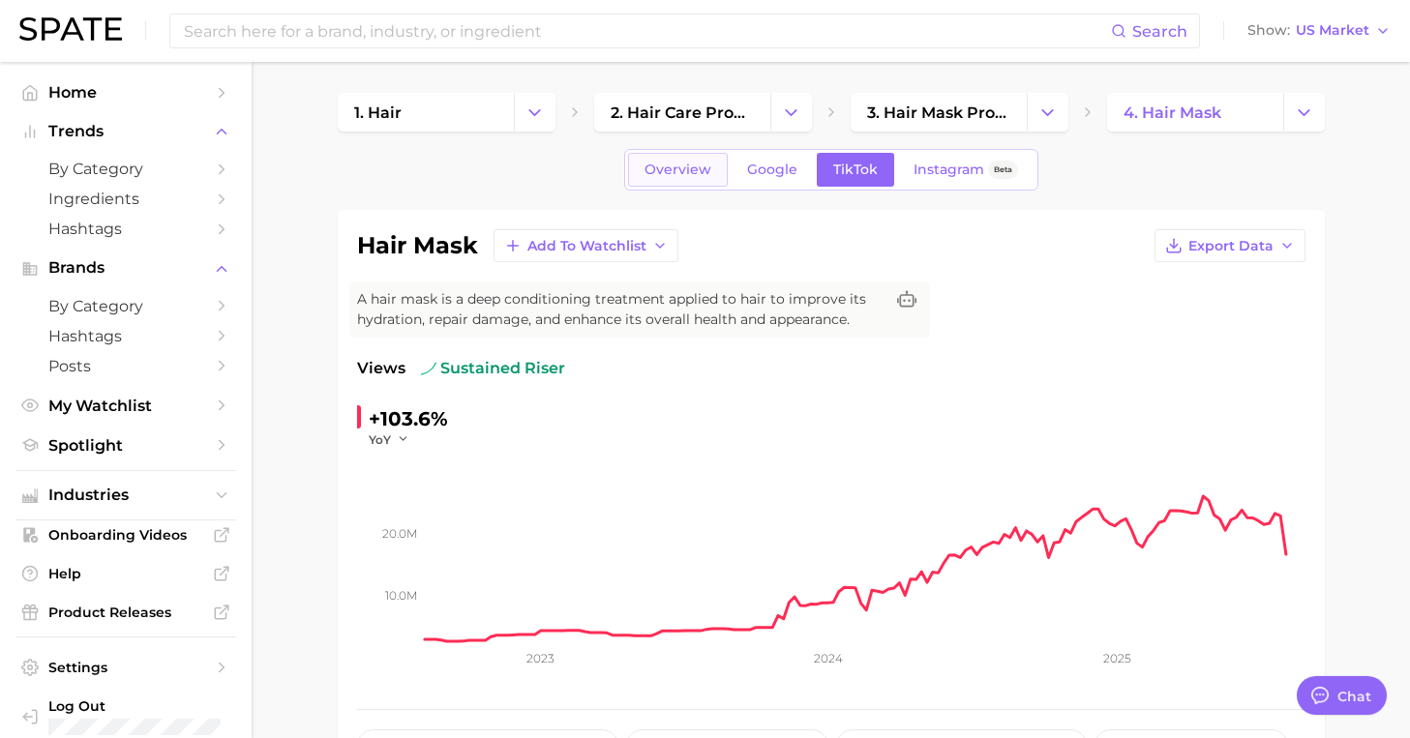
click at [682, 177] on span "Overview" at bounding box center [677, 170] width 67 height 16
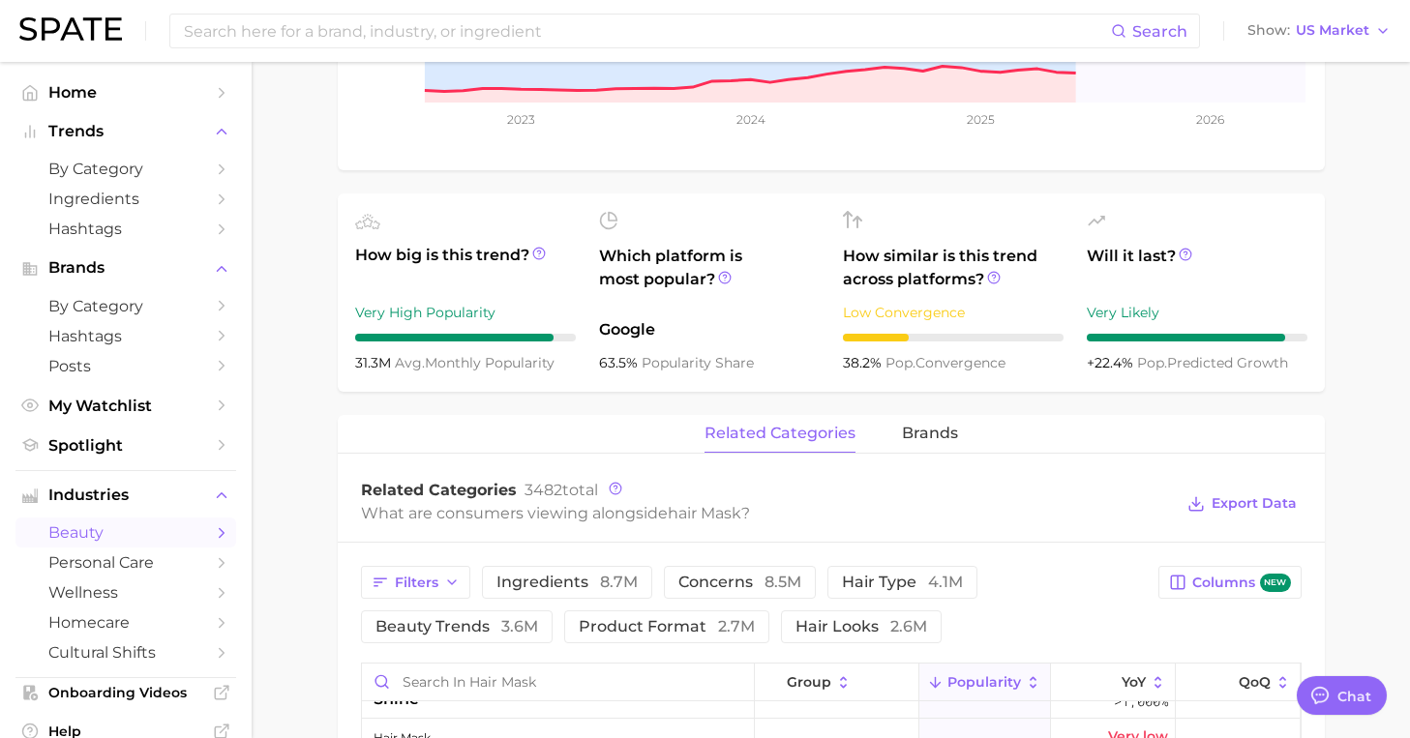
scroll to position [529, 0]
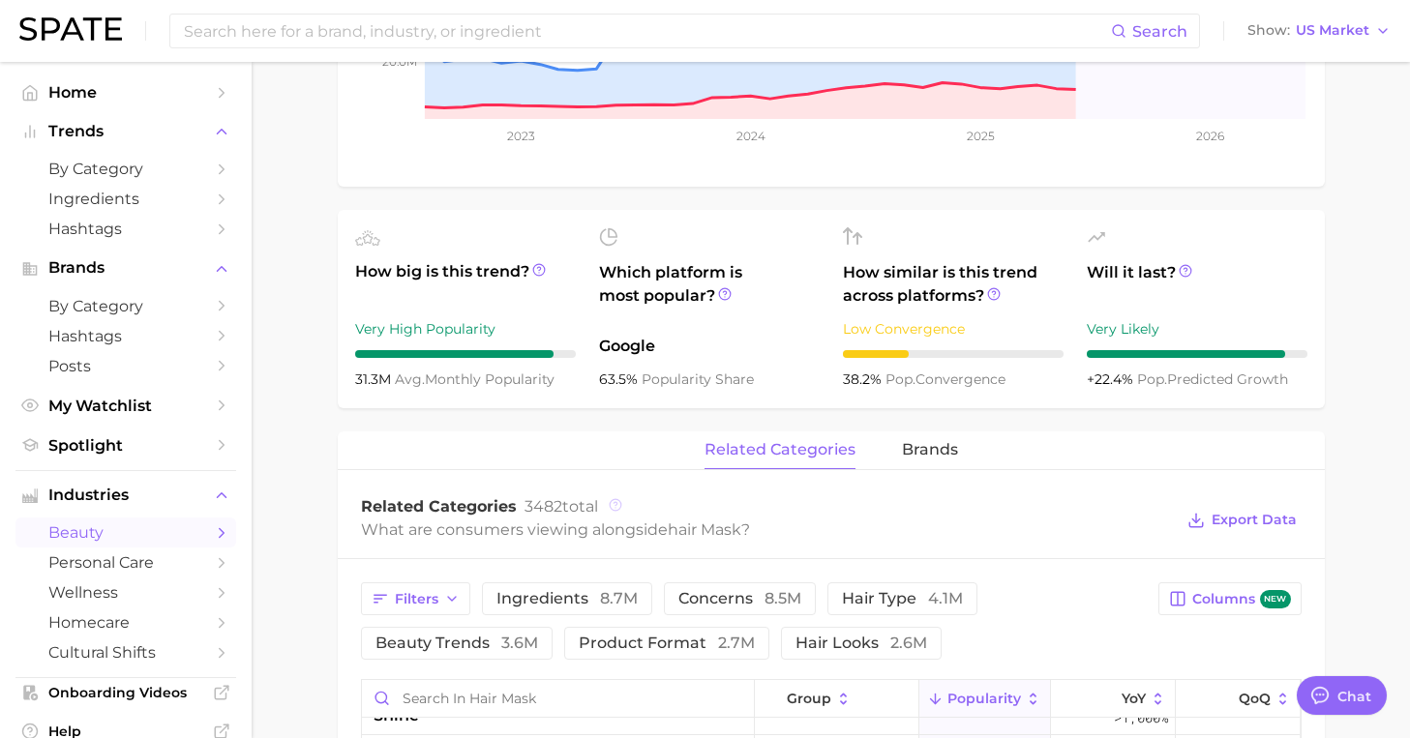
click at [610, 506] on circle at bounding box center [616, 505] width 12 height 12
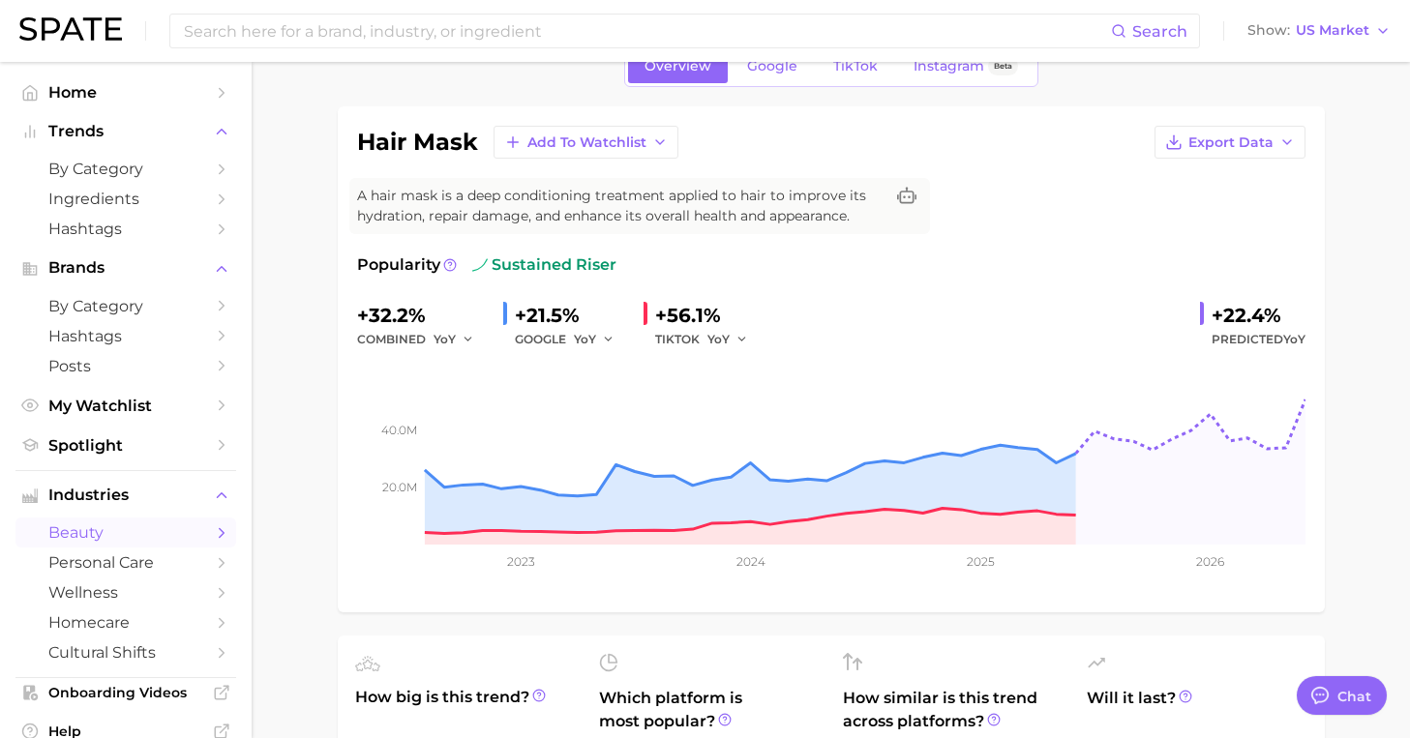
scroll to position [0, 0]
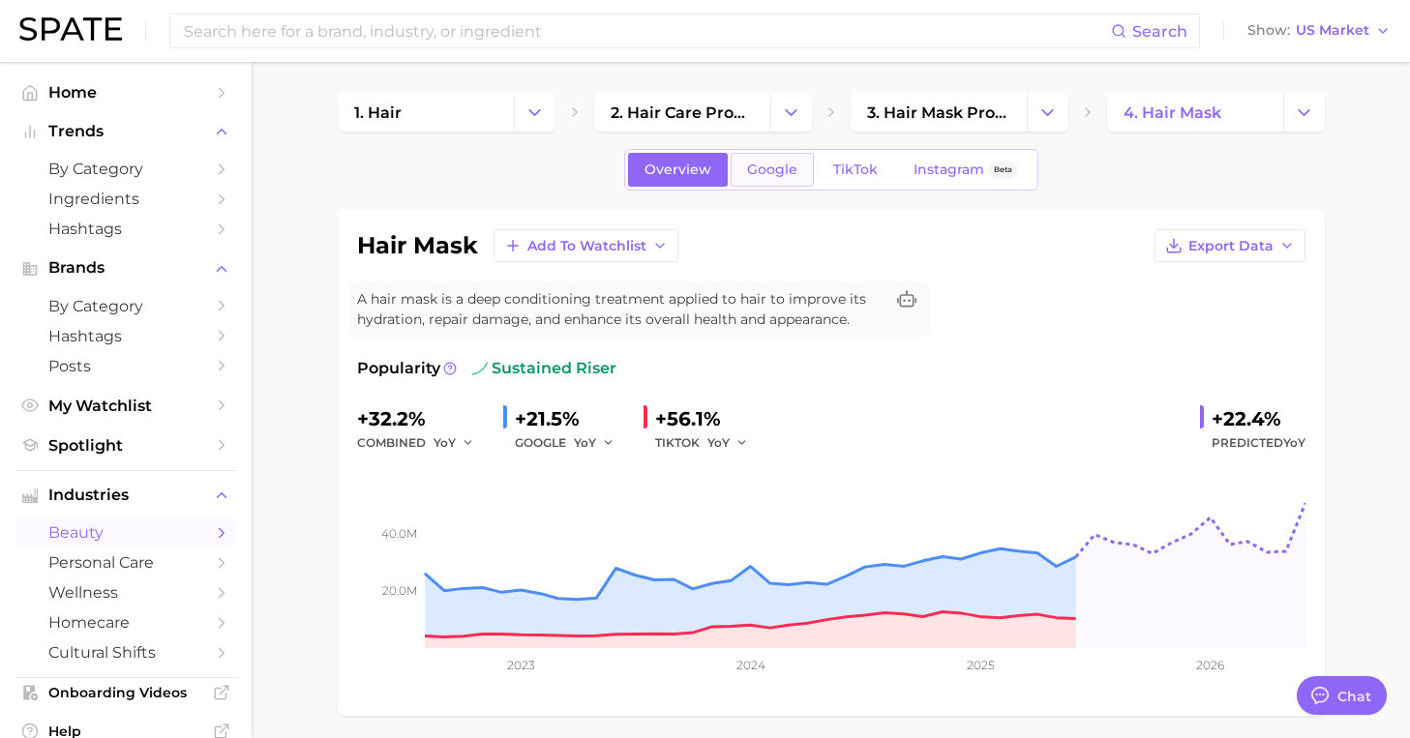
click at [738, 171] on link "Google" at bounding box center [771, 170] width 83 height 34
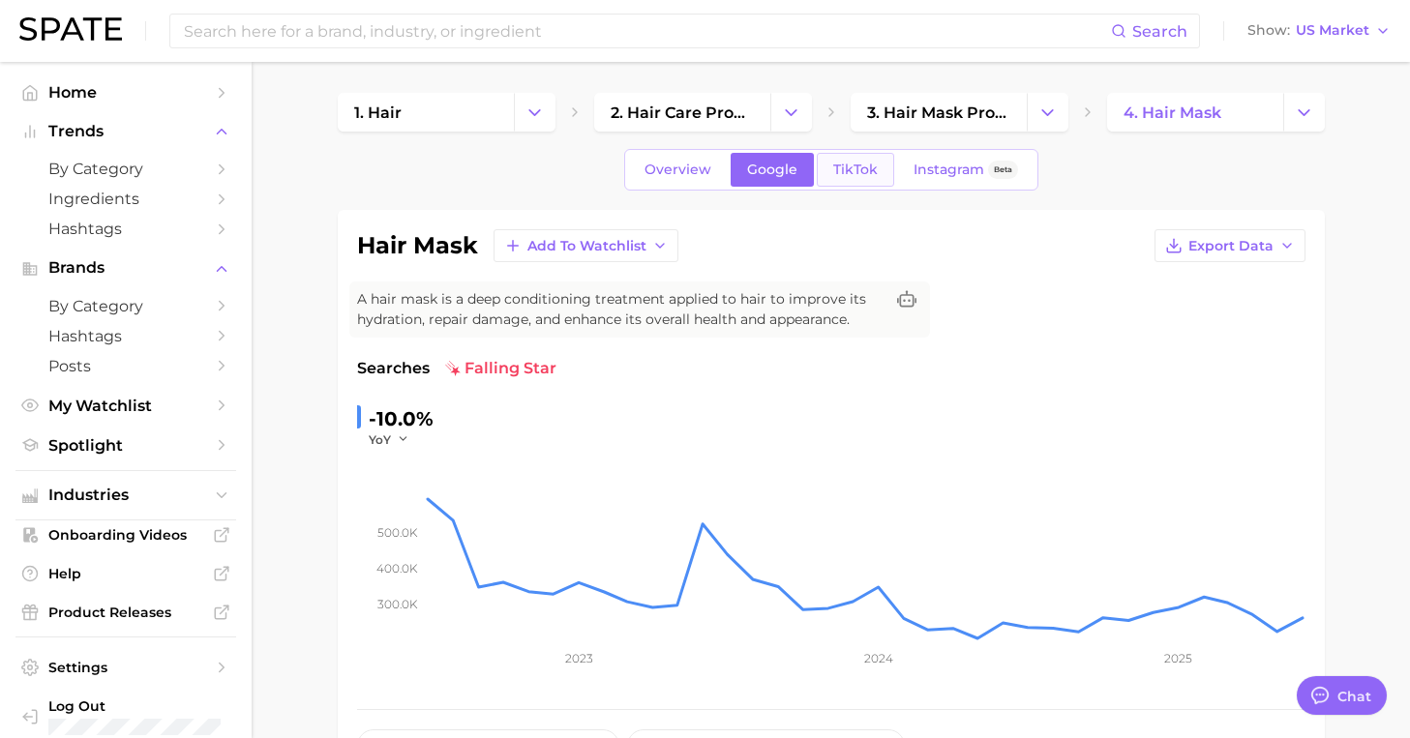
click at [868, 168] on span "TikTok" at bounding box center [855, 170] width 45 height 16
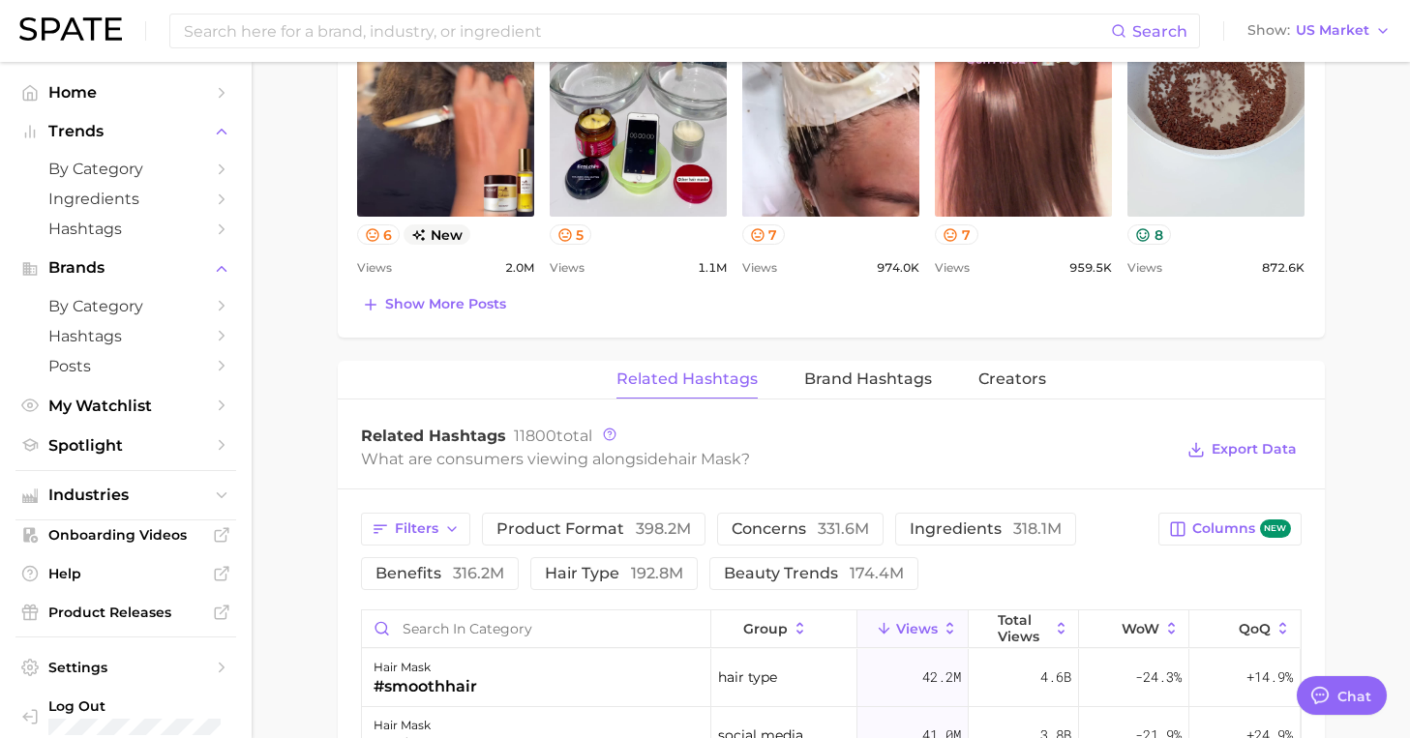
scroll to position [1201, 0]
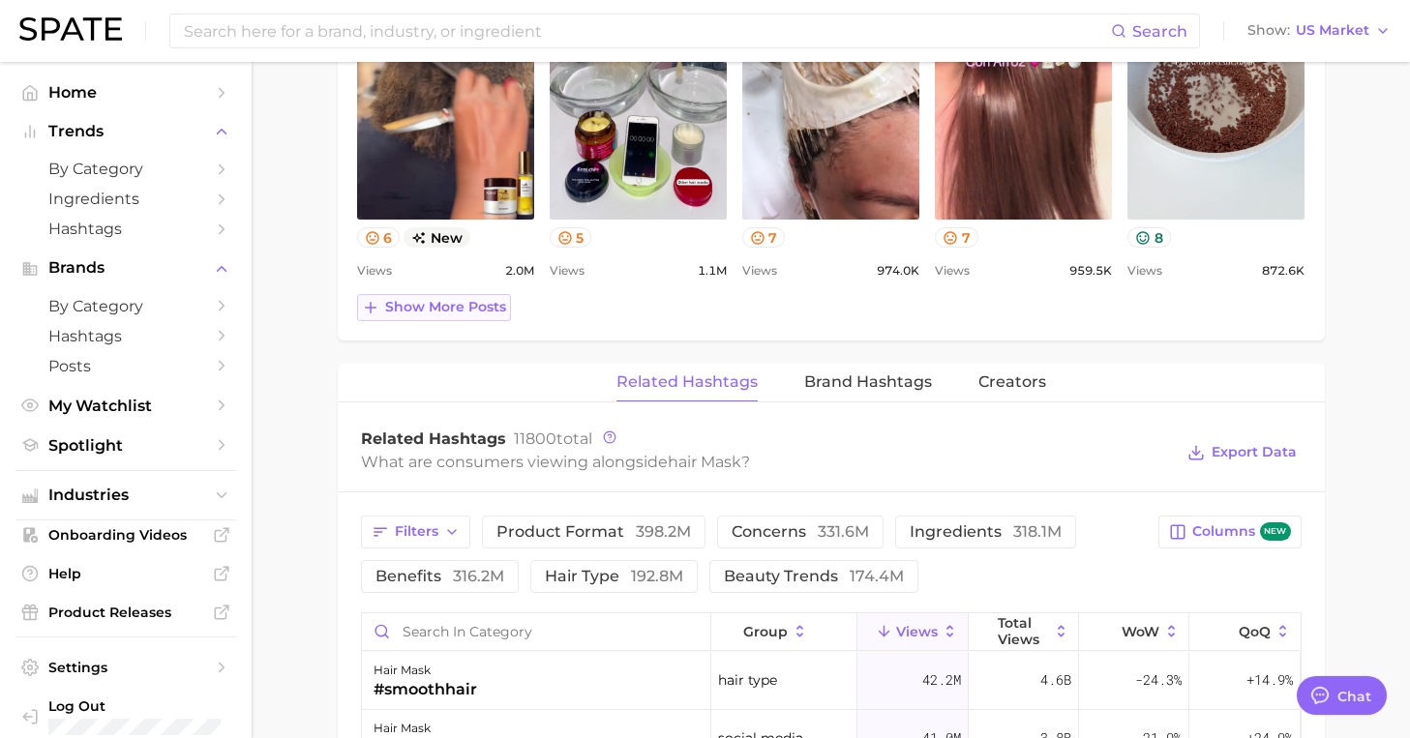
click at [484, 314] on button "Show more posts" at bounding box center [434, 307] width 154 height 27
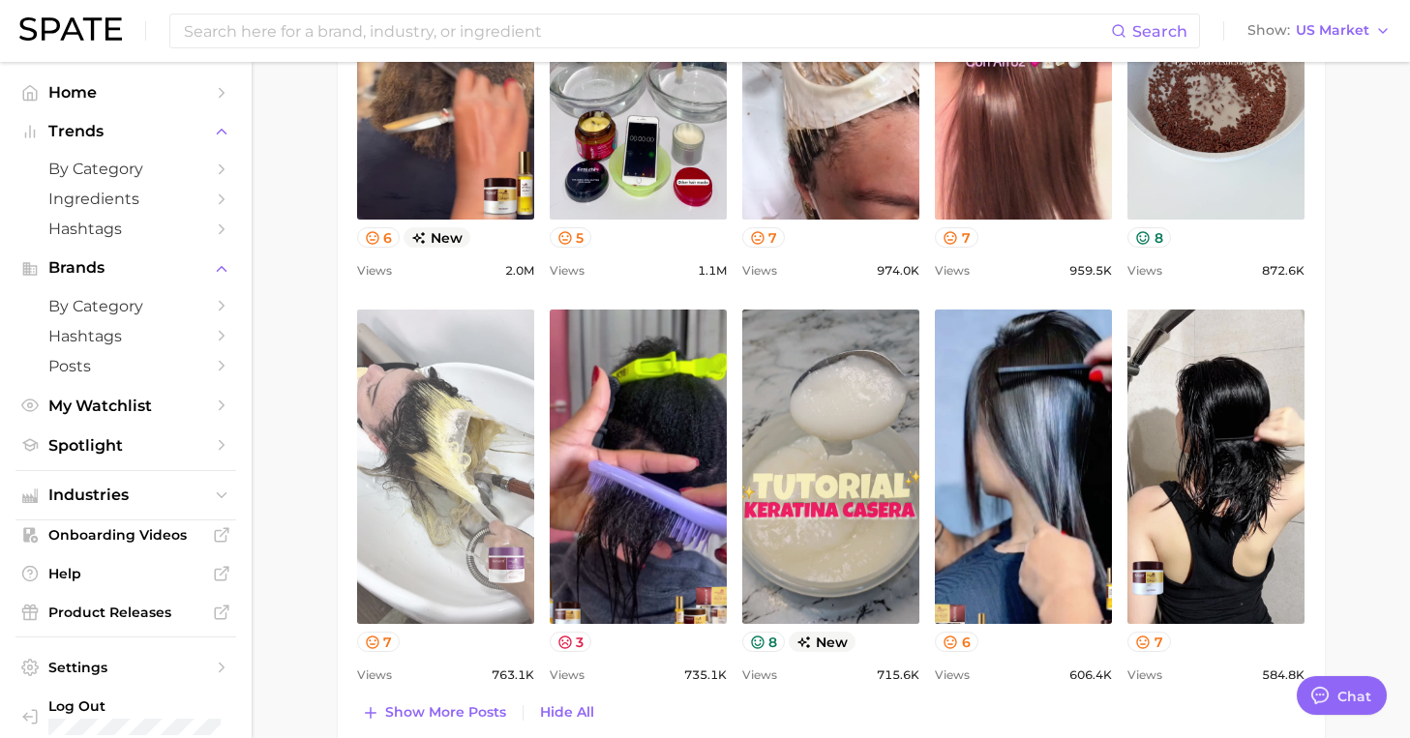
scroll to position [0, 0]
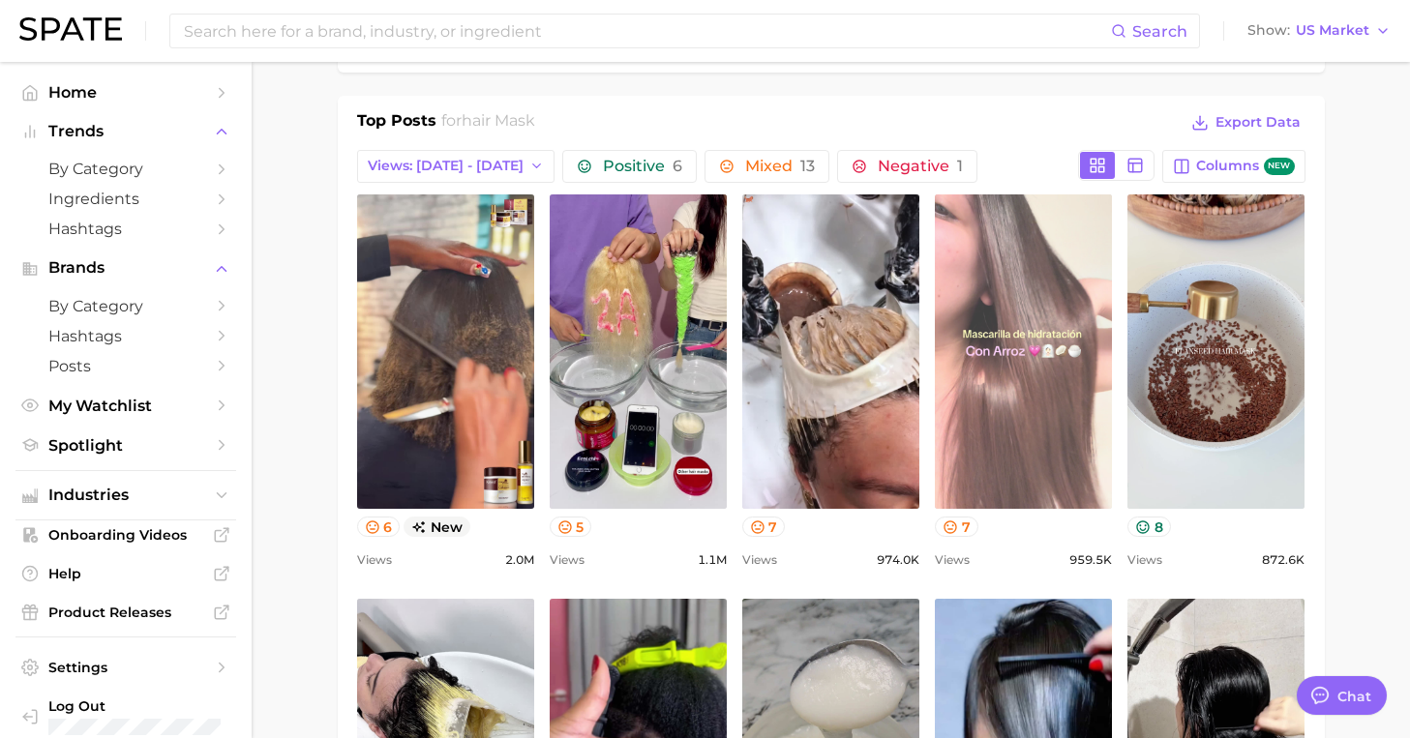
click at [1039, 339] on link "view post on TikTok" at bounding box center [1023, 351] width 177 height 314
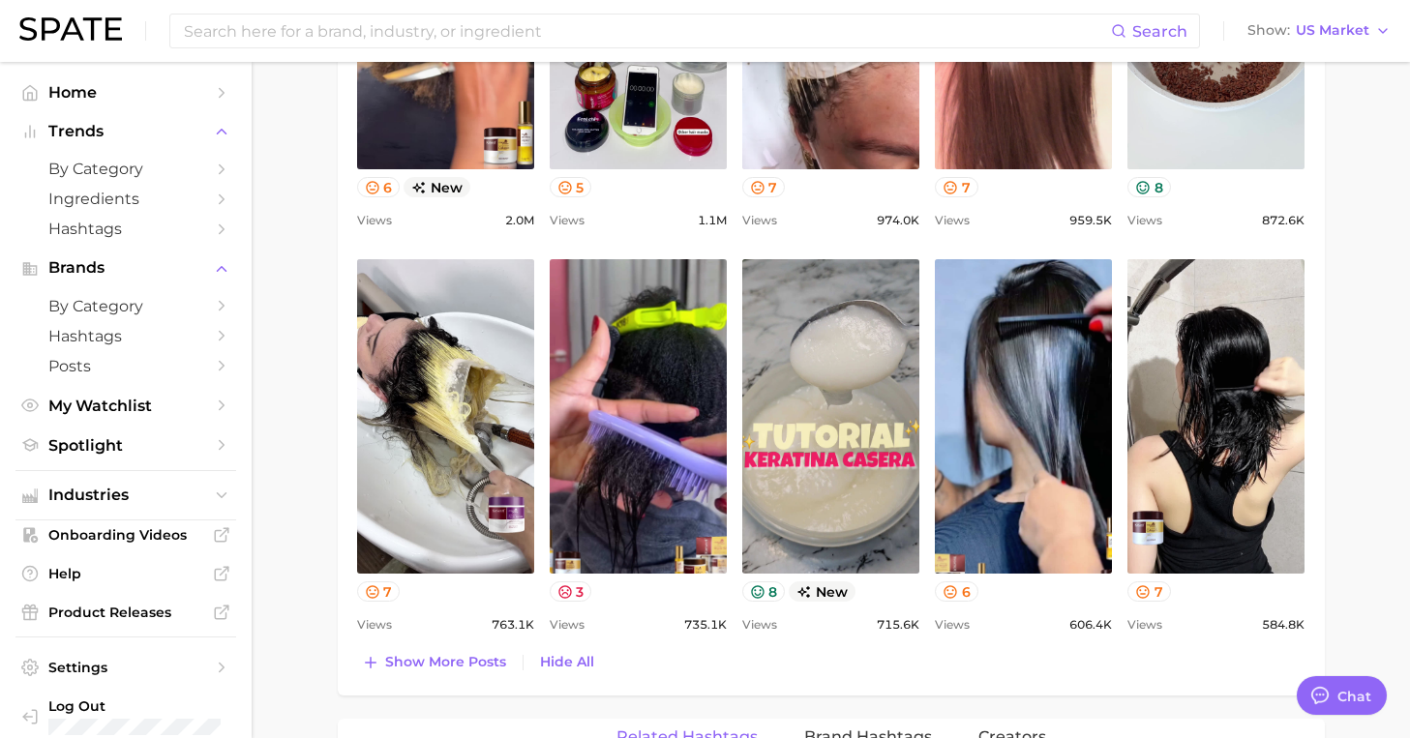
scroll to position [1252, 0]
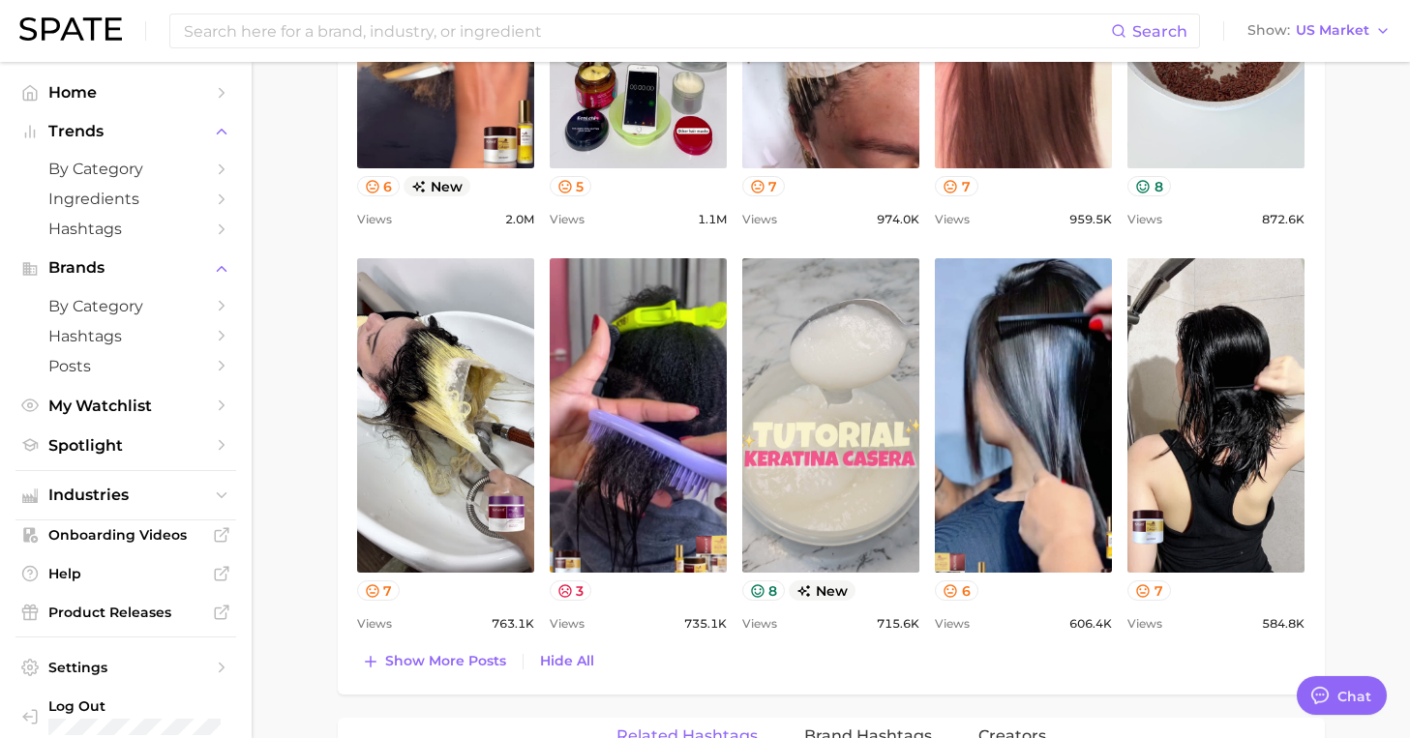
click at [778, 503] on link "view post on TikTok" at bounding box center [830, 415] width 177 height 314
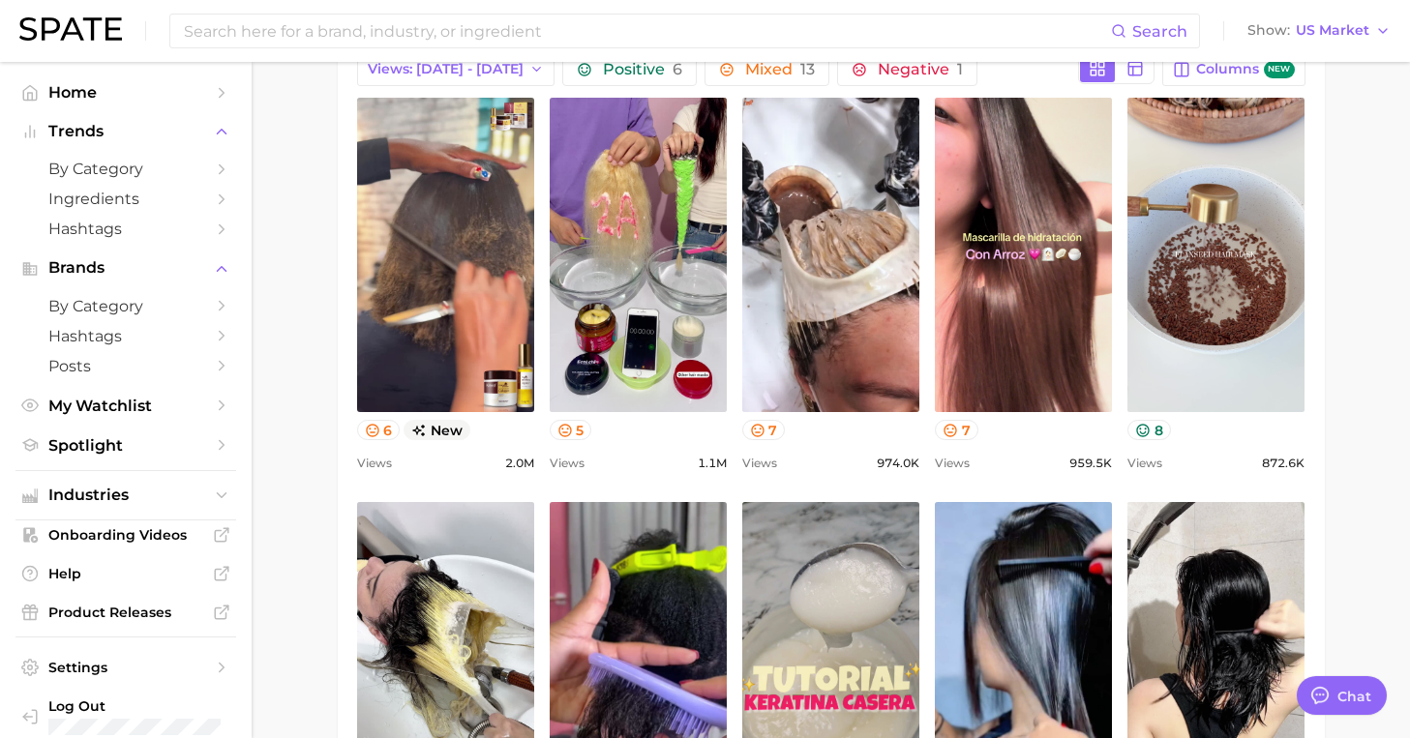
scroll to position [1009, 0]
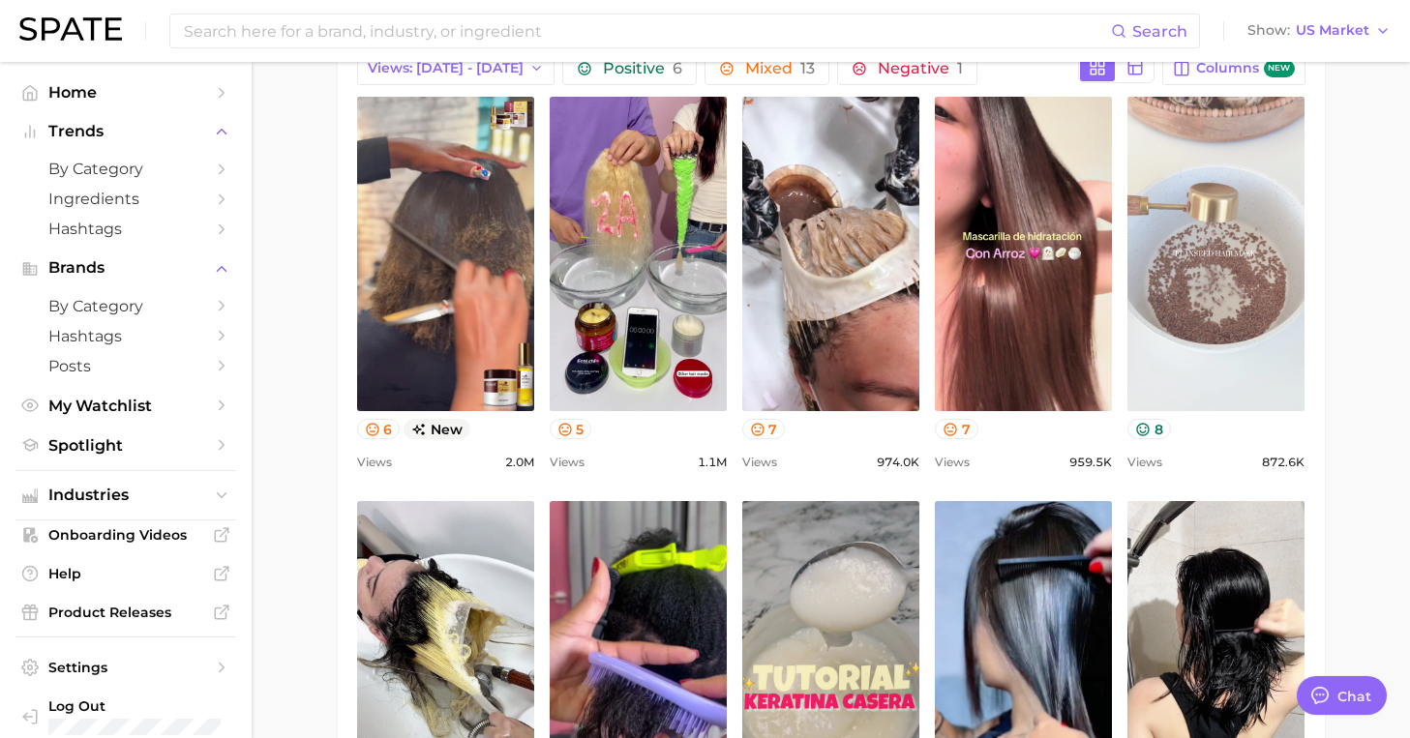
click at [1226, 341] on link "view post on TikTok" at bounding box center [1215, 254] width 177 height 314
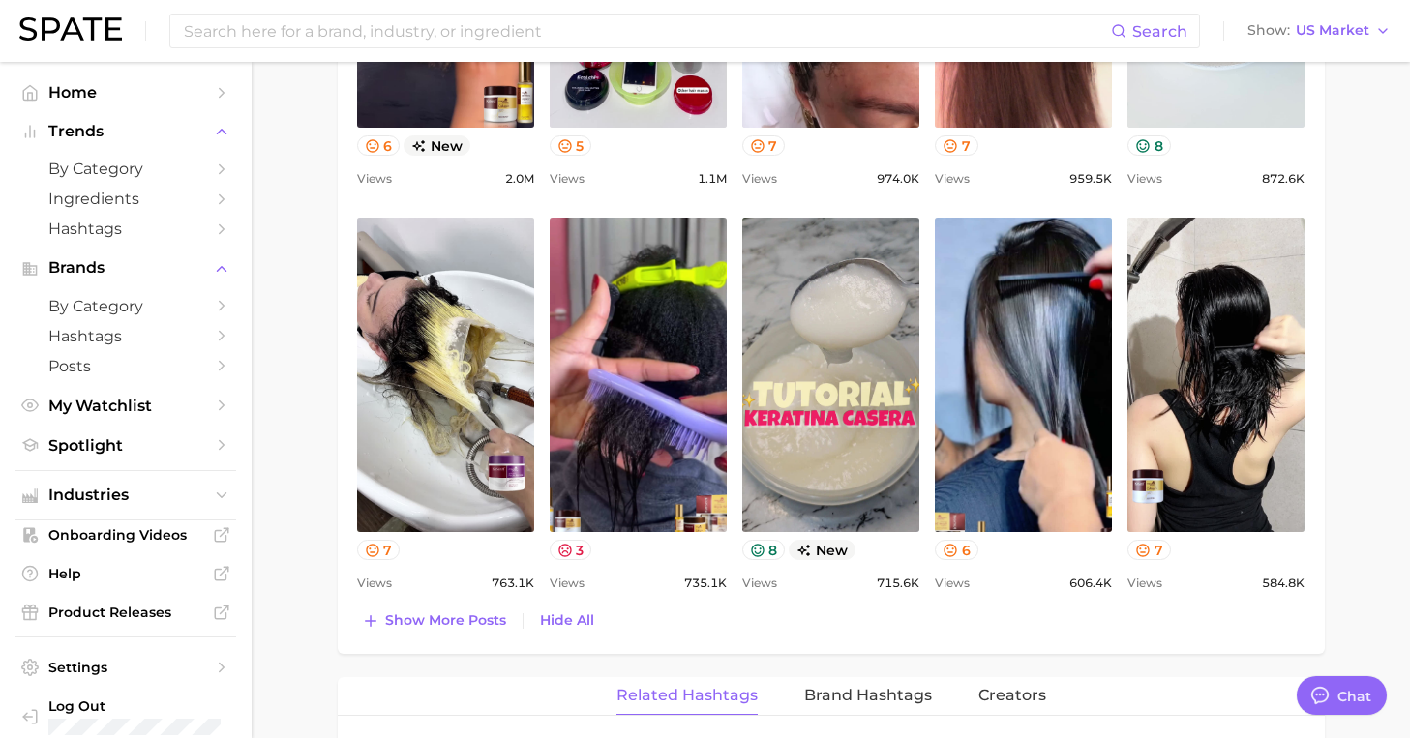
scroll to position [1303, 0]
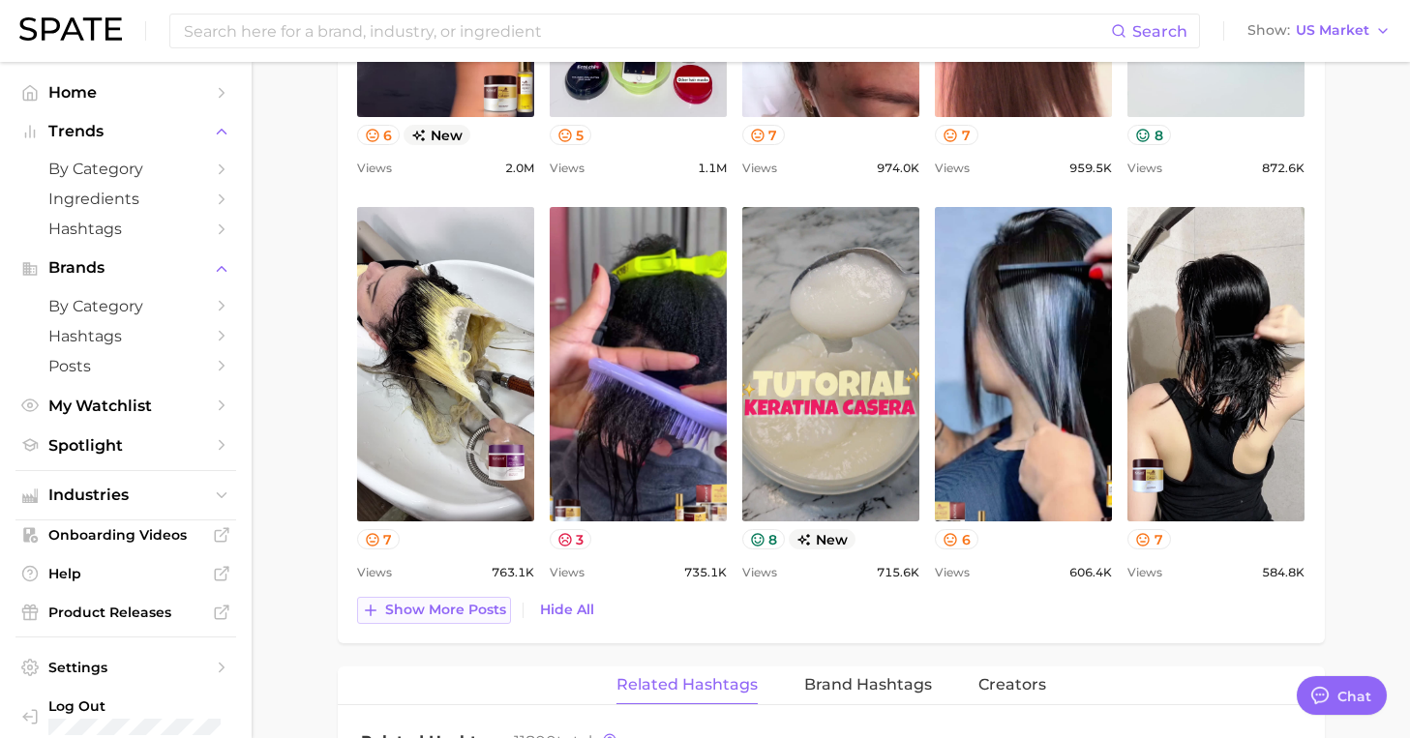
click at [475, 611] on span "Show more posts" at bounding box center [445, 610] width 121 height 16
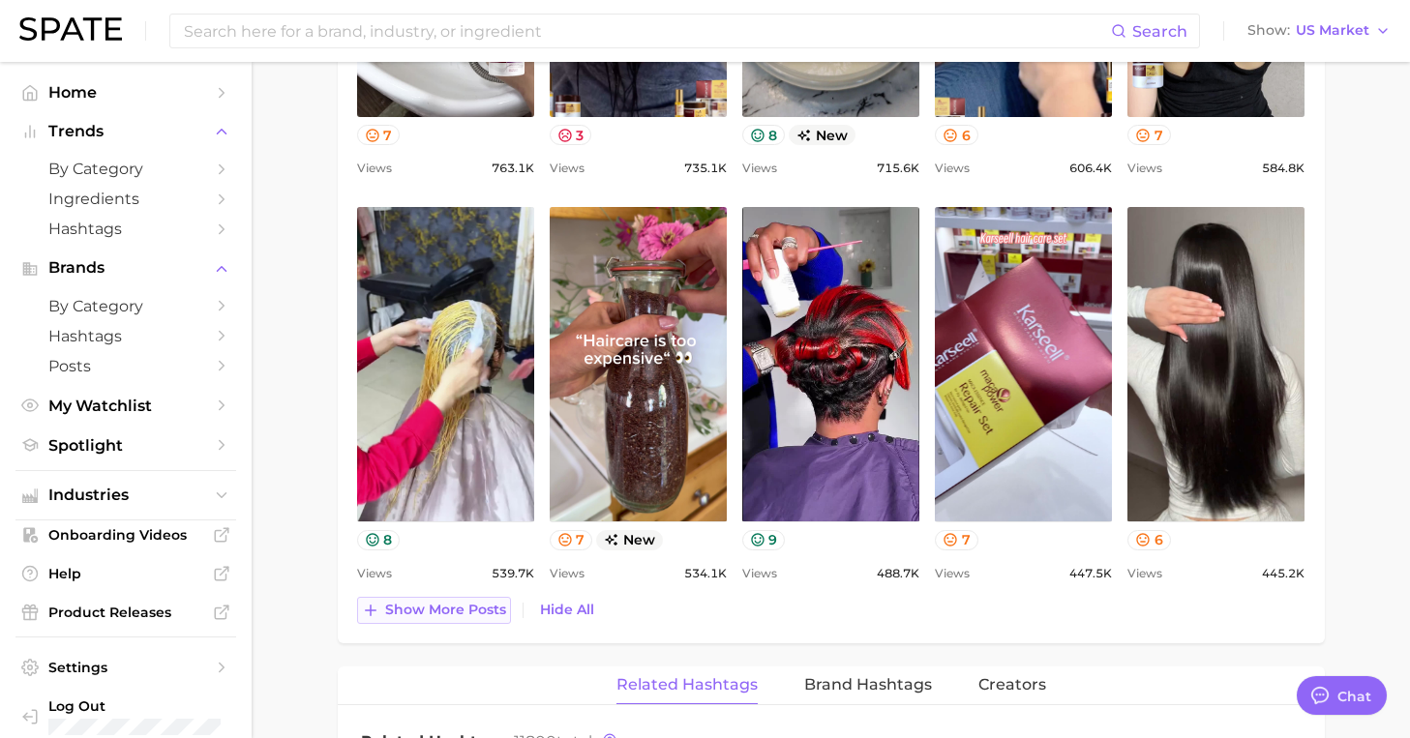
scroll to position [1710, 0]
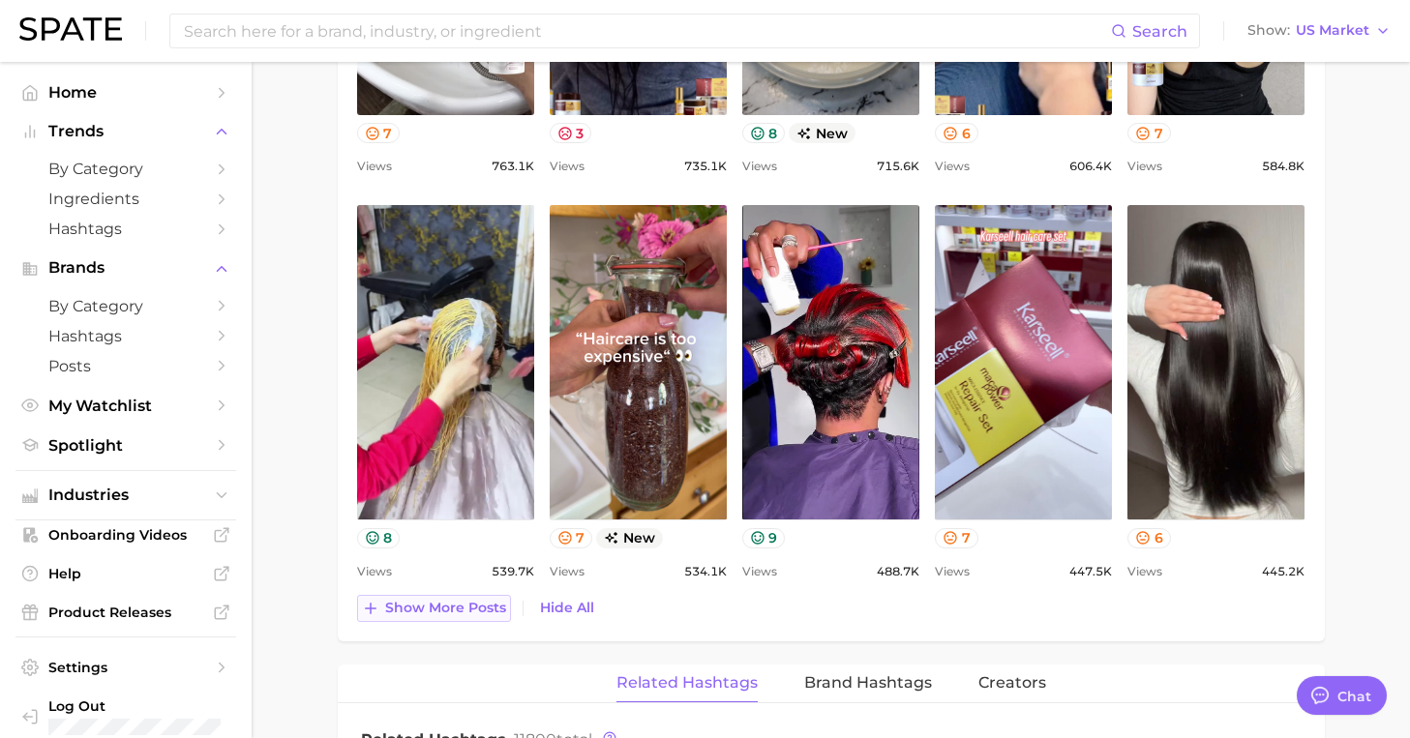
click at [470, 609] on span "Show more posts" at bounding box center [445, 608] width 121 height 16
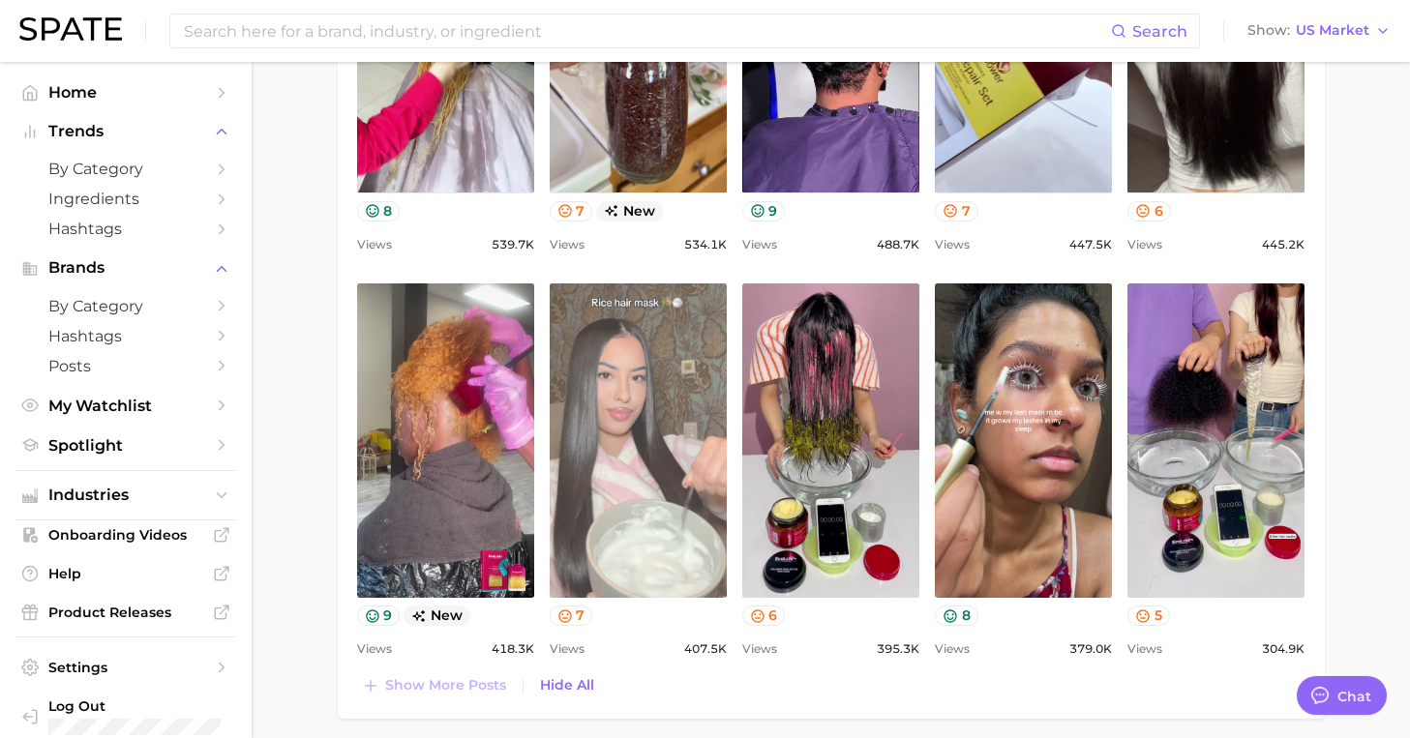
scroll to position [2173, 0]
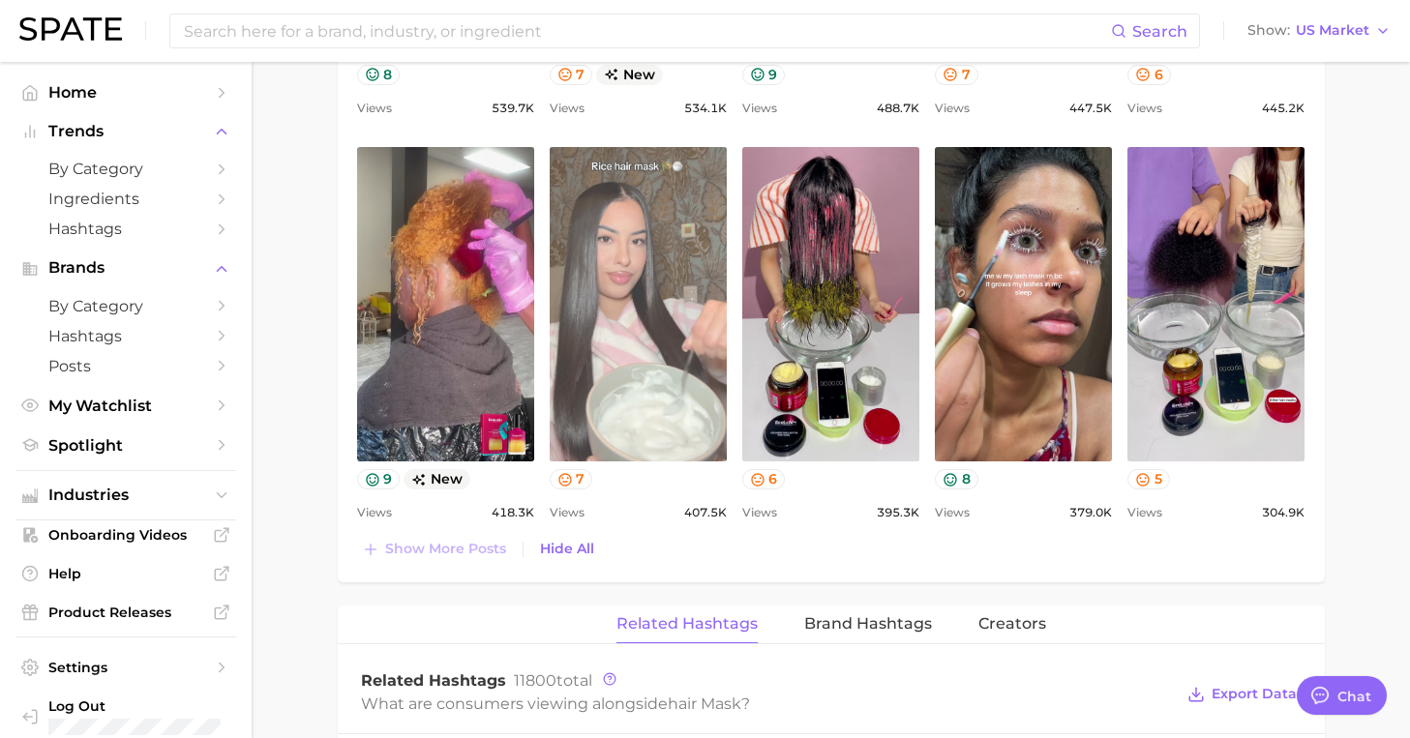
click at [654, 372] on link "view post on TikTok" at bounding box center [638, 304] width 177 height 314
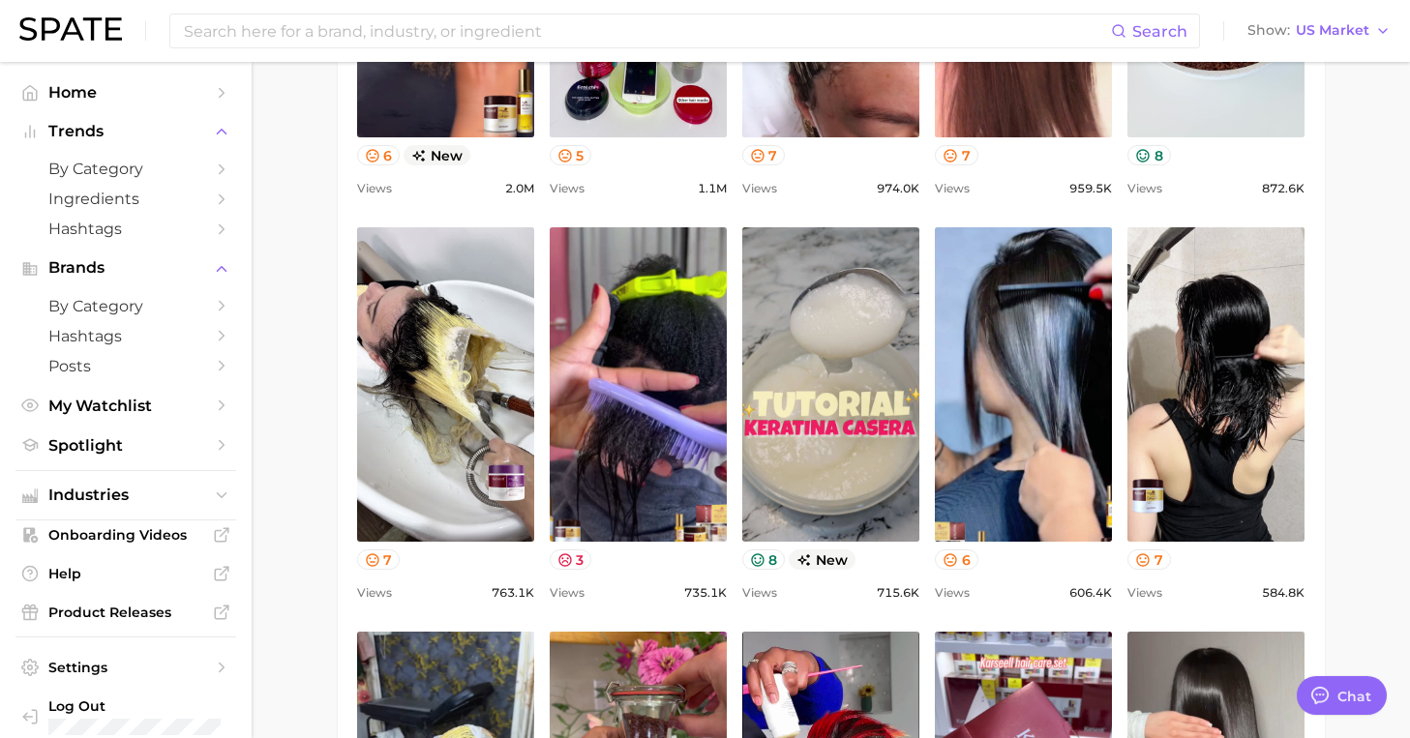
scroll to position [1219, 0]
